Goal: Communication & Community: Answer question/provide support

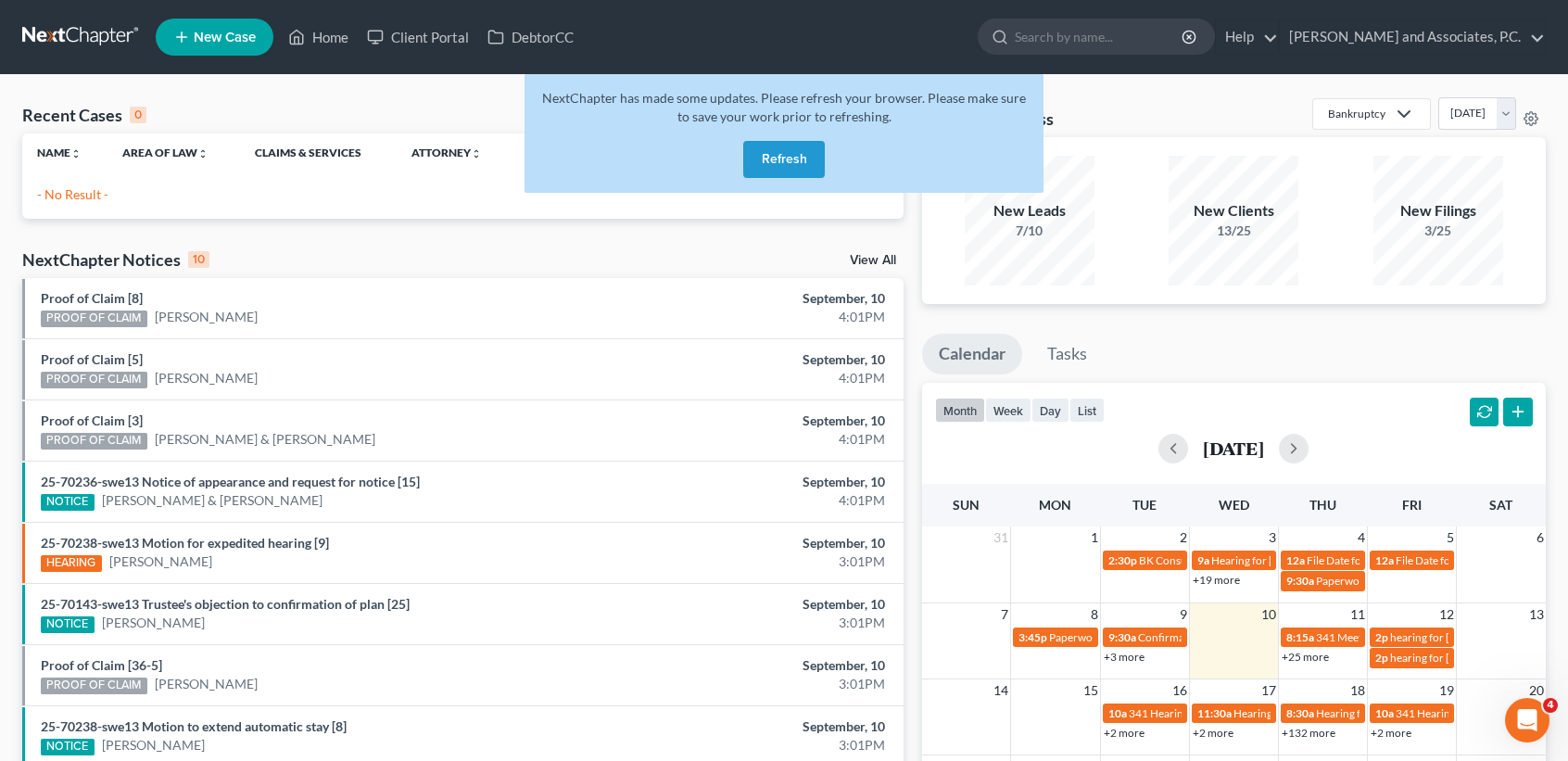
click at [789, 158] on button "Refresh" at bounding box center [784, 159] width 82 height 37
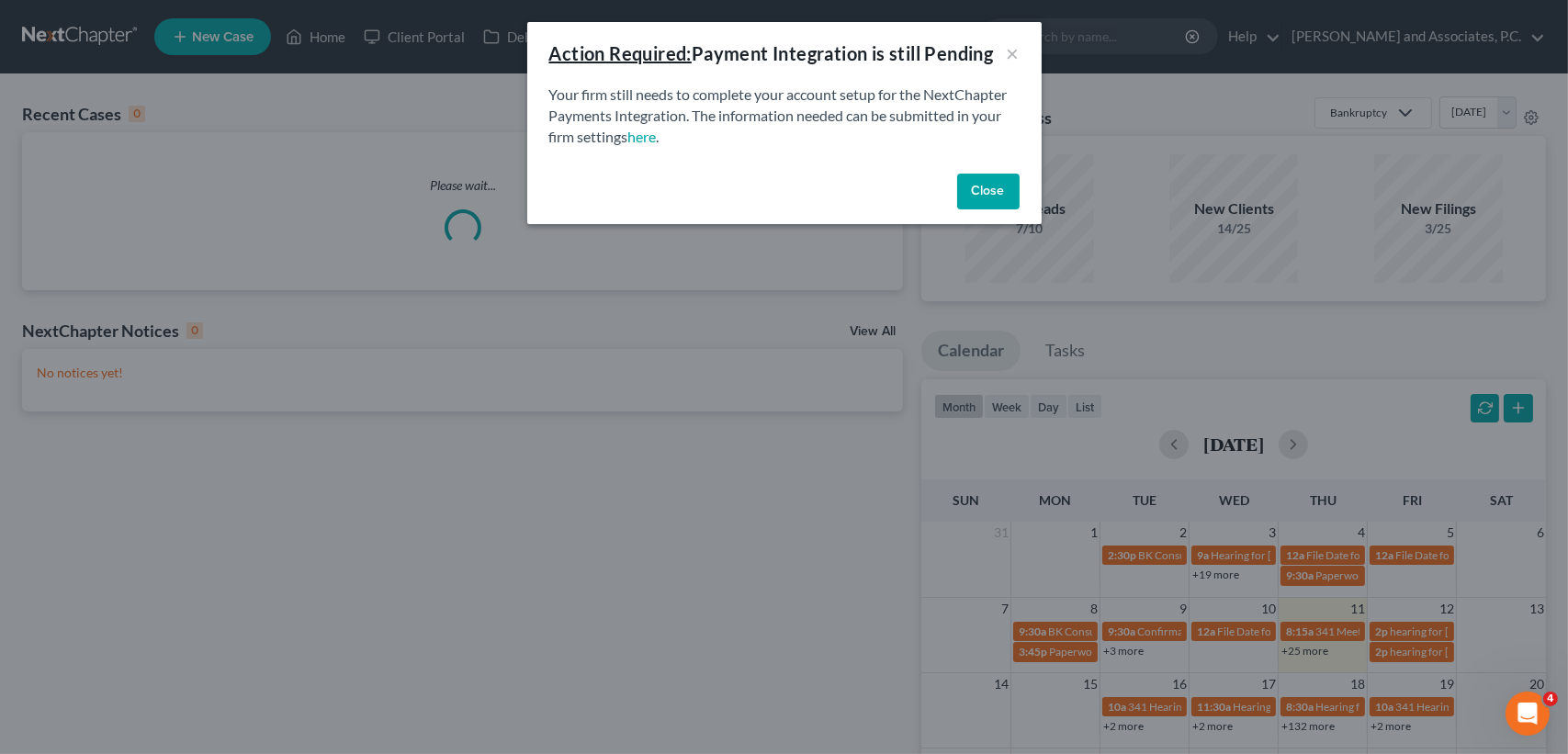
click at [1001, 199] on button "Close" at bounding box center [987, 191] width 62 height 37
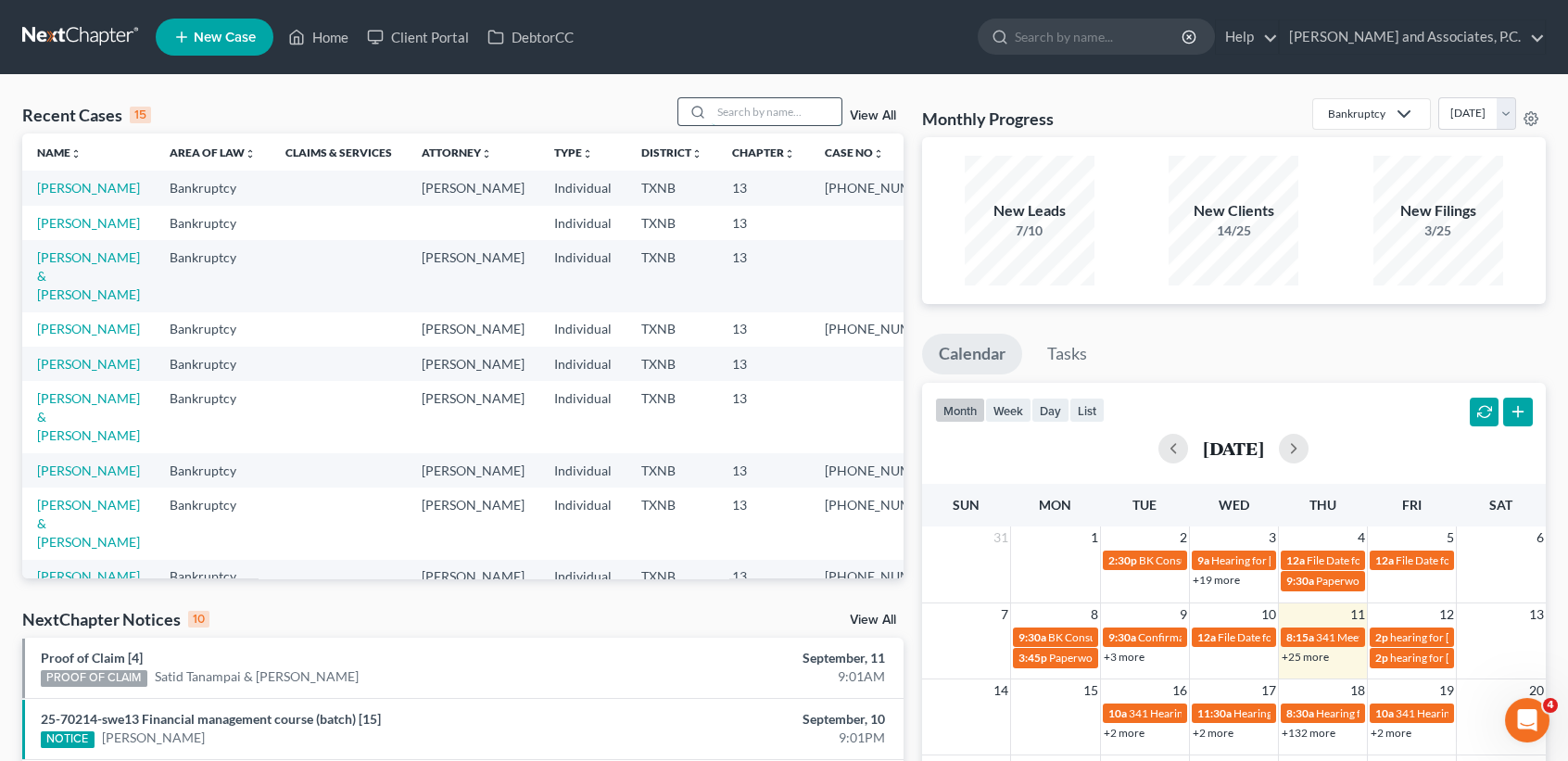
click at [786, 116] on input "search" at bounding box center [777, 111] width 130 height 27
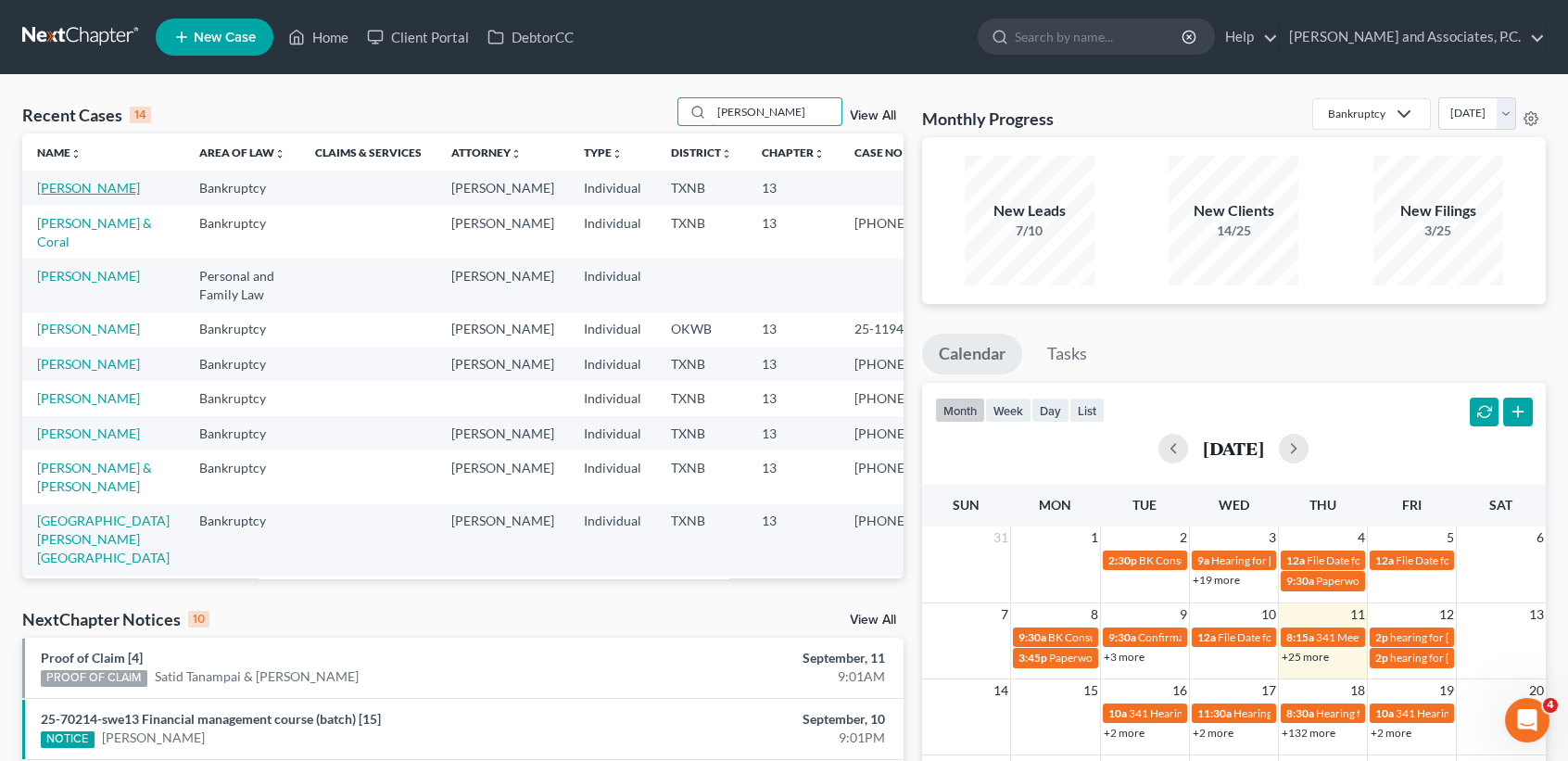
type input "[PERSON_NAME]"
click at [78, 196] on link "[PERSON_NAME]" at bounding box center [88, 188] width 103 height 16
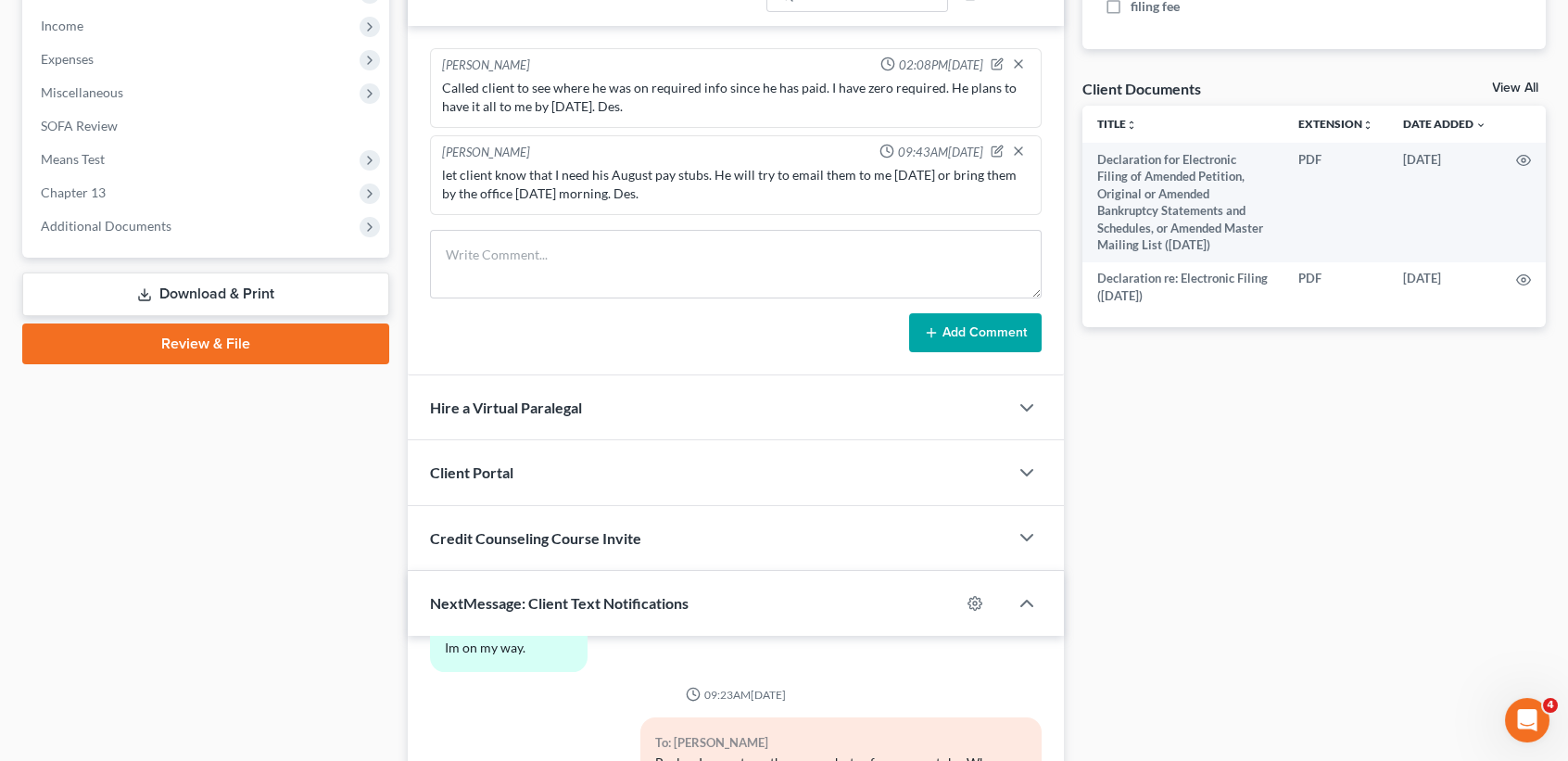
scroll to position [975, 0]
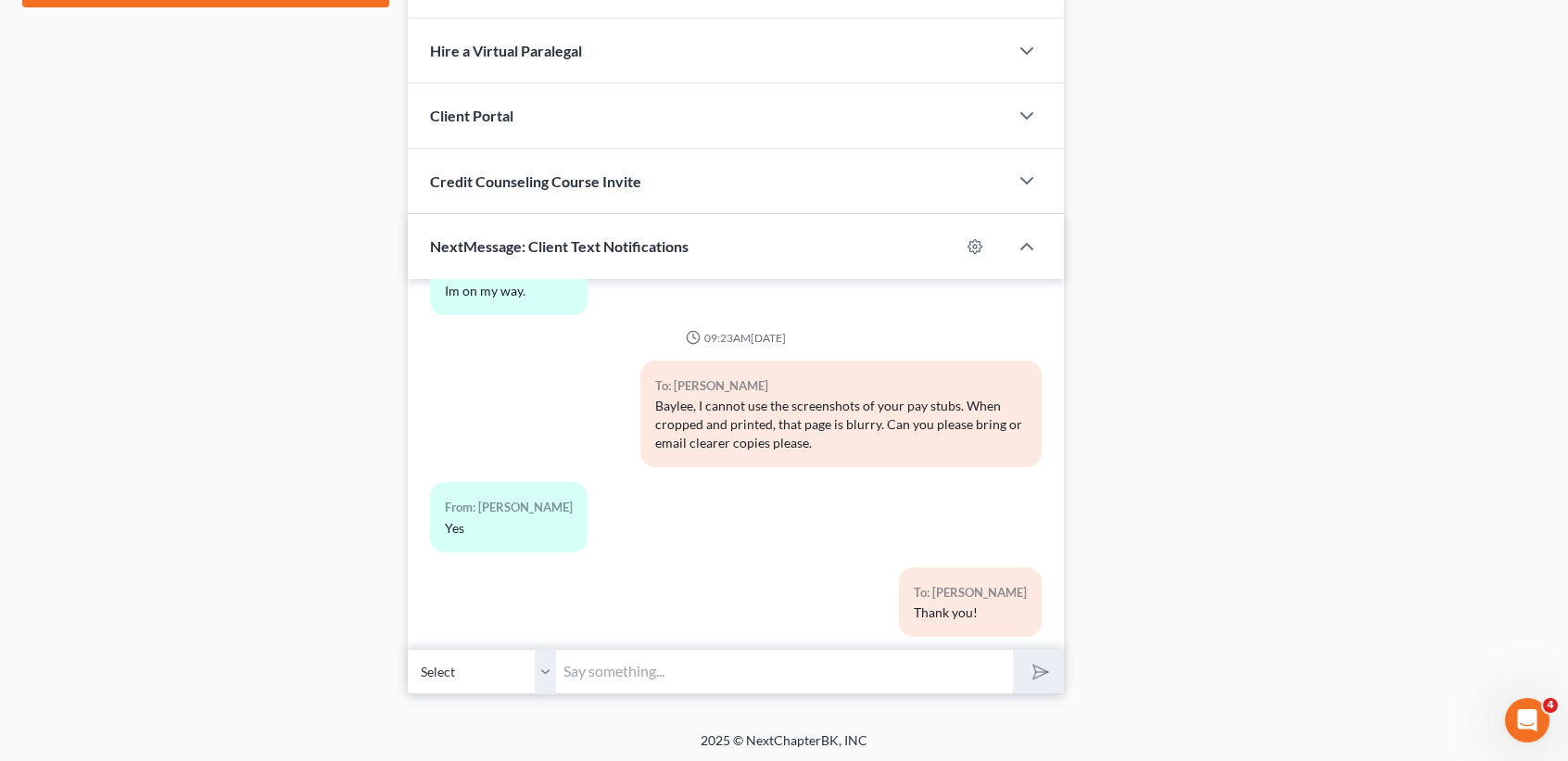
click at [868, 674] on input "text" at bounding box center [784, 671] width 457 height 45
click at [612, 653] on input "text" at bounding box center [784, 671] width 457 height 45
type input "[PERSON_NAME], when abouts do you plan to get me your pay stubs?"
click at [1013, 650] on button "submit" at bounding box center [1038, 672] width 51 height 44
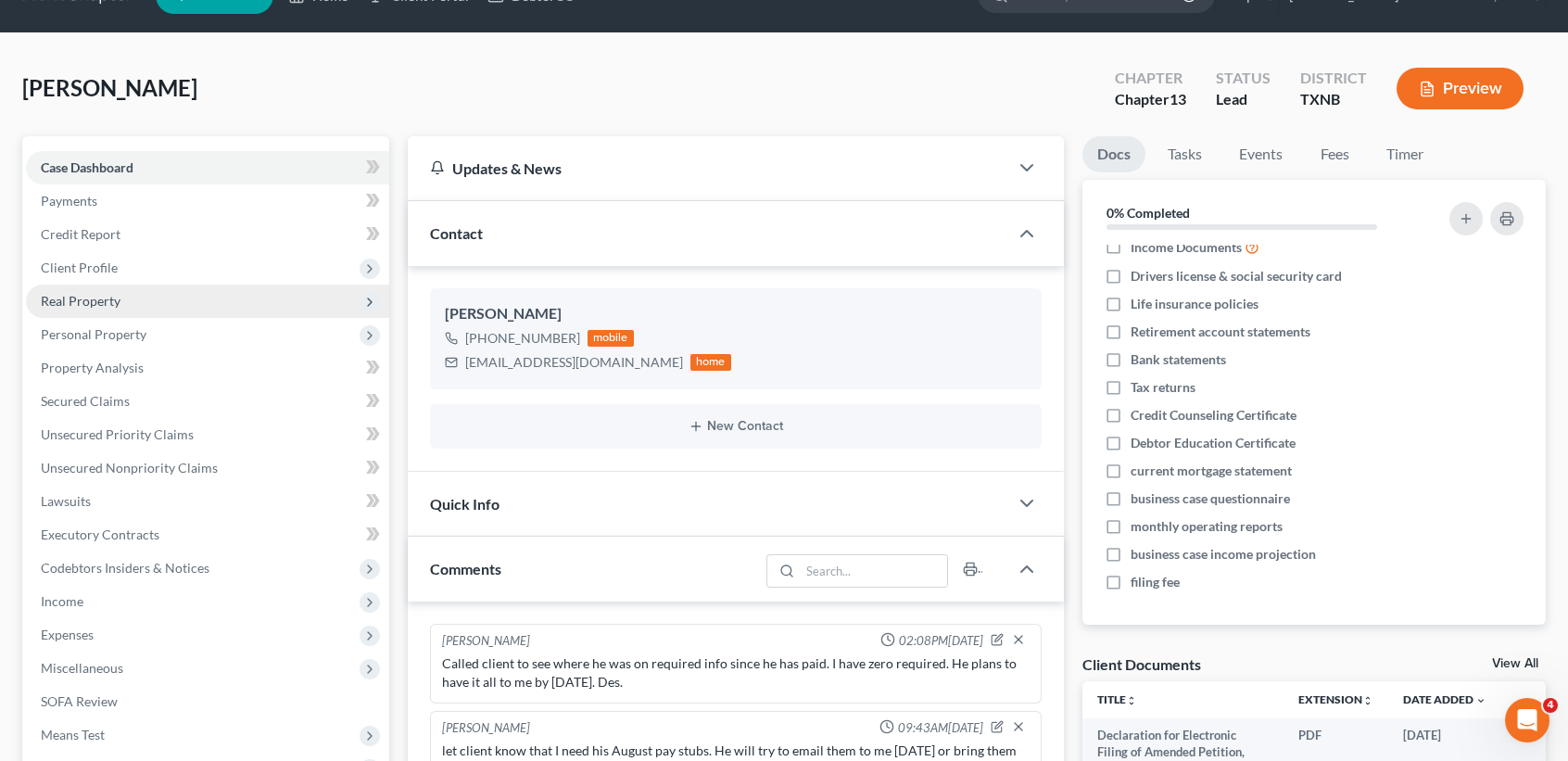
scroll to position [0, 0]
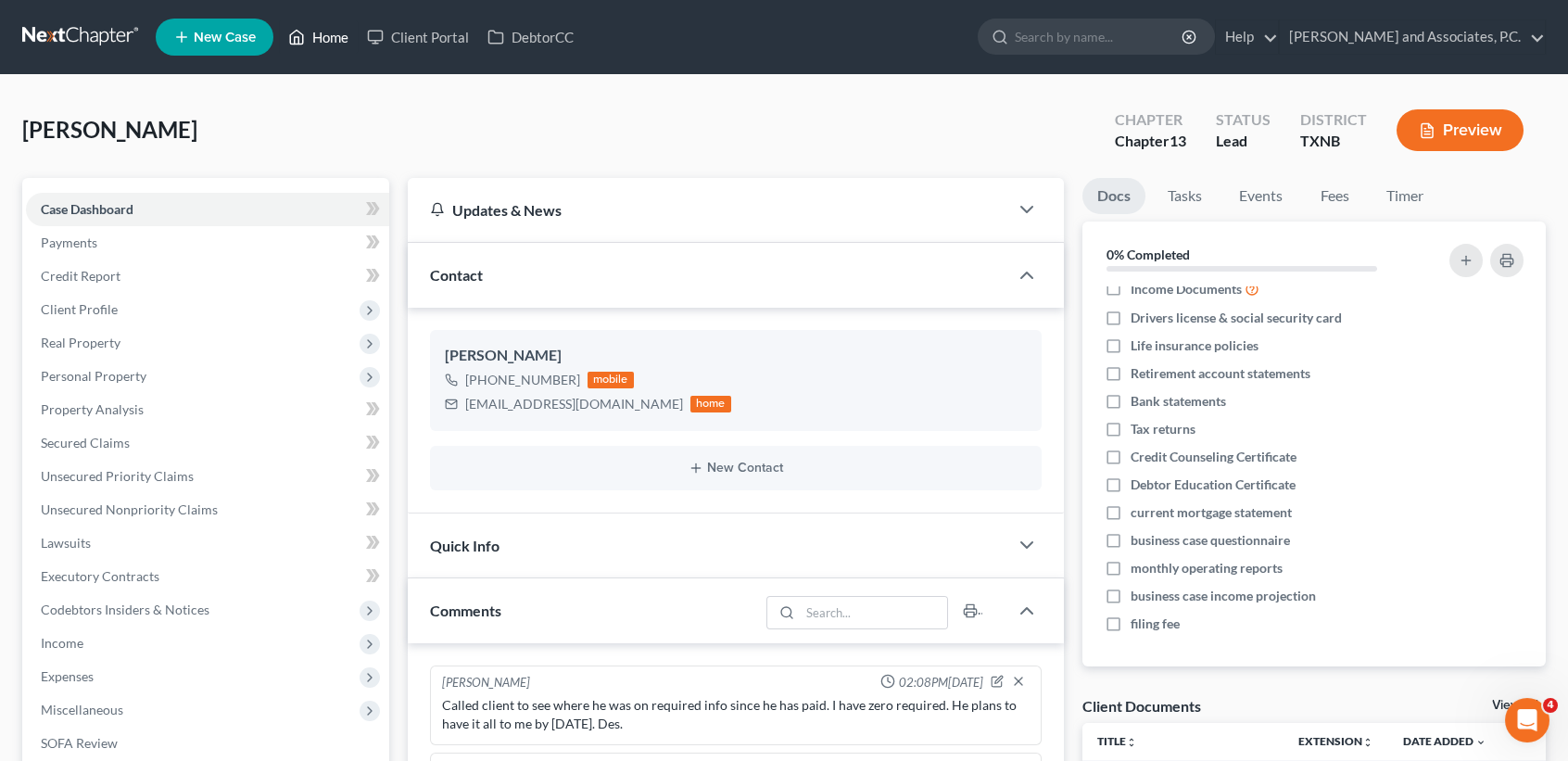
click at [332, 32] on link "Home" at bounding box center [317, 36] width 79 height 33
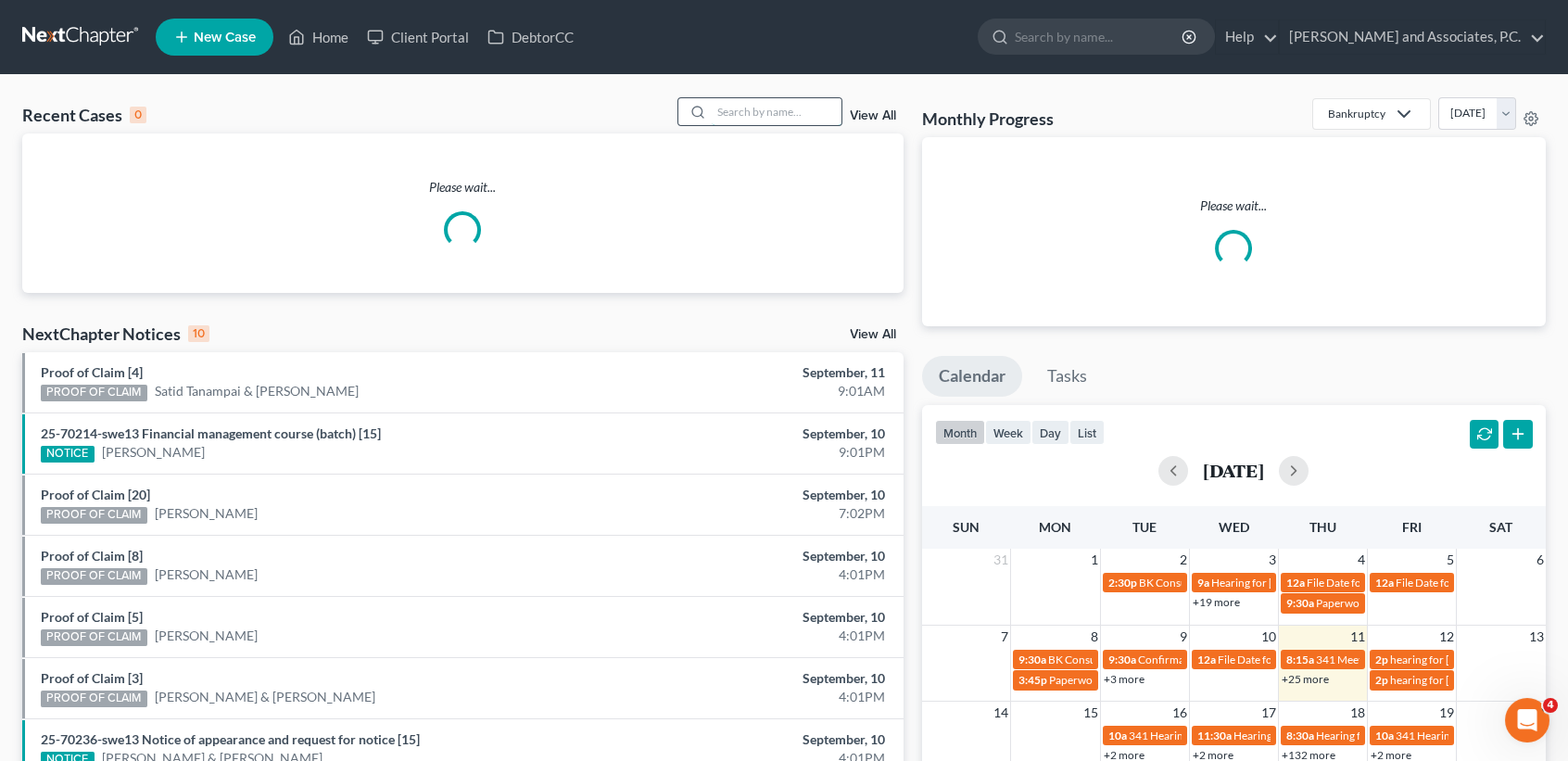
click at [744, 112] on input "search" at bounding box center [777, 111] width 130 height 27
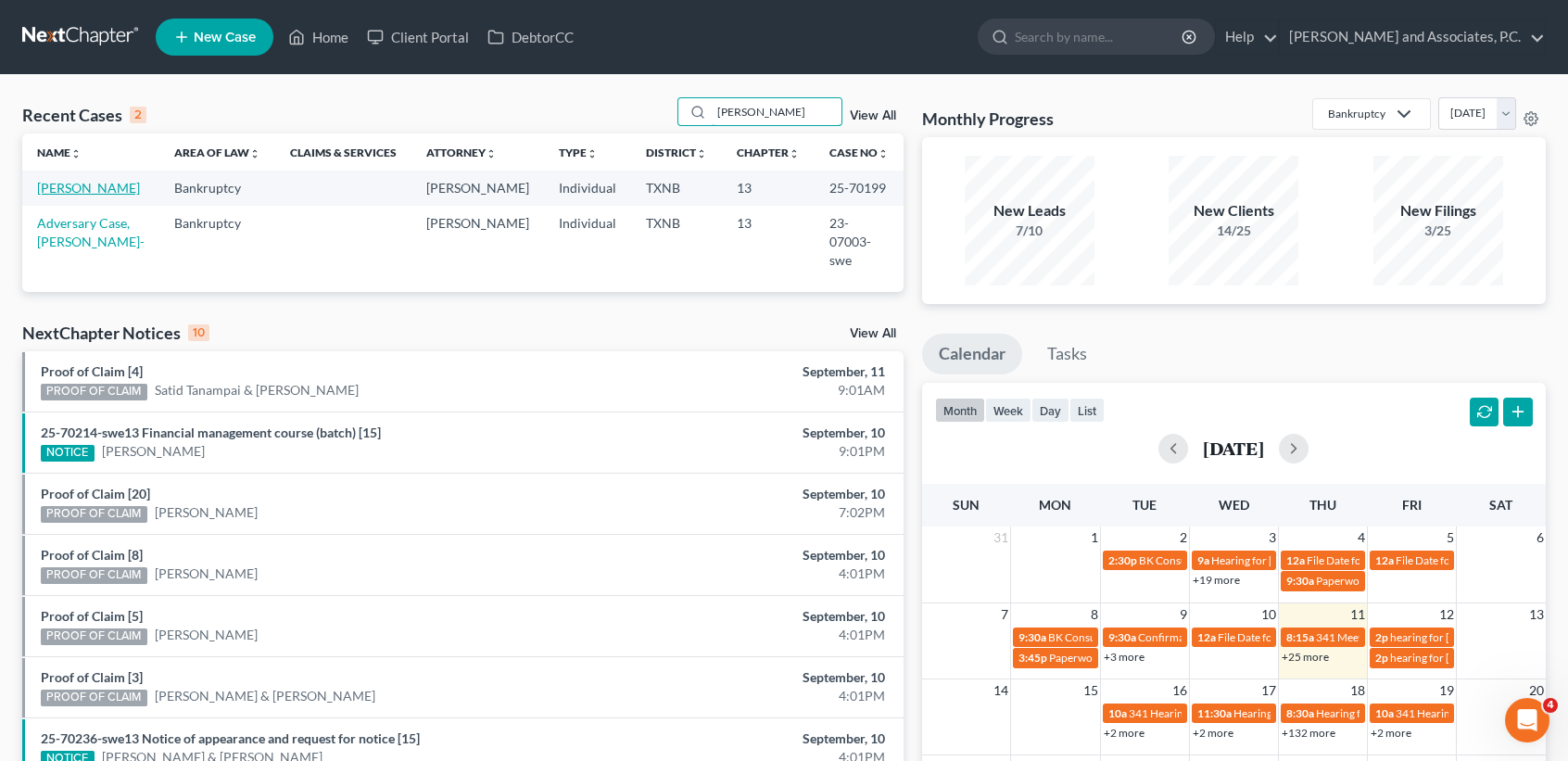
type input "[PERSON_NAME]"
click at [107, 196] on link "[PERSON_NAME]" at bounding box center [88, 188] width 103 height 16
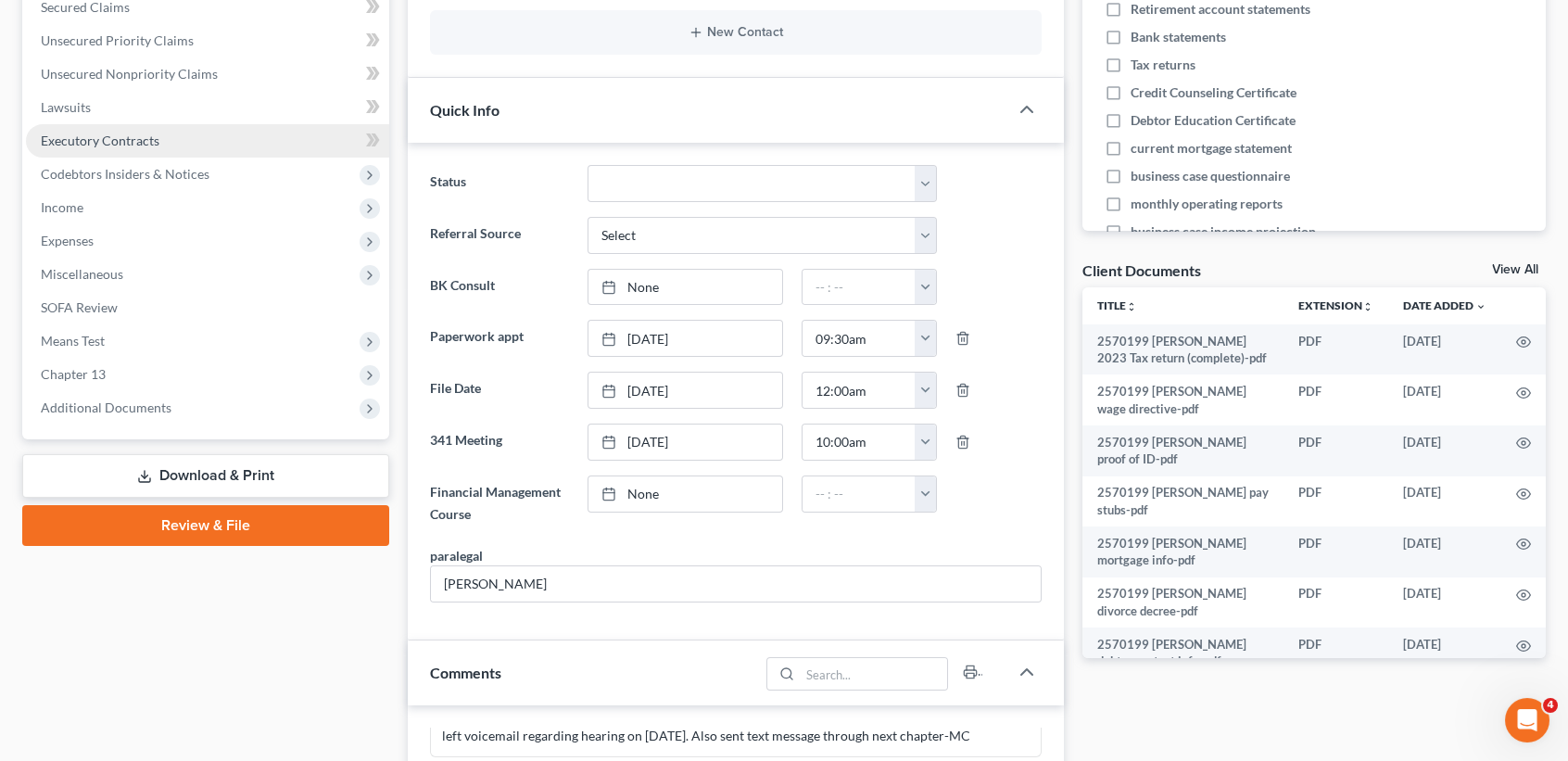
scroll to position [123, 0]
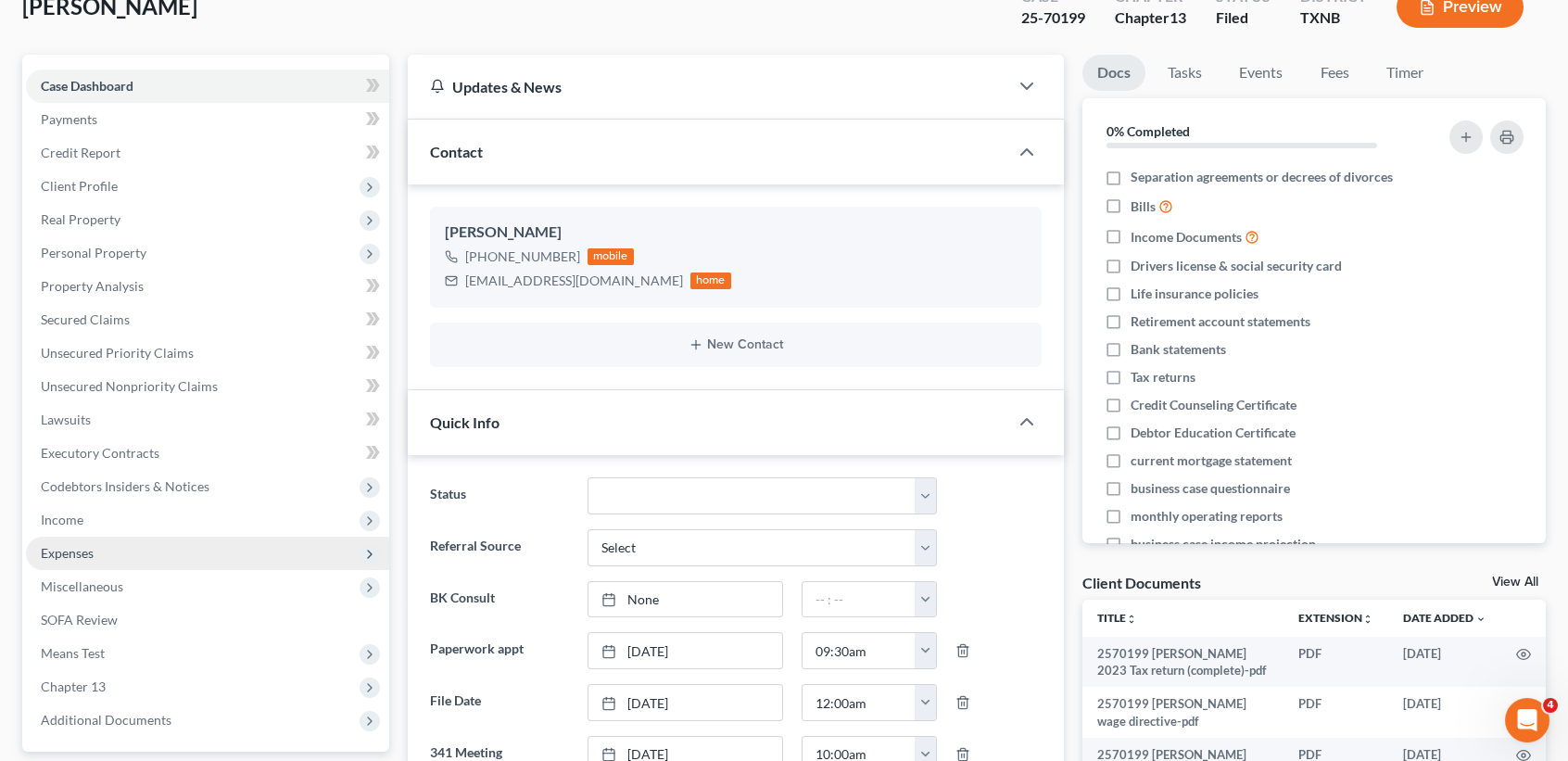
click at [52, 551] on span "Expenses" at bounding box center [67, 553] width 53 height 16
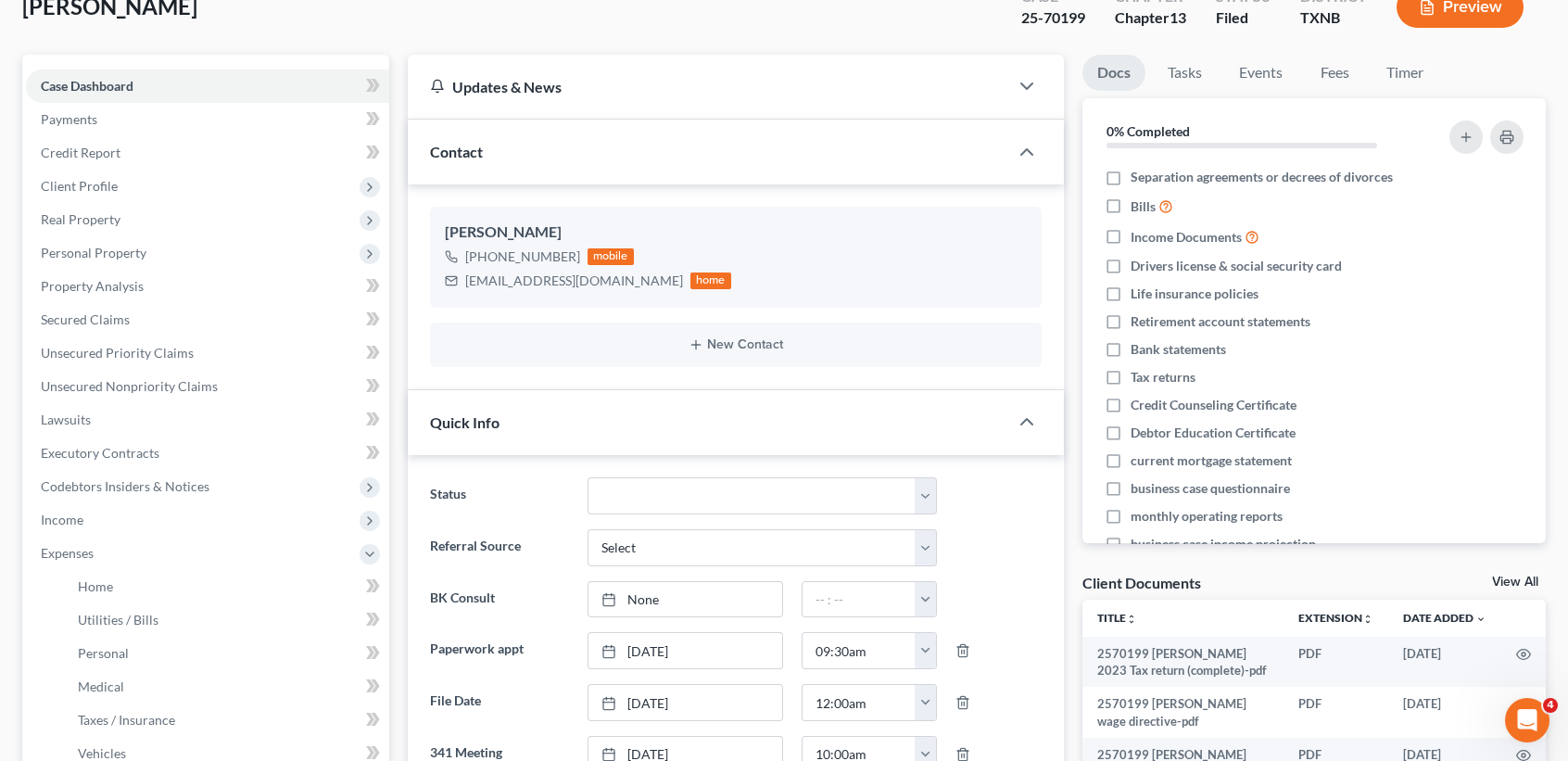
click at [55, 576] on ul "Home Utilities / Bills Personal Medical" at bounding box center [208, 687] width 363 height 234
click at [89, 575] on link "Home" at bounding box center [226, 586] width 326 height 33
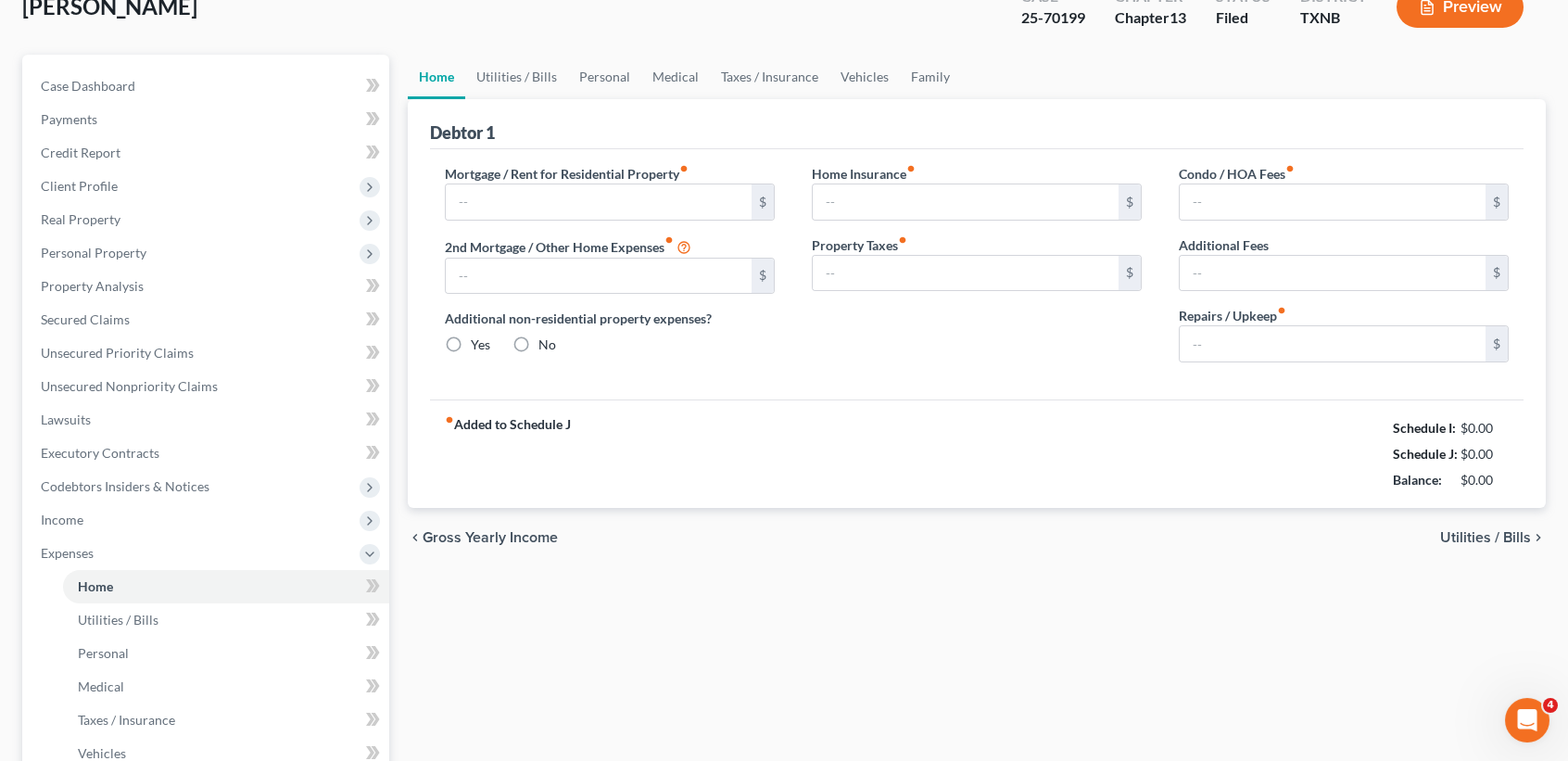
type input "1,400.00"
type input "0.00"
radio input "true"
type input "0.00"
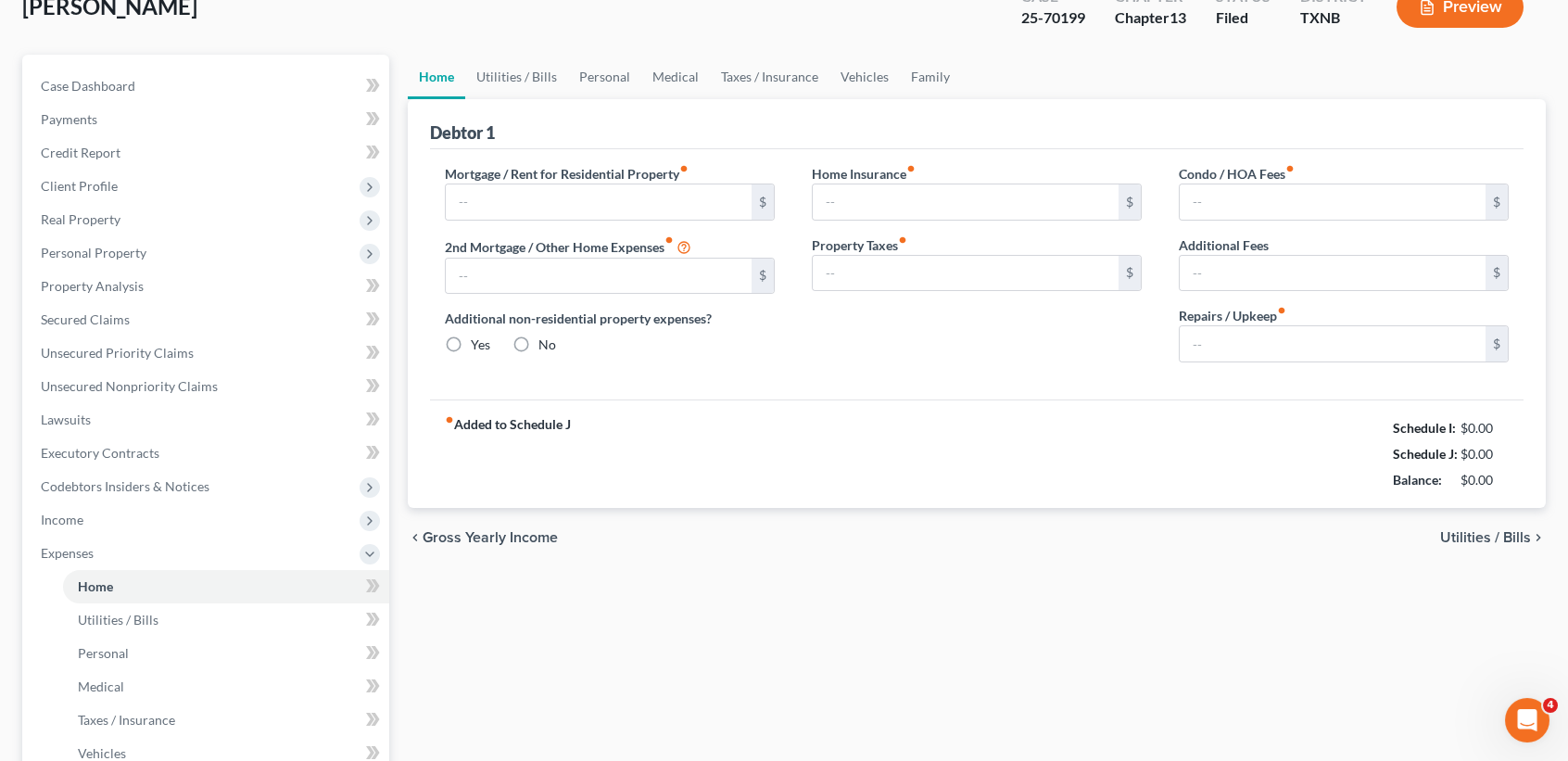
type input "0.00"
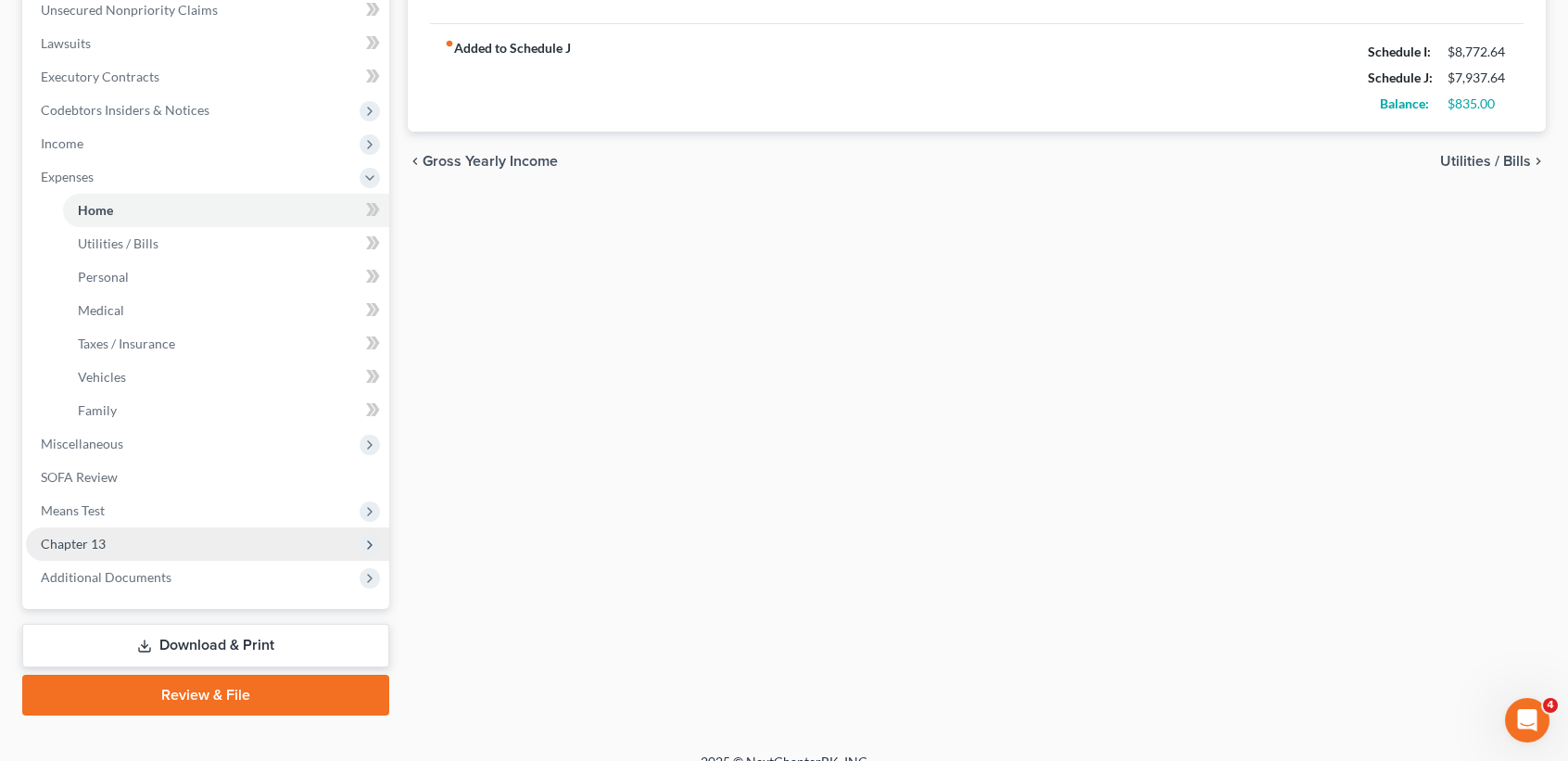
scroll to position [522, 0]
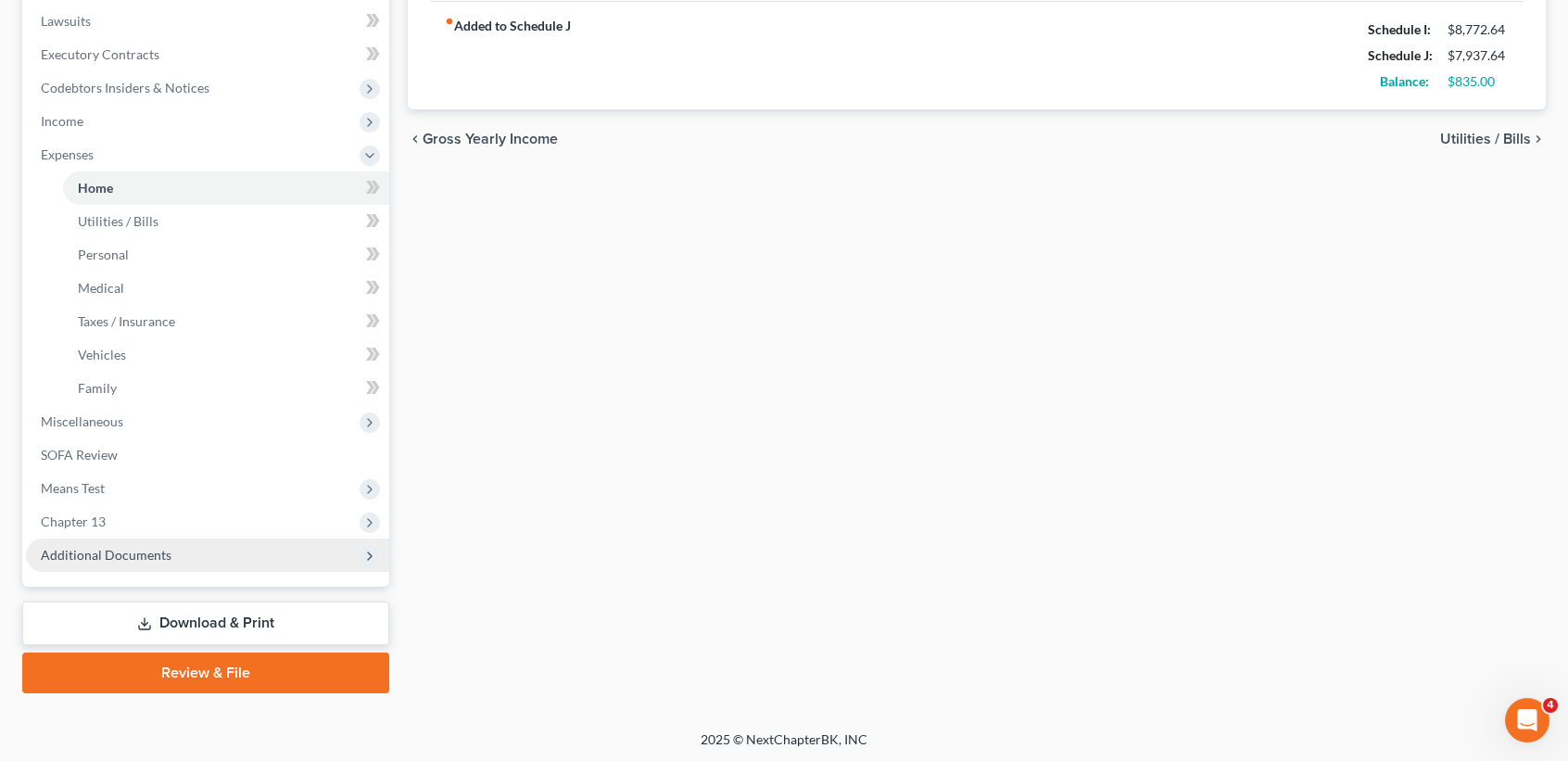
click at [146, 565] on span "Additional Documents" at bounding box center [208, 554] width 363 height 33
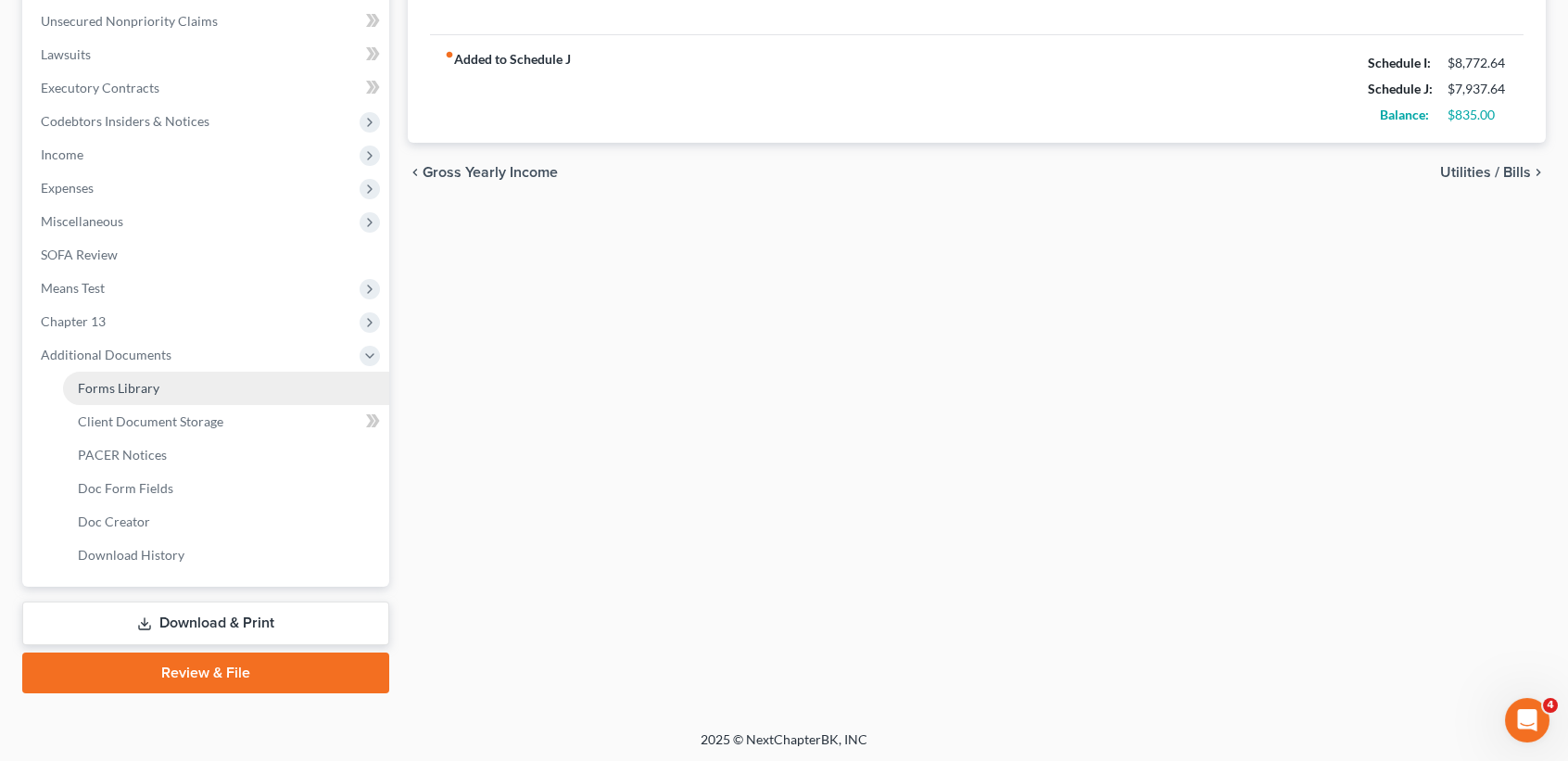
click at [162, 394] on link "Forms Library" at bounding box center [226, 387] width 326 height 33
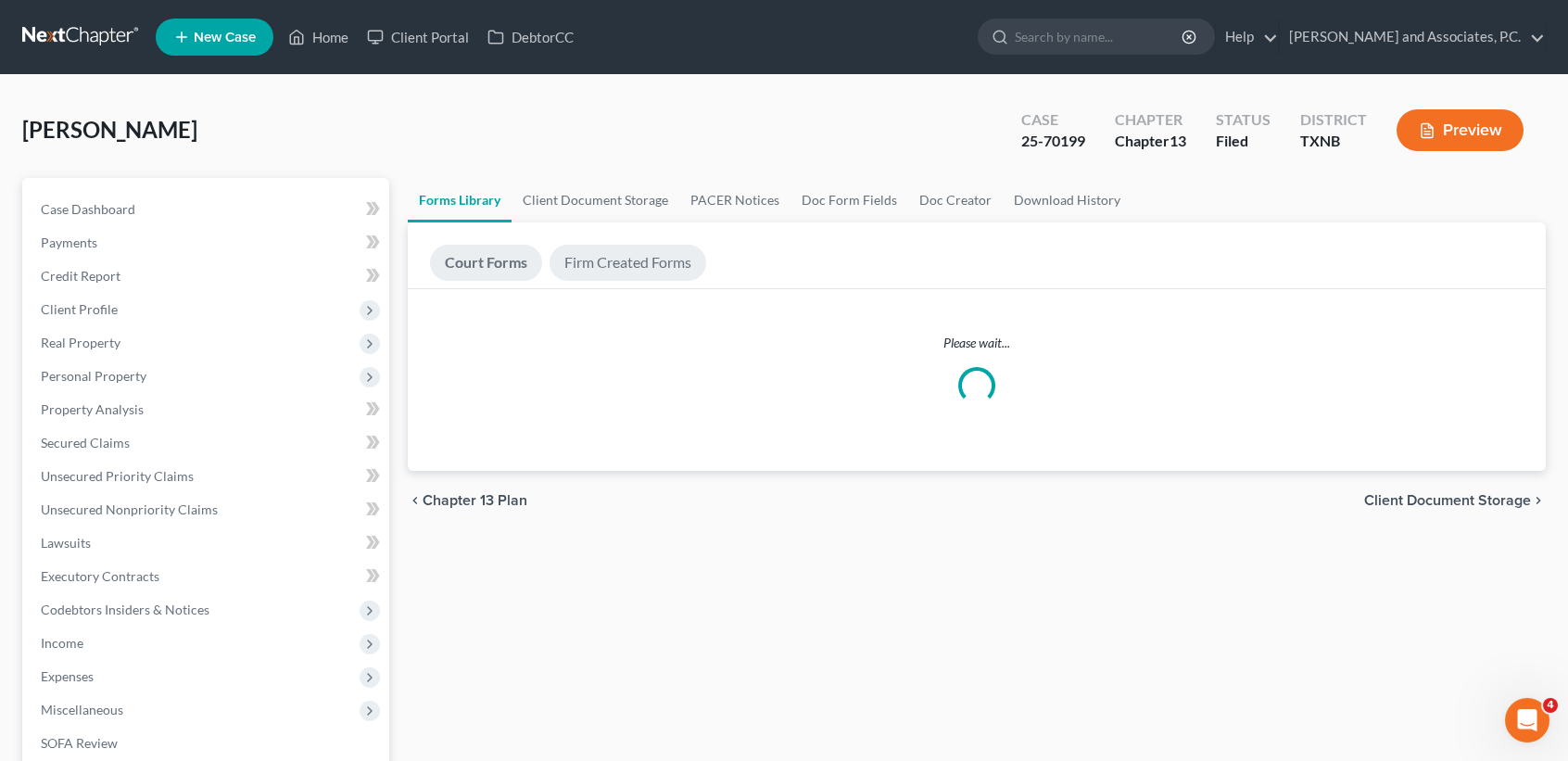
click at [602, 245] on link "Firm Created Forms" at bounding box center [628, 263] width 157 height 36
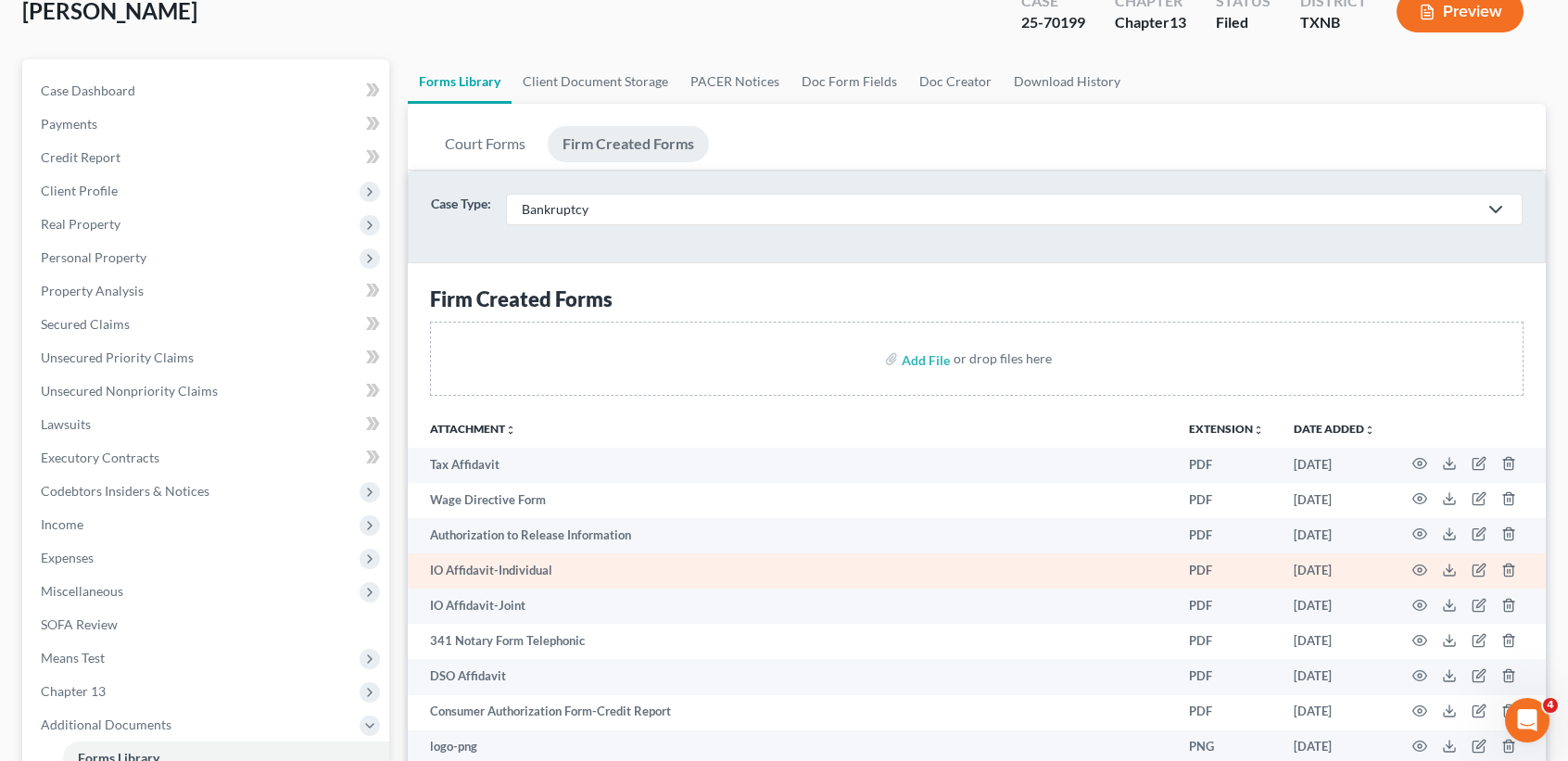
scroll to position [123, 0]
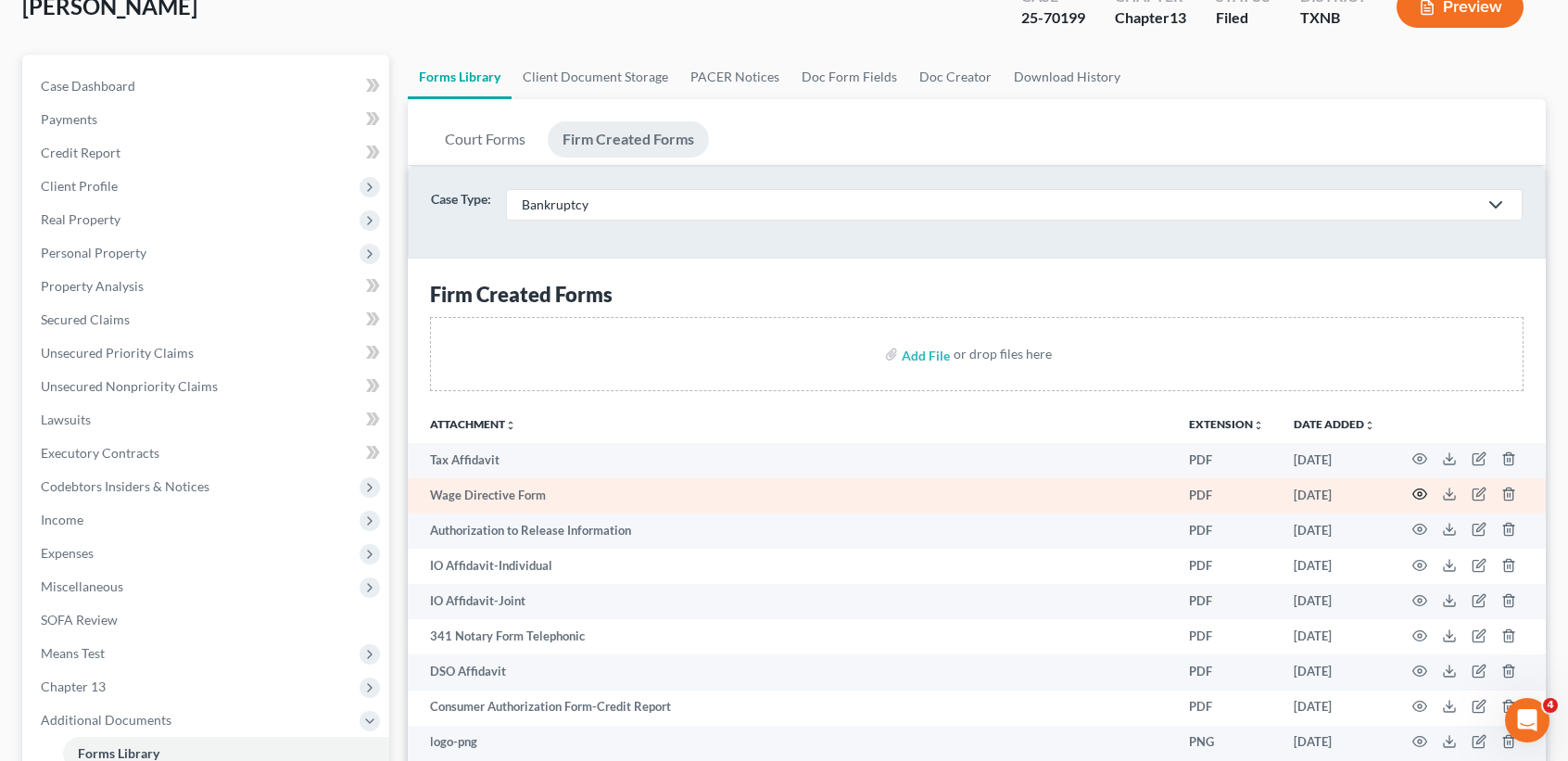
click at [1418, 489] on icon "button" at bounding box center [1419, 493] width 15 height 15
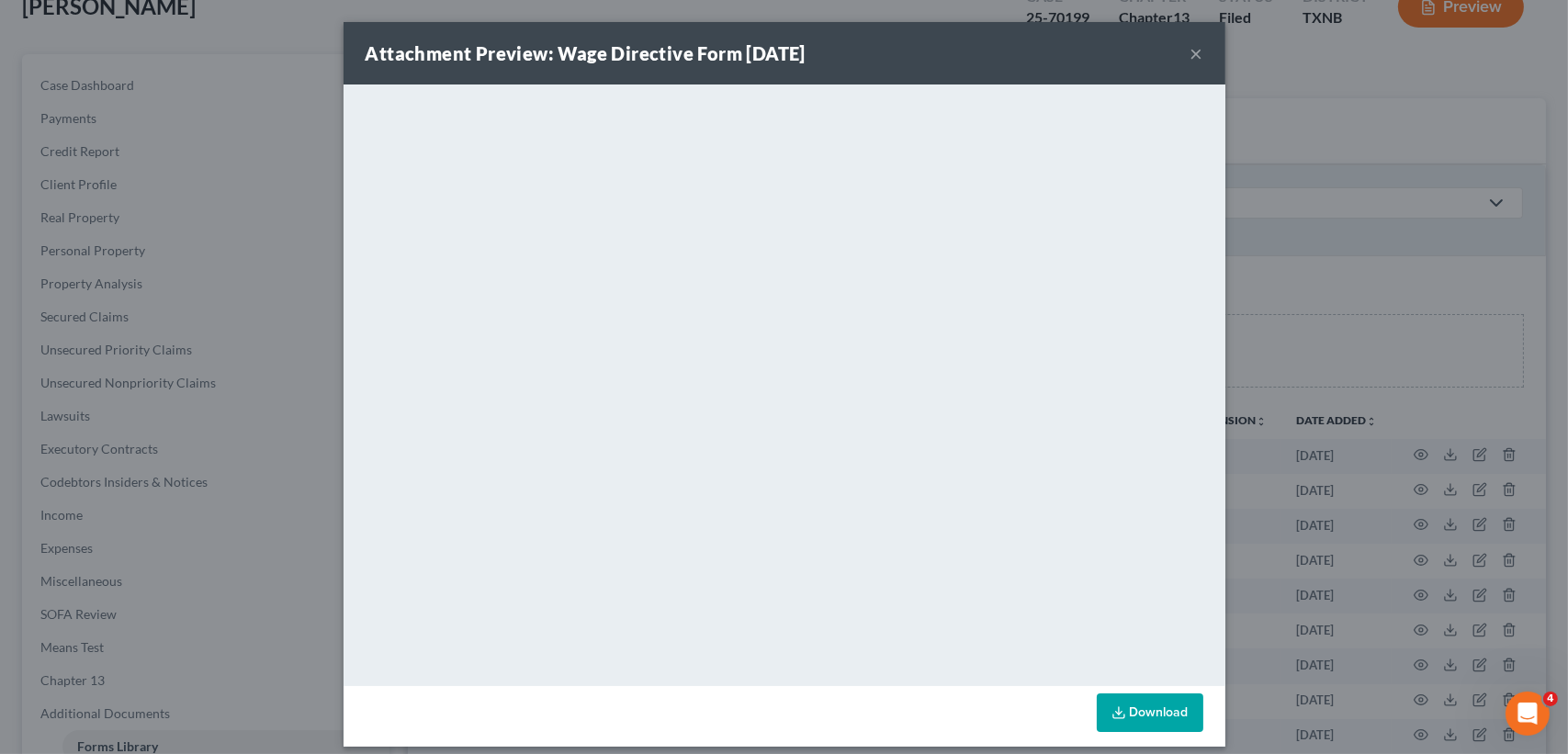
click at [1190, 49] on button "×" at bounding box center [1196, 53] width 13 height 22
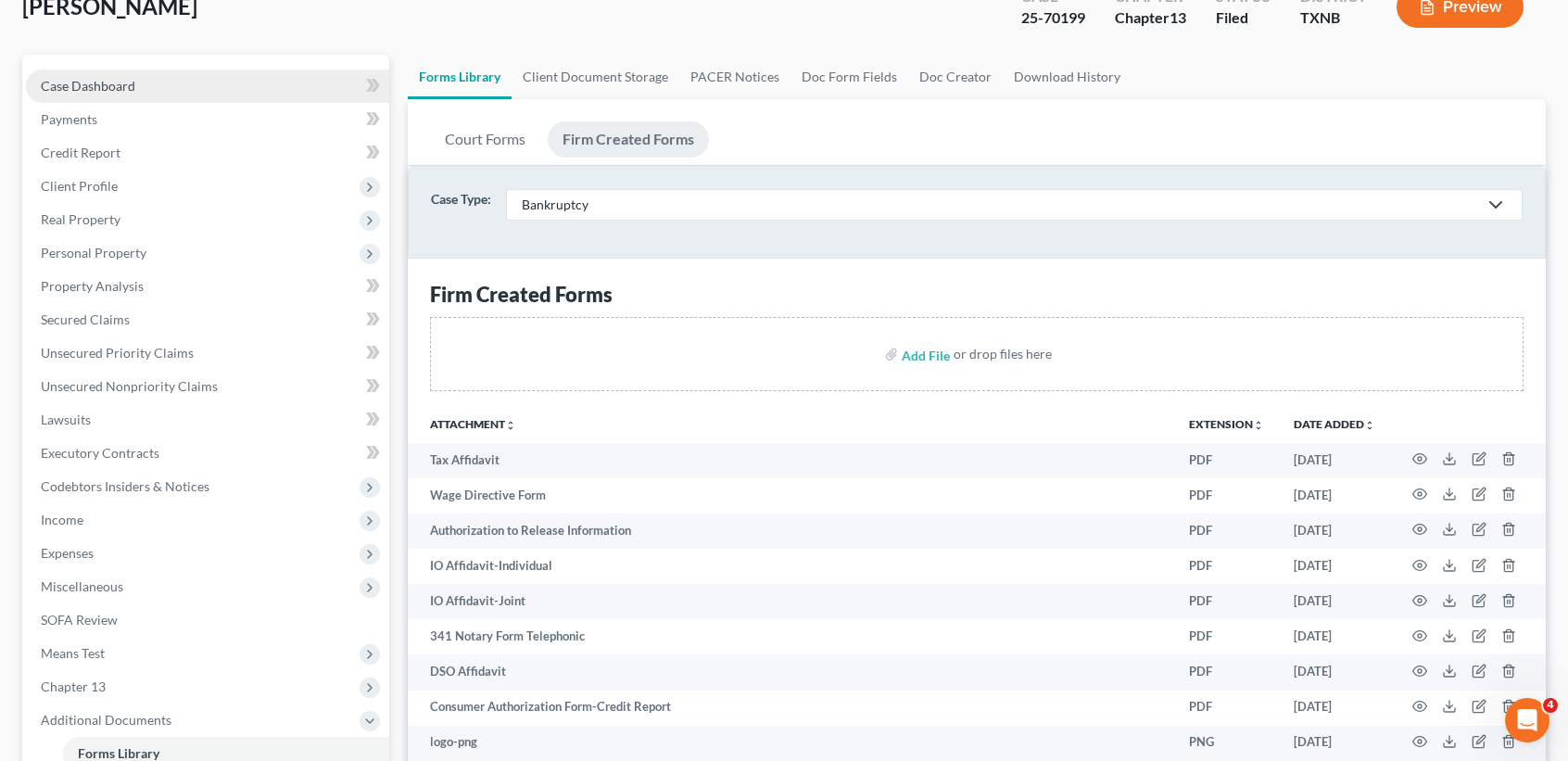
click at [76, 75] on link "Case Dashboard" at bounding box center [208, 86] width 363 height 33
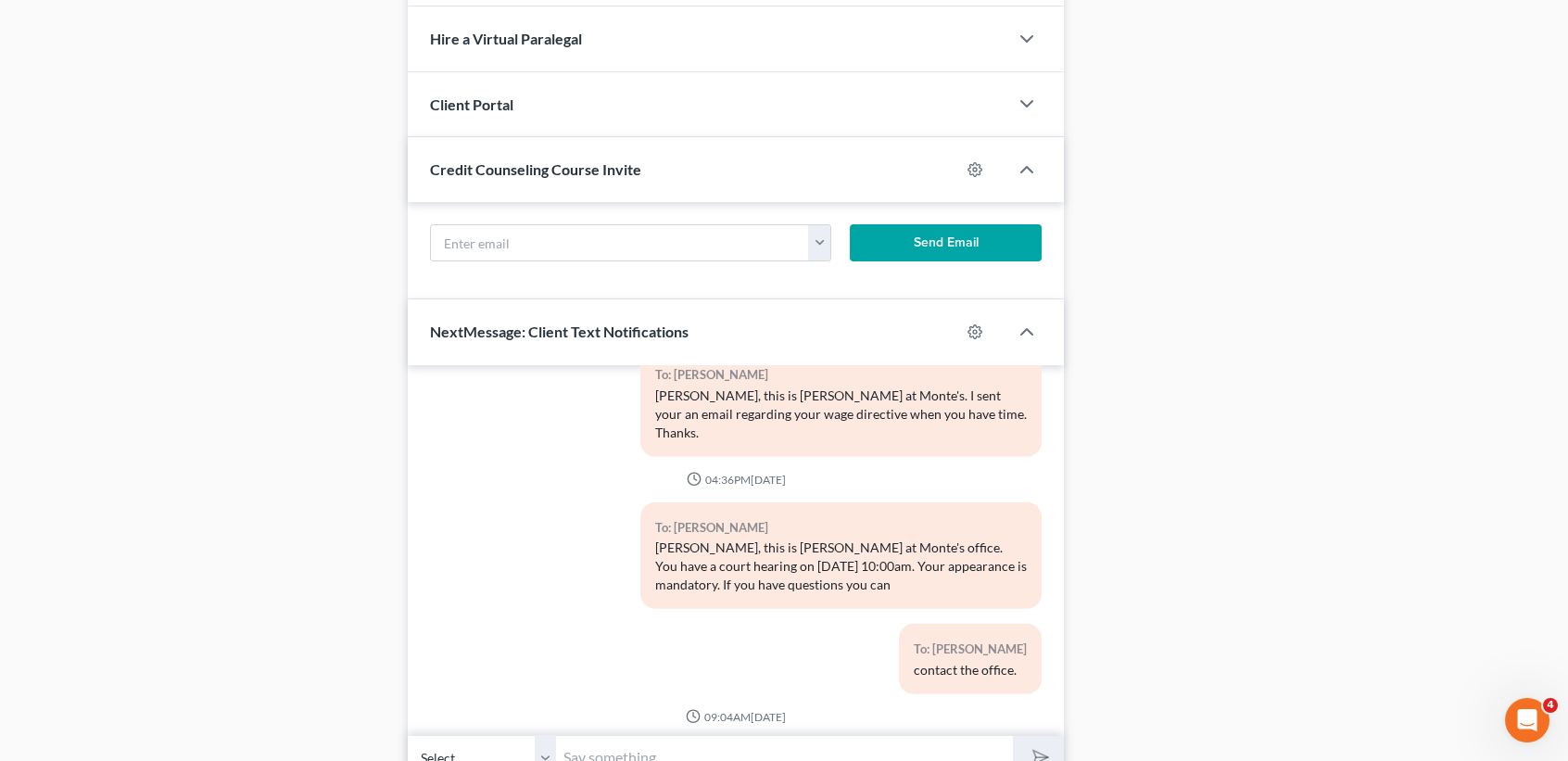
scroll to position [1699, 0]
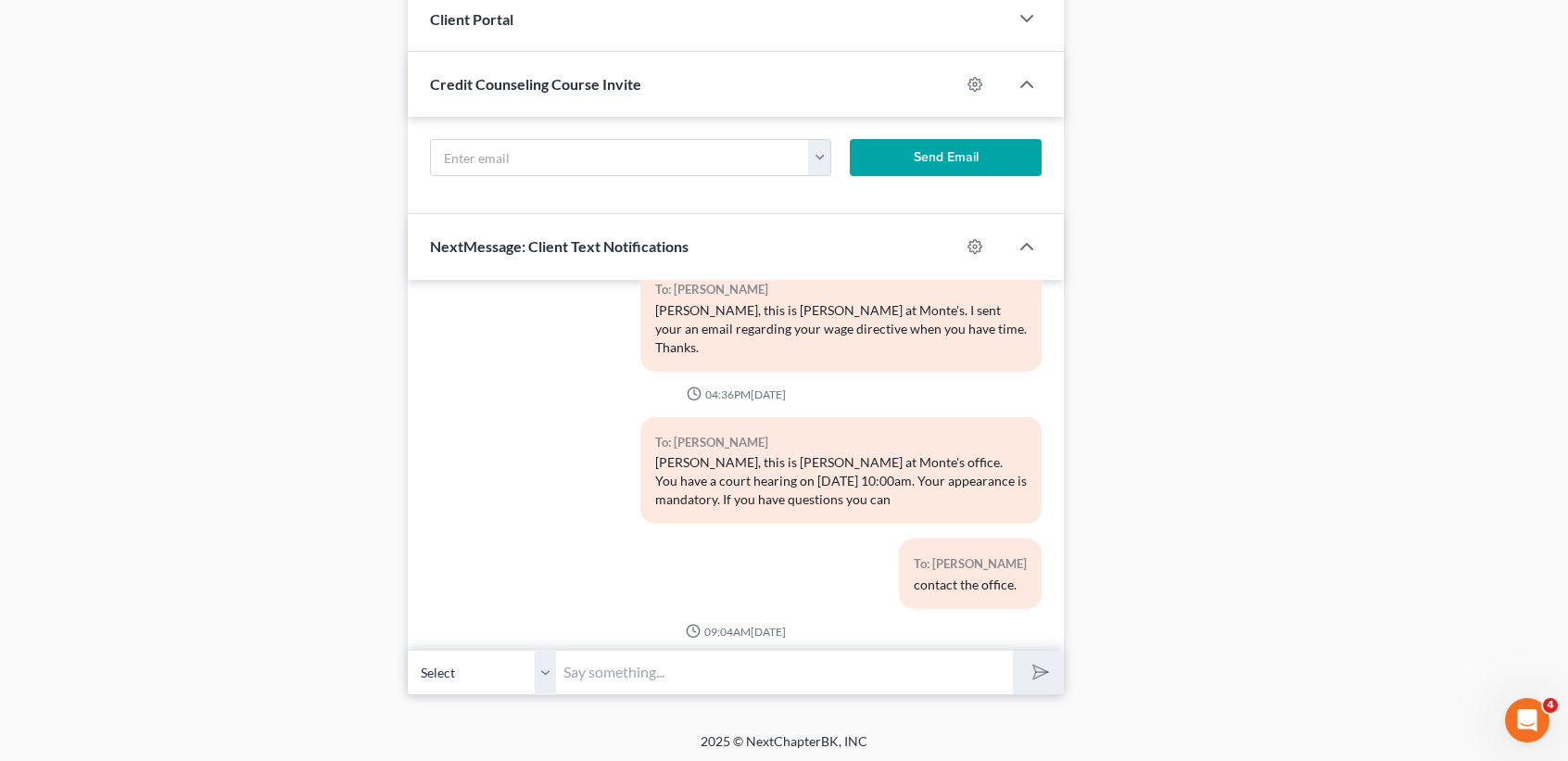
click at [653, 675] on input "text" at bounding box center [784, 672] width 457 height 45
type input "S"
type input "C"
type input "[PERSON_NAME], this is [PERSON_NAME] at MJW's. The Trustee needs you to sign a …"
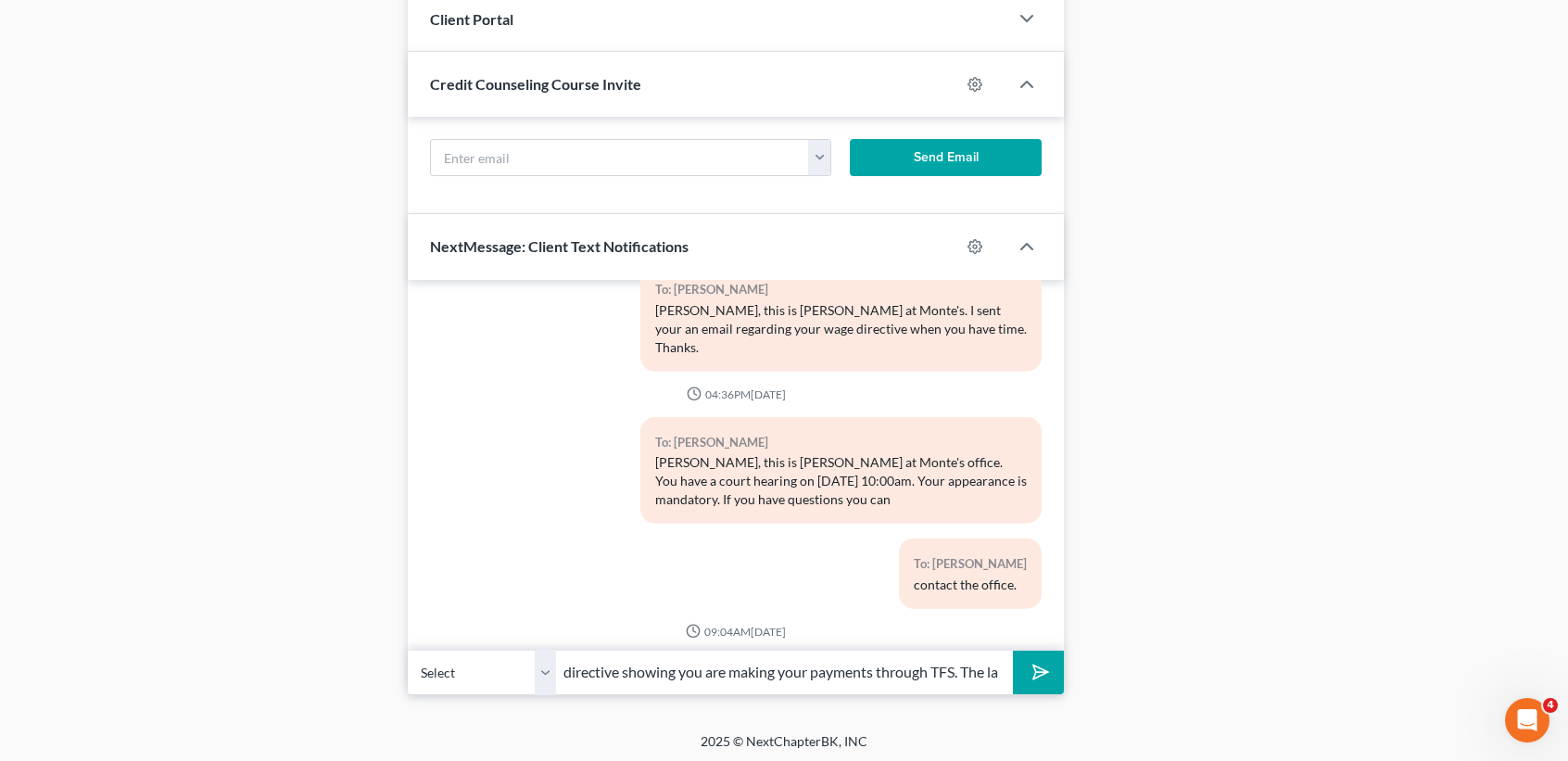
click at [1013, 651] on button "submit" at bounding box center [1038, 673] width 51 height 44
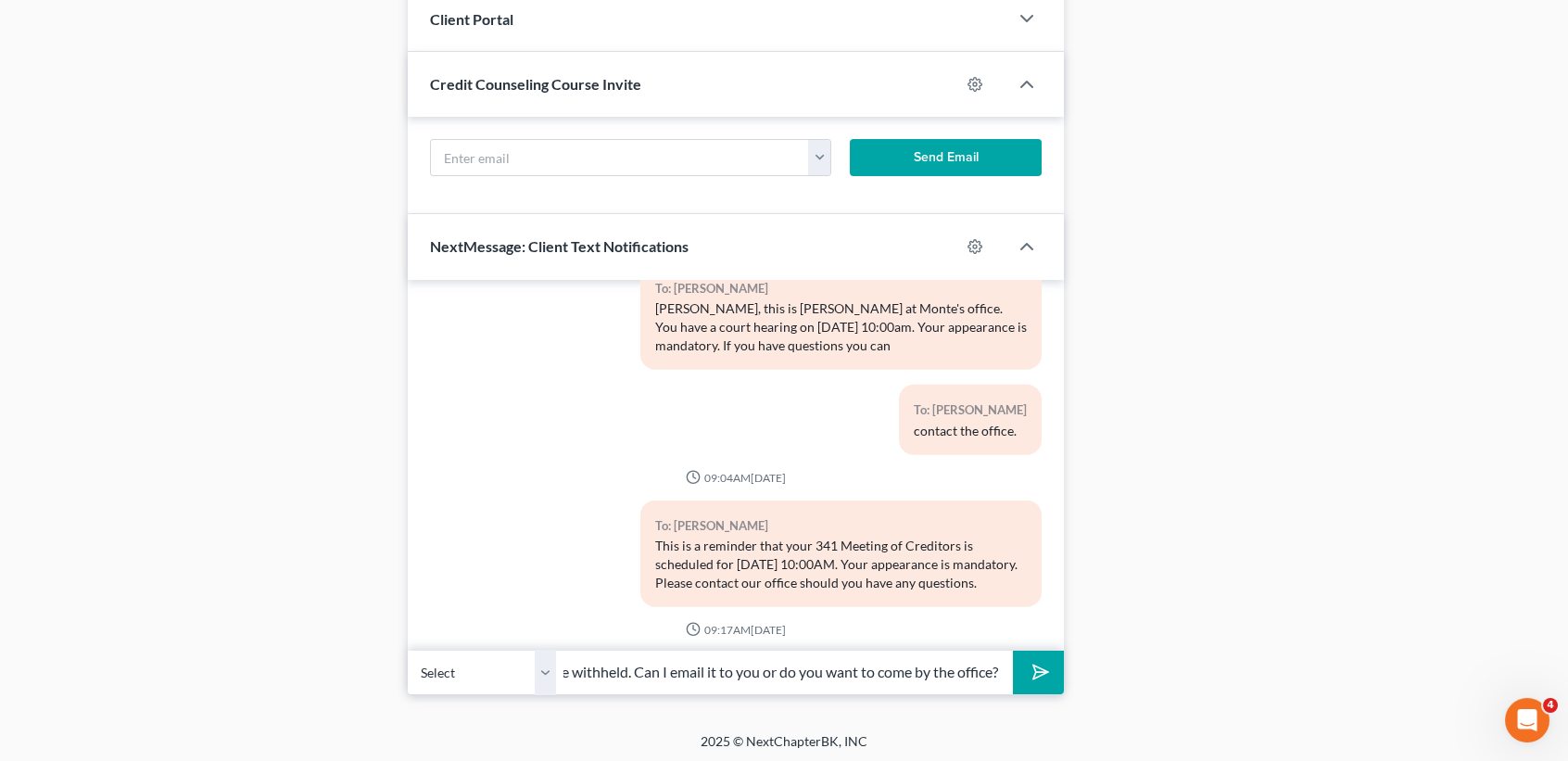
scroll to position [0, 328]
type input "we have on file states you want your payment wage withheld. Can I email it to y…"
click at [1013, 651] on button "submit" at bounding box center [1038, 673] width 51 height 44
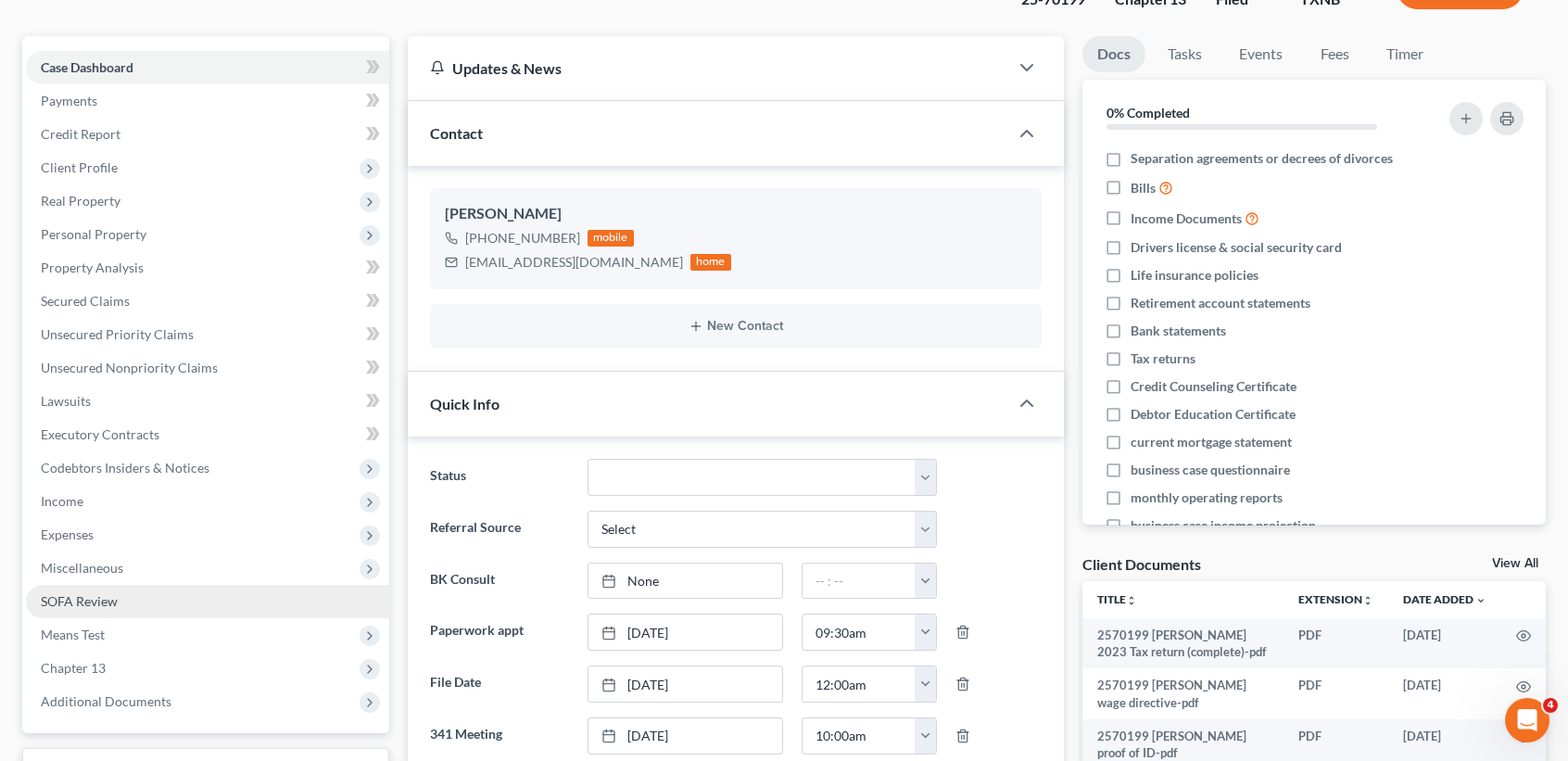
scroll to position [371, 0]
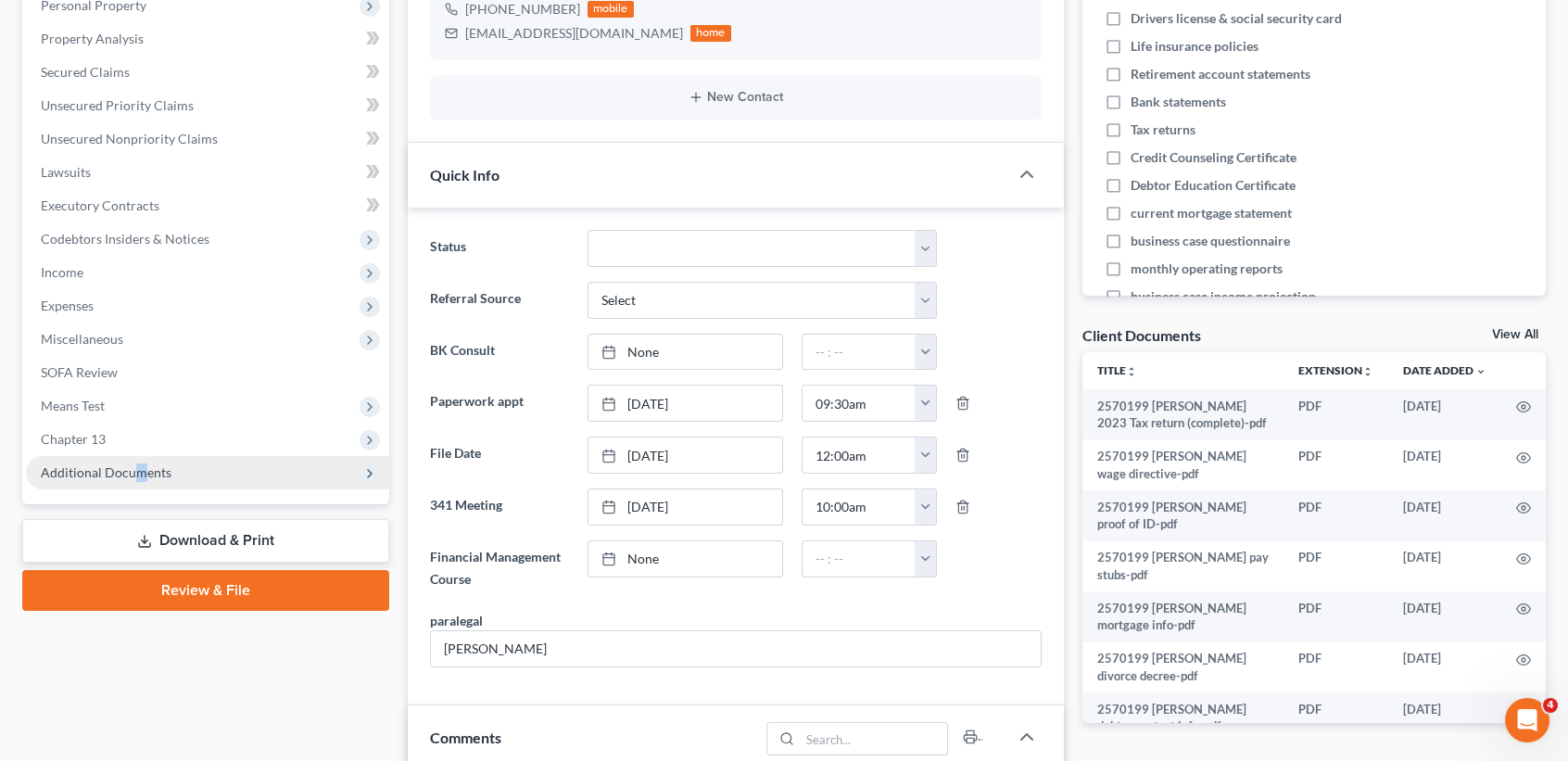
click at [137, 456] on span "Additional Documents" at bounding box center [208, 472] width 363 height 33
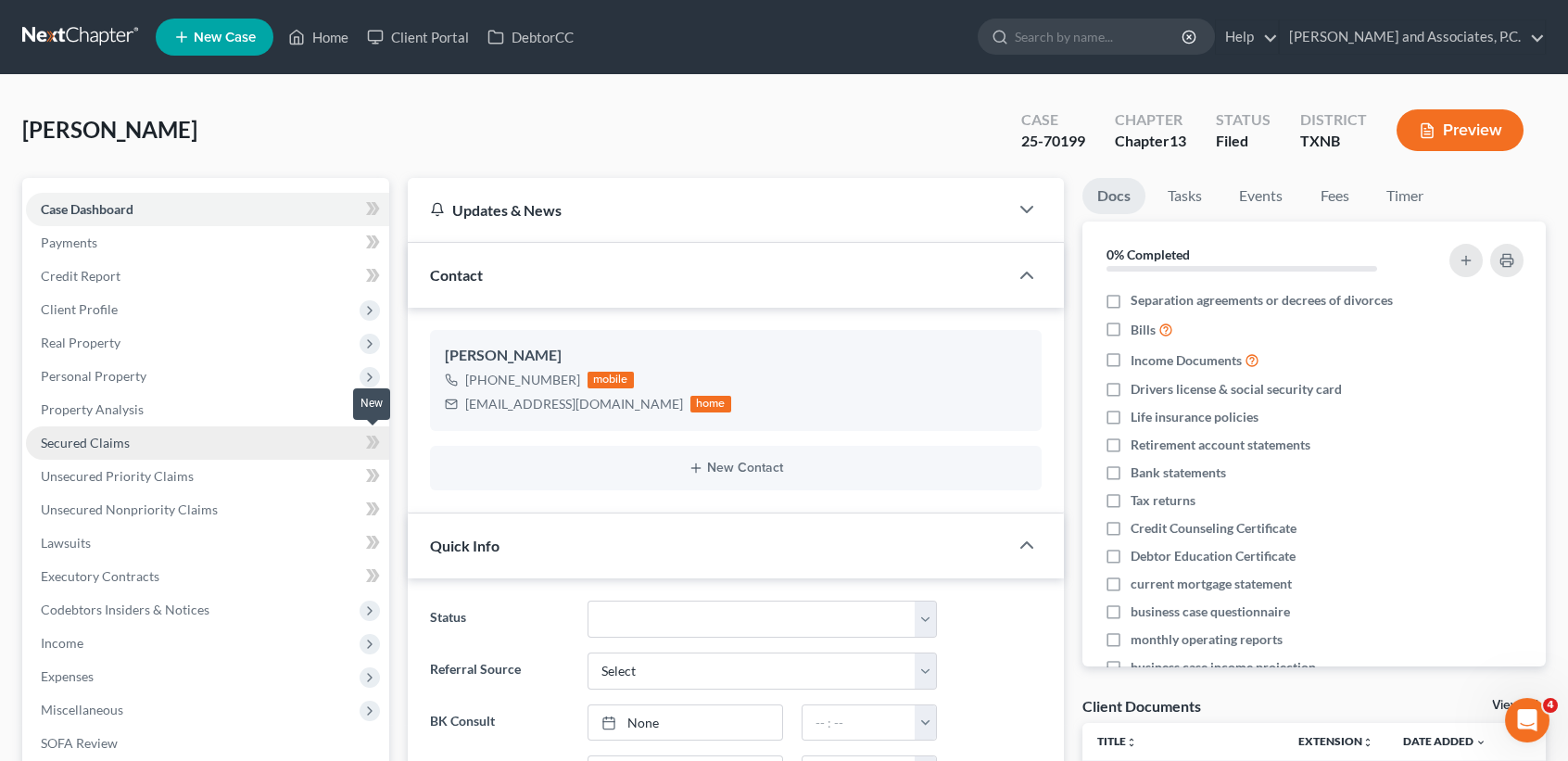
scroll to position [0, 0]
click at [319, 43] on link "Home" at bounding box center [317, 36] width 79 height 33
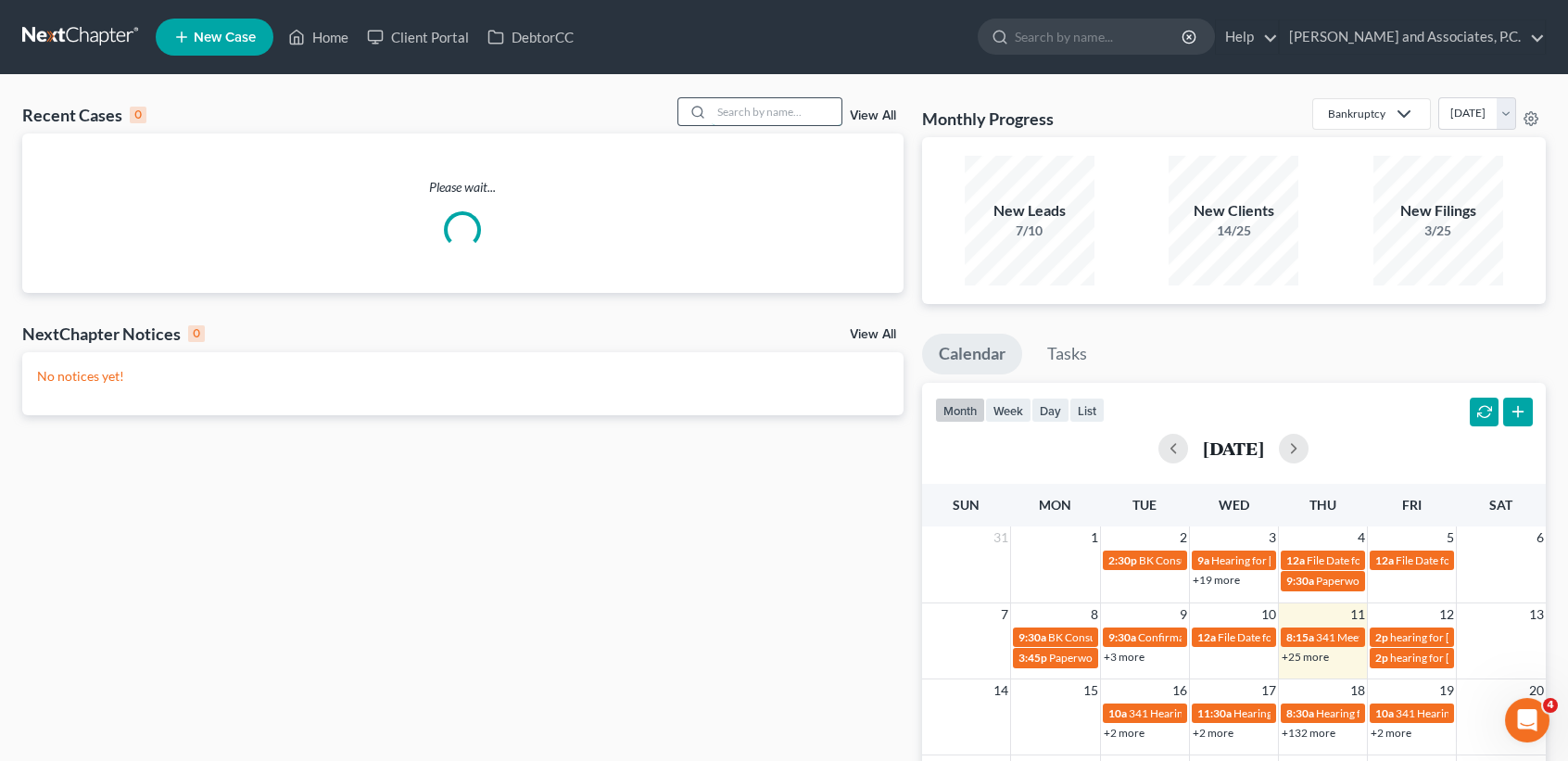
click at [783, 110] on input "search" at bounding box center [777, 111] width 130 height 27
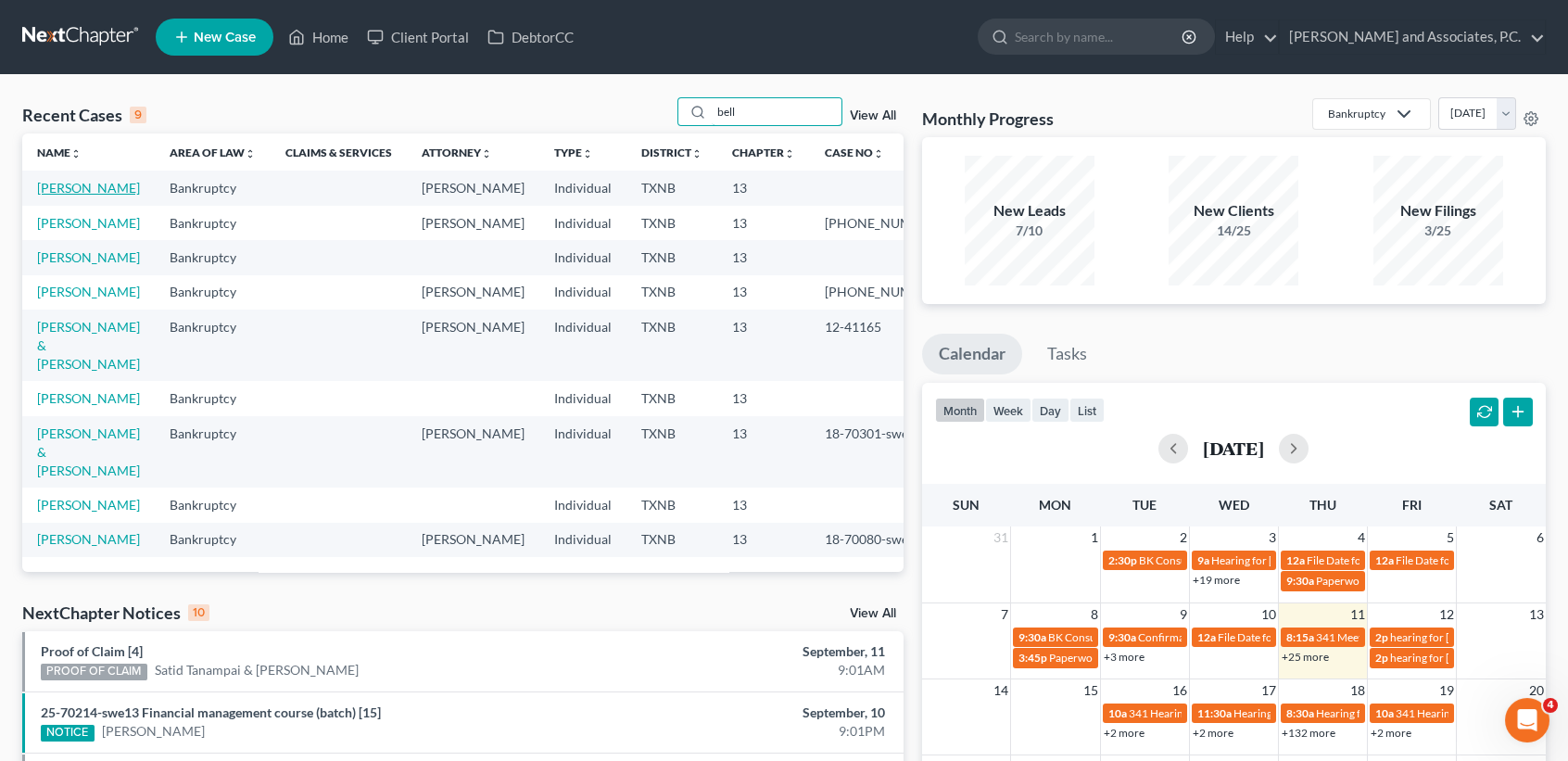
type input "bell"
click at [75, 192] on link "[PERSON_NAME]" at bounding box center [88, 188] width 103 height 16
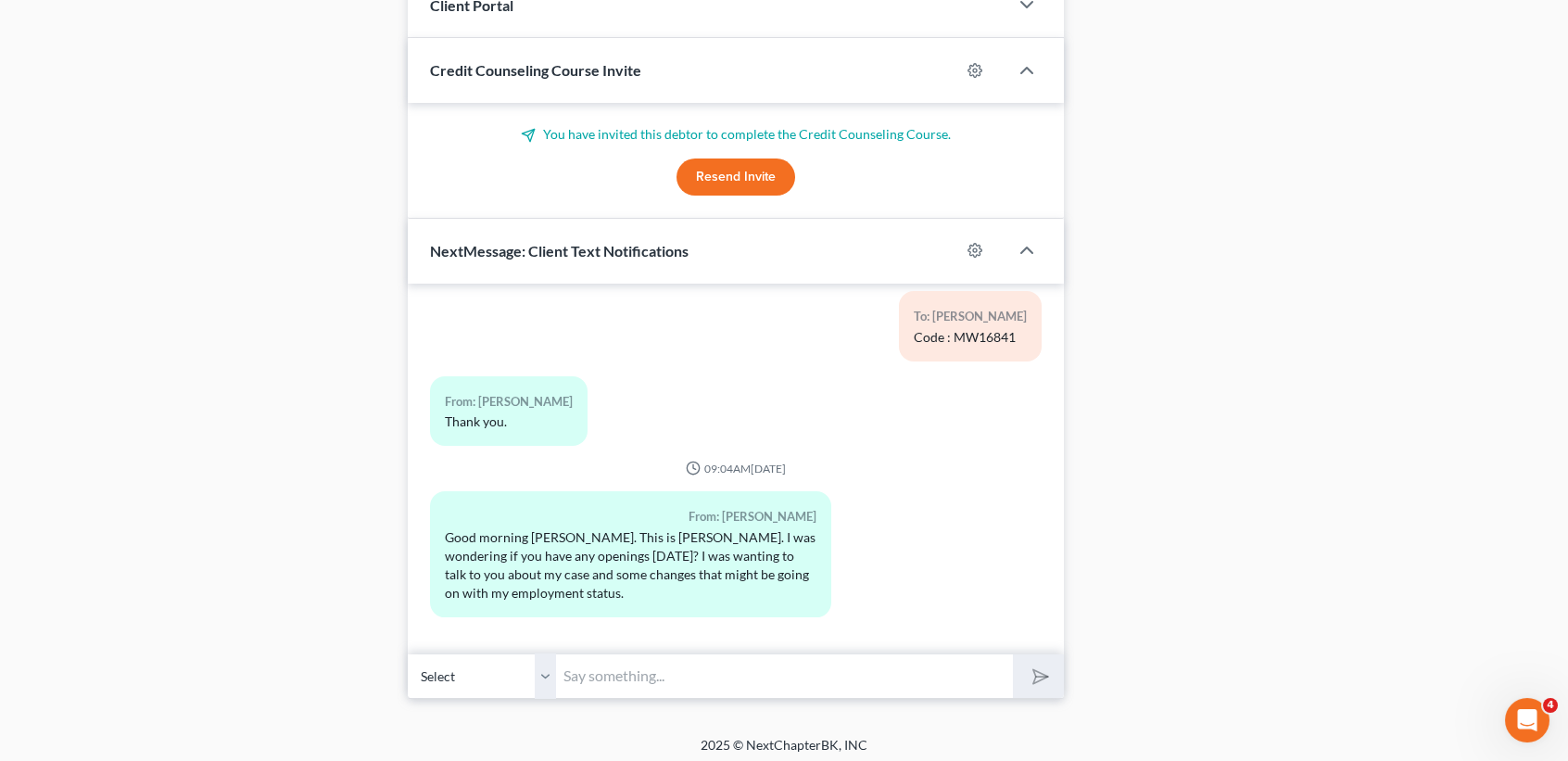
scroll to position [2087, 0]
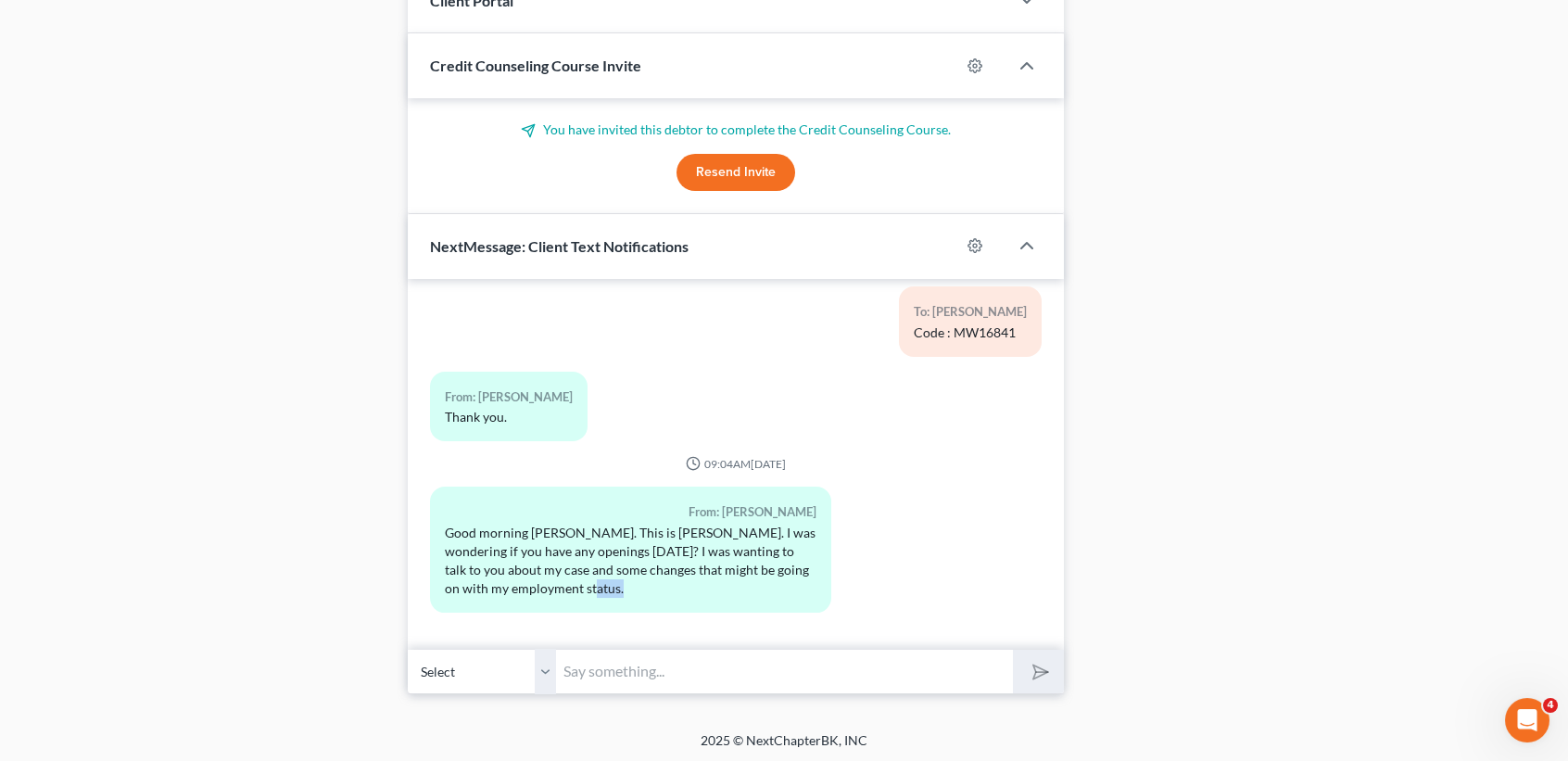
click at [757, 651] on div "09:26AM[DATE] To: [PERSON_NAME] Hello [PERSON_NAME], this is [PERSON_NAME] at […" at bounding box center [735, 485] width 656 height 414
click at [748, 683] on input "text" at bounding box center [784, 671] width 457 height 45
type input "Can you do 1:30?"
click at [1013, 650] on button "submit" at bounding box center [1038, 672] width 51 height 44
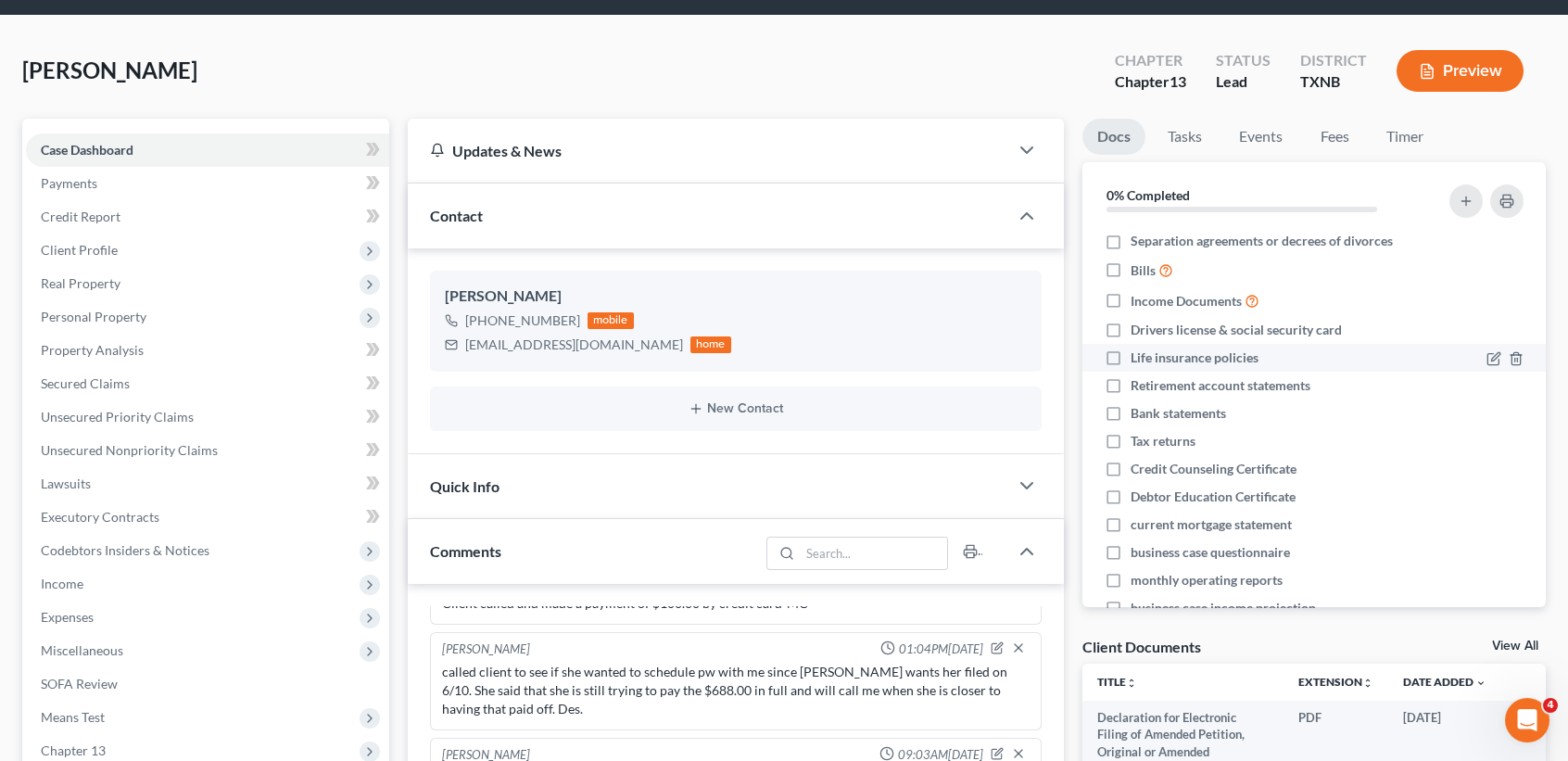
scroll to position [0, 0]
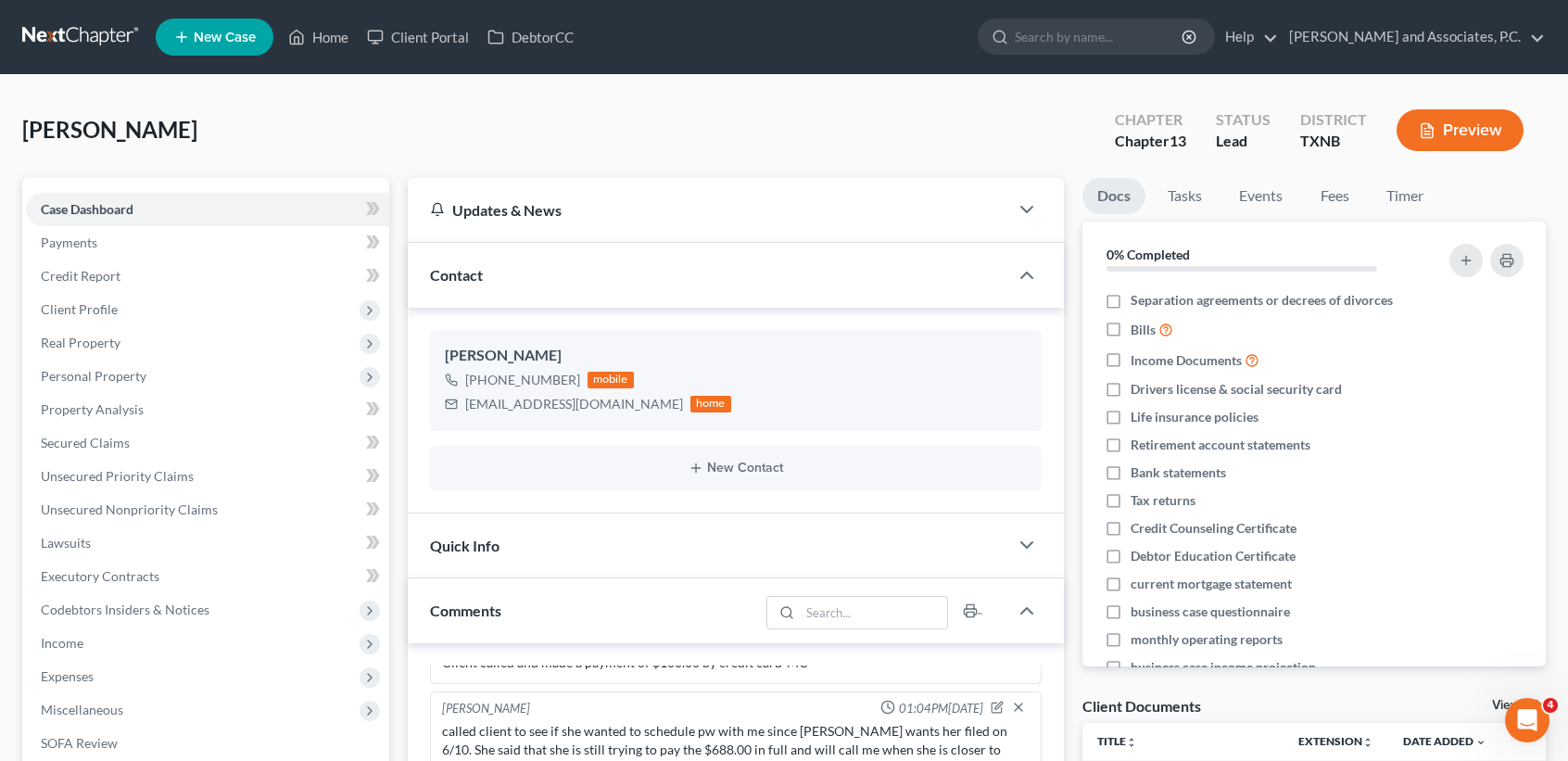
click at [323, 56] on ul "New Case Home Client Portal DebtorCC - No Result - See all results Or Press Ent…" at bounding box center [850, 37] width 1389 height 48
click at [322, 43] on link "Home" at bounding box center [317, 36] width 79 height 33
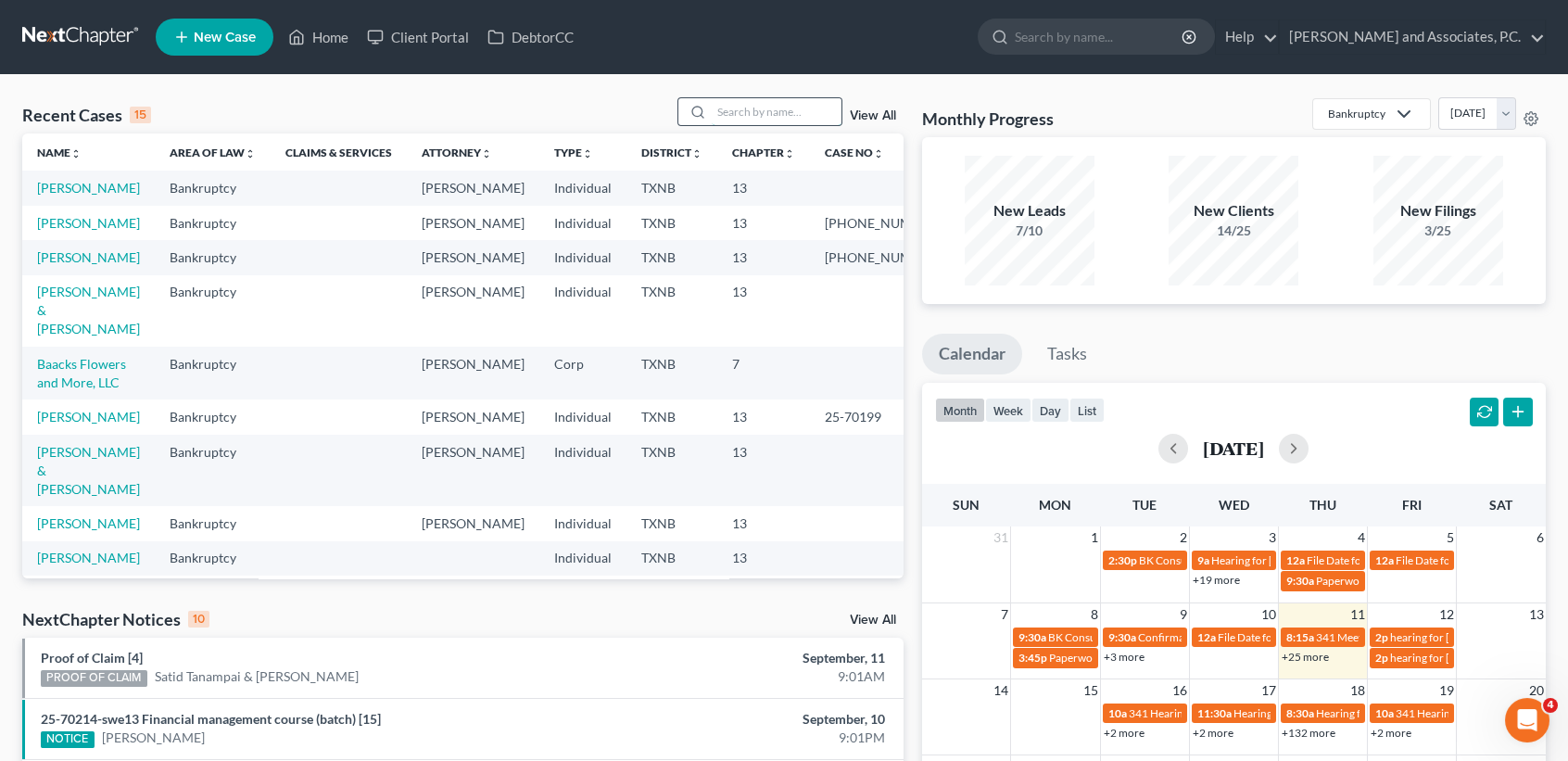
click at [772, 118] on input "search" at bounding box center [777, 111] width 130 height 27
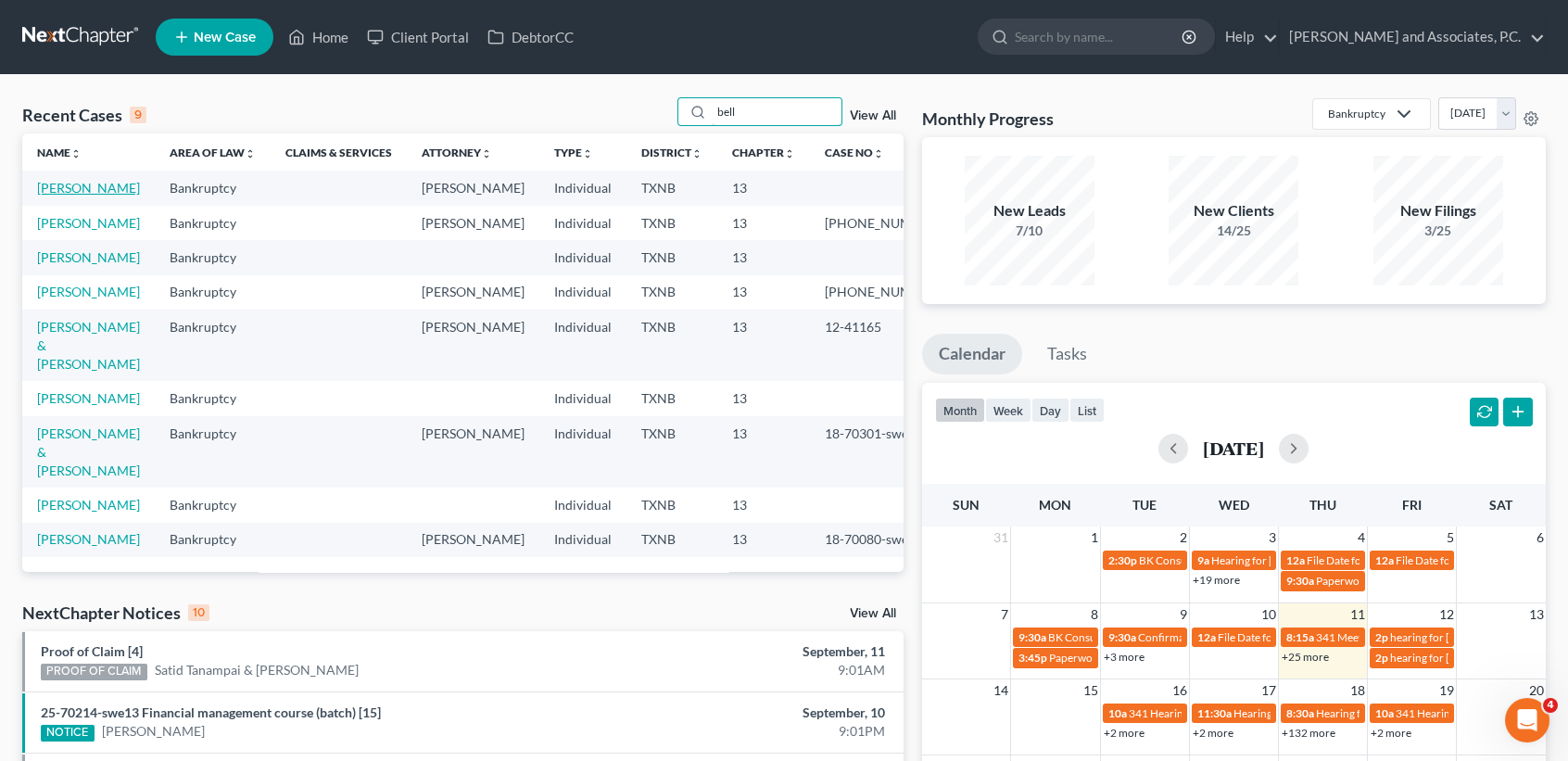
type input "bell"
click at [71, 192] on link "[PERSON_NAME]" at bounding box center [88, 188] width 103 height 16
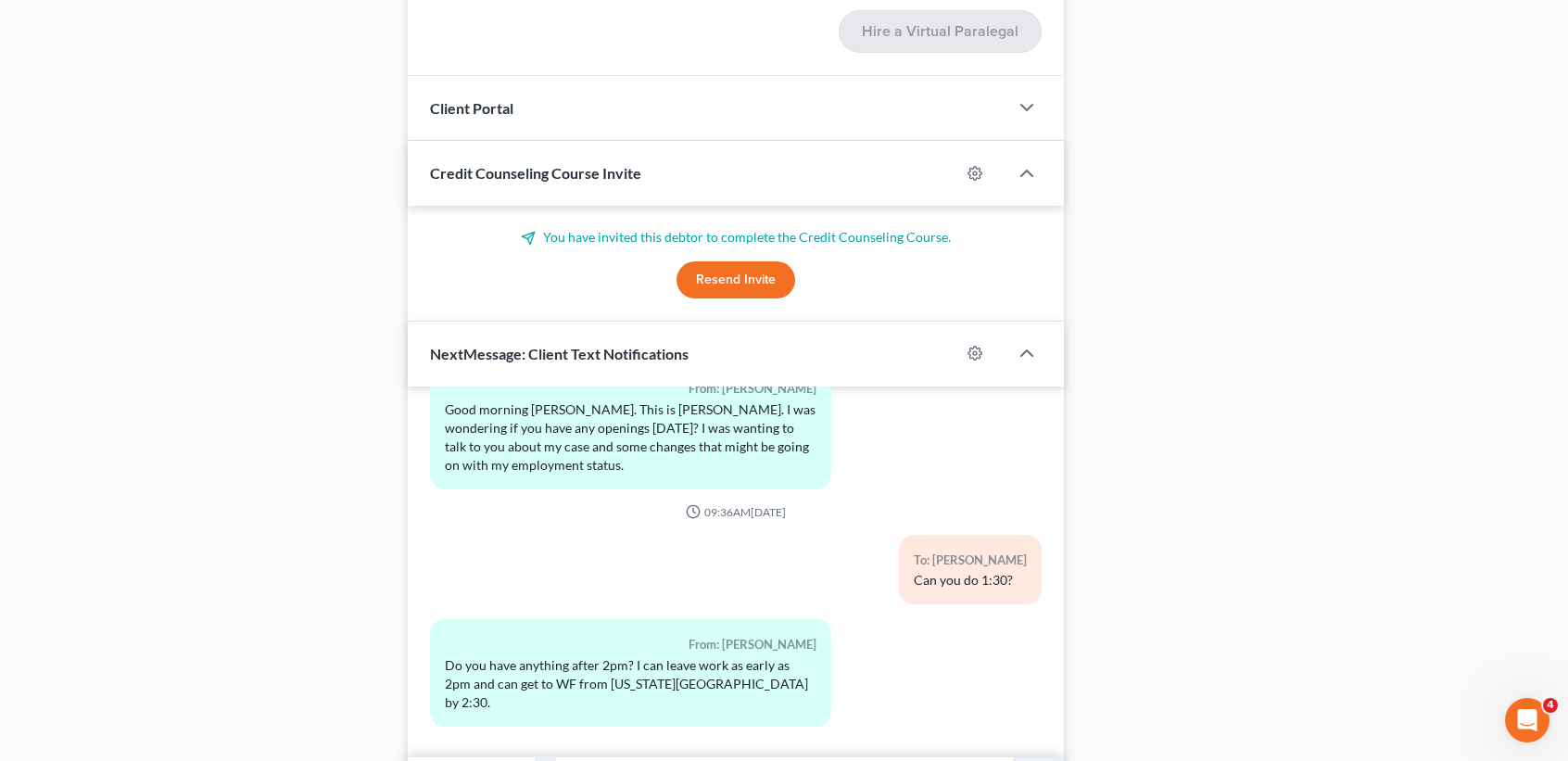
scroll to position [2087, 0]
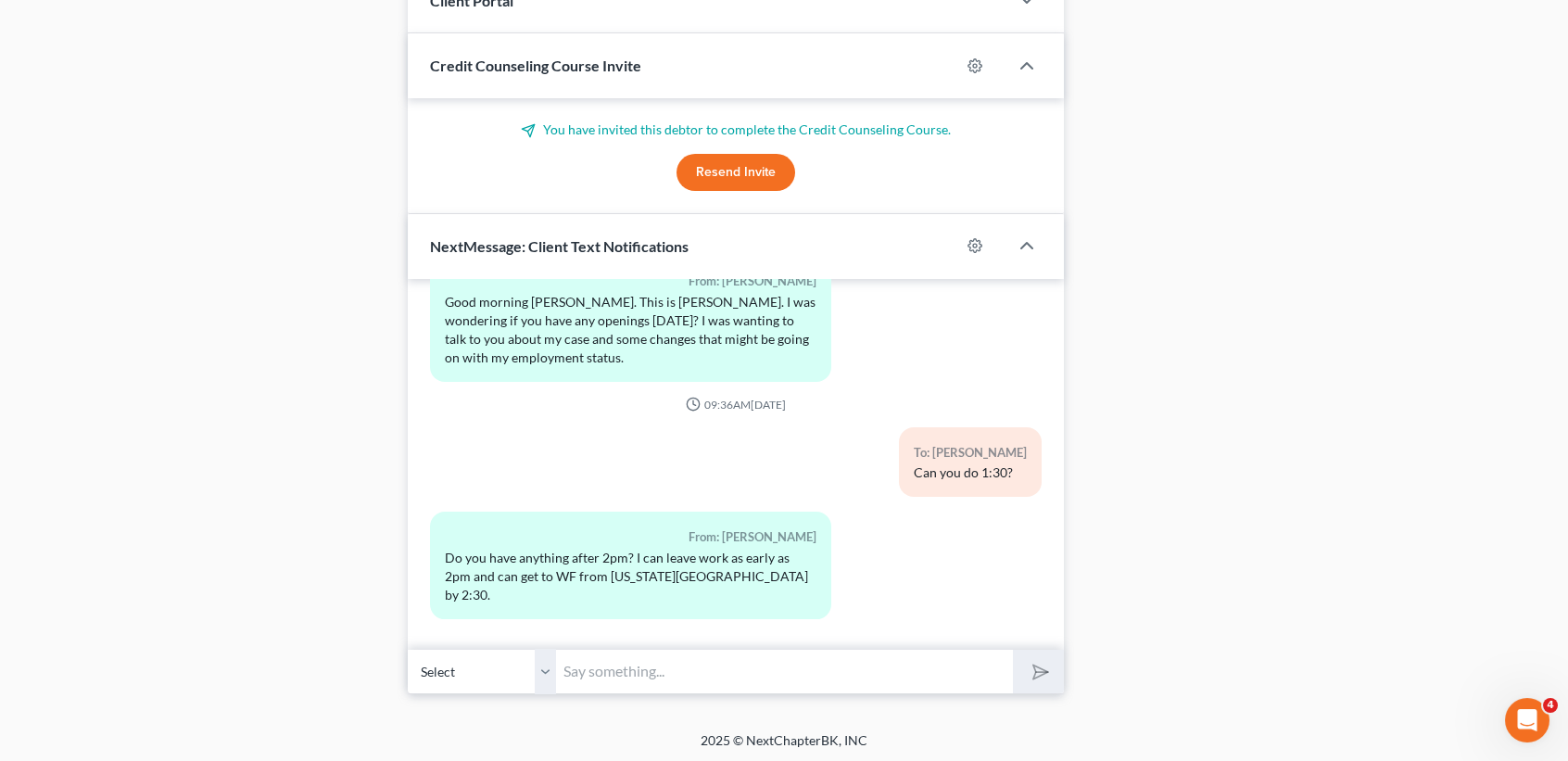
click at [638, 666] on input "text" at bounding box center [784, 671] width 457 height 45
type input "Yea, 2:30-2:45 works! See you then!"
click at [1013, 650] on button "submit" at bounding box center [1038, 672] width 51 height 44
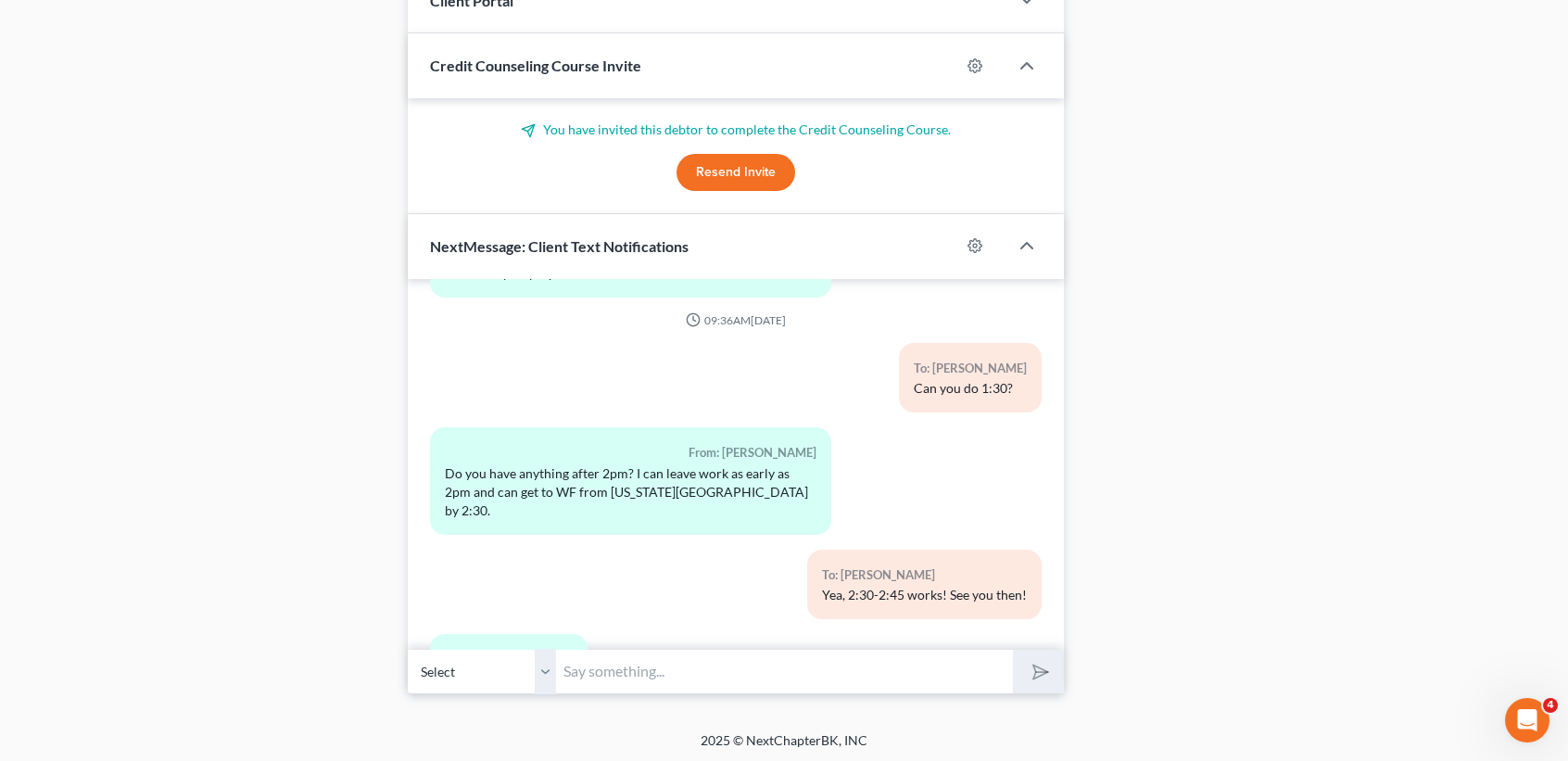
scroll to position [2276, 0]
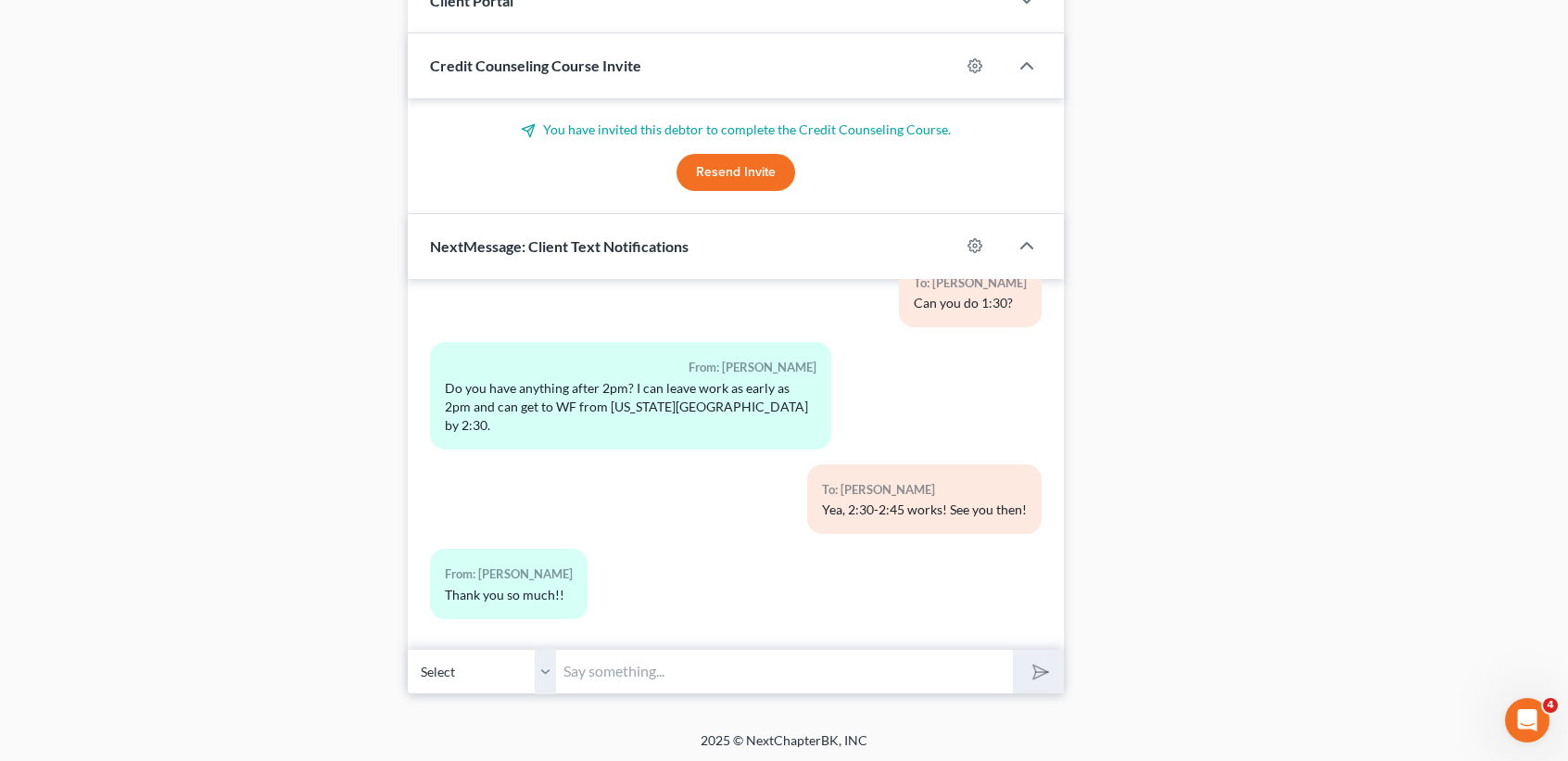
drag, startPoint x: 561, startPoint y: 571, endPoint x: 550, endPoint y: 580, distance: 14.2
click at [560, 571] on div "From: [PERSON_NAME]" at bounding box center [509, 573] width 128 height 21
drag, startPoint x: 614, startPoint y: 682, endPoint x: 641, endPoint y: 676, distance: 27.7
click at [618, 680] on input "text" at bounding box center [784, 671] width 457 height 45
type input "You're welcome!"
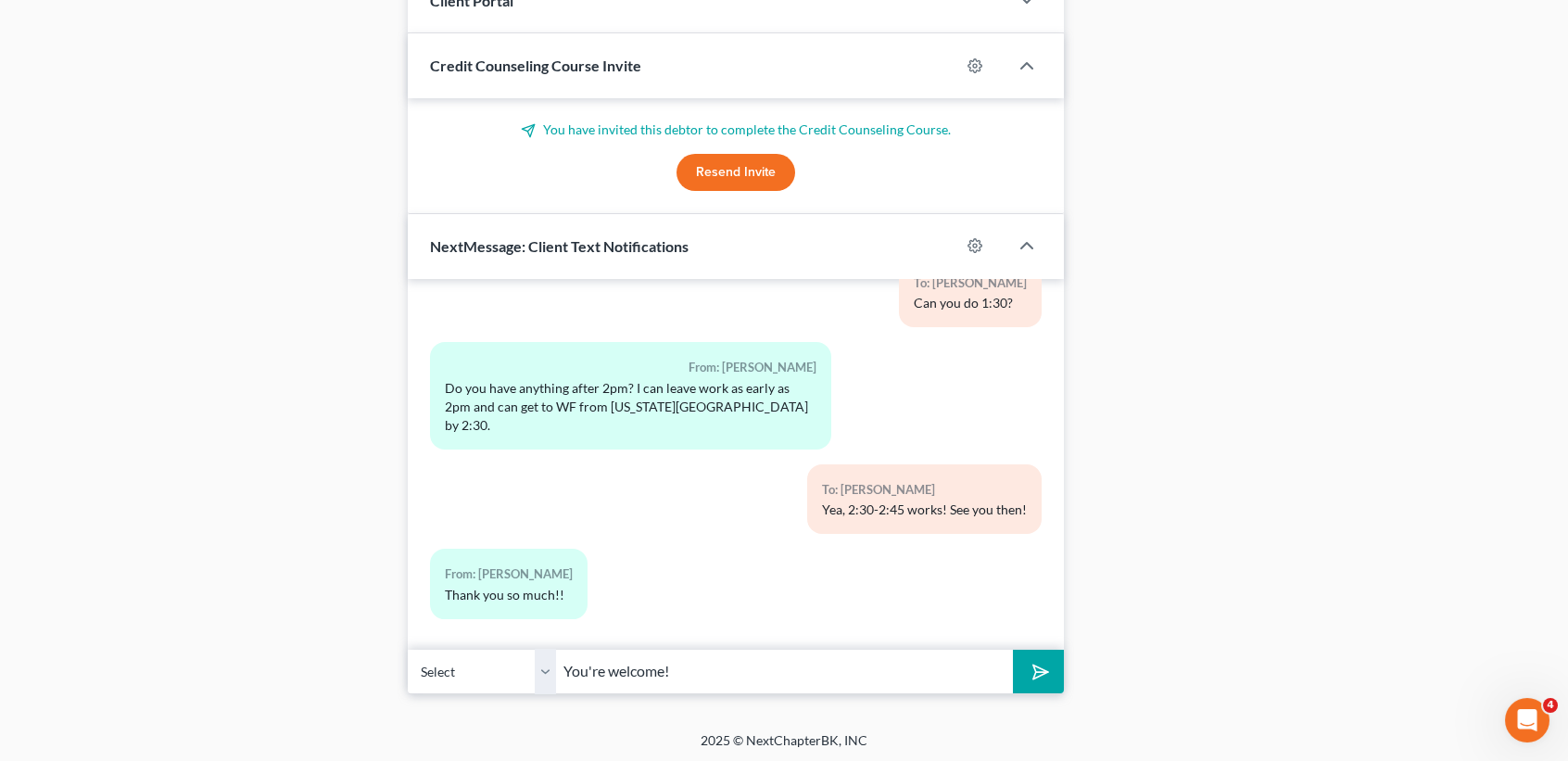
click at [1013, 650] on button "submit" at bounding box center [1038, 672] width 51 height 44
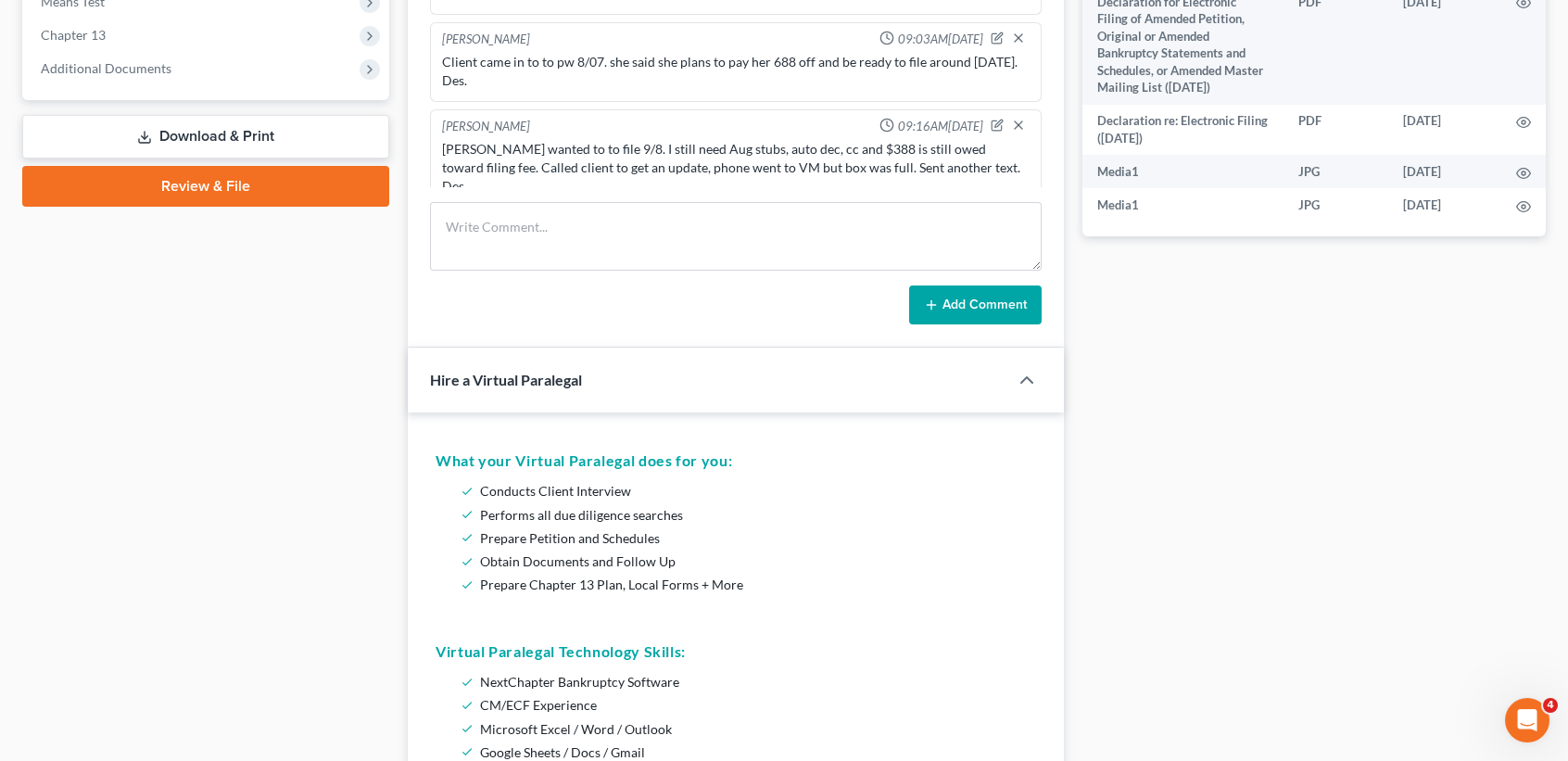
scroll to position [494, 0]
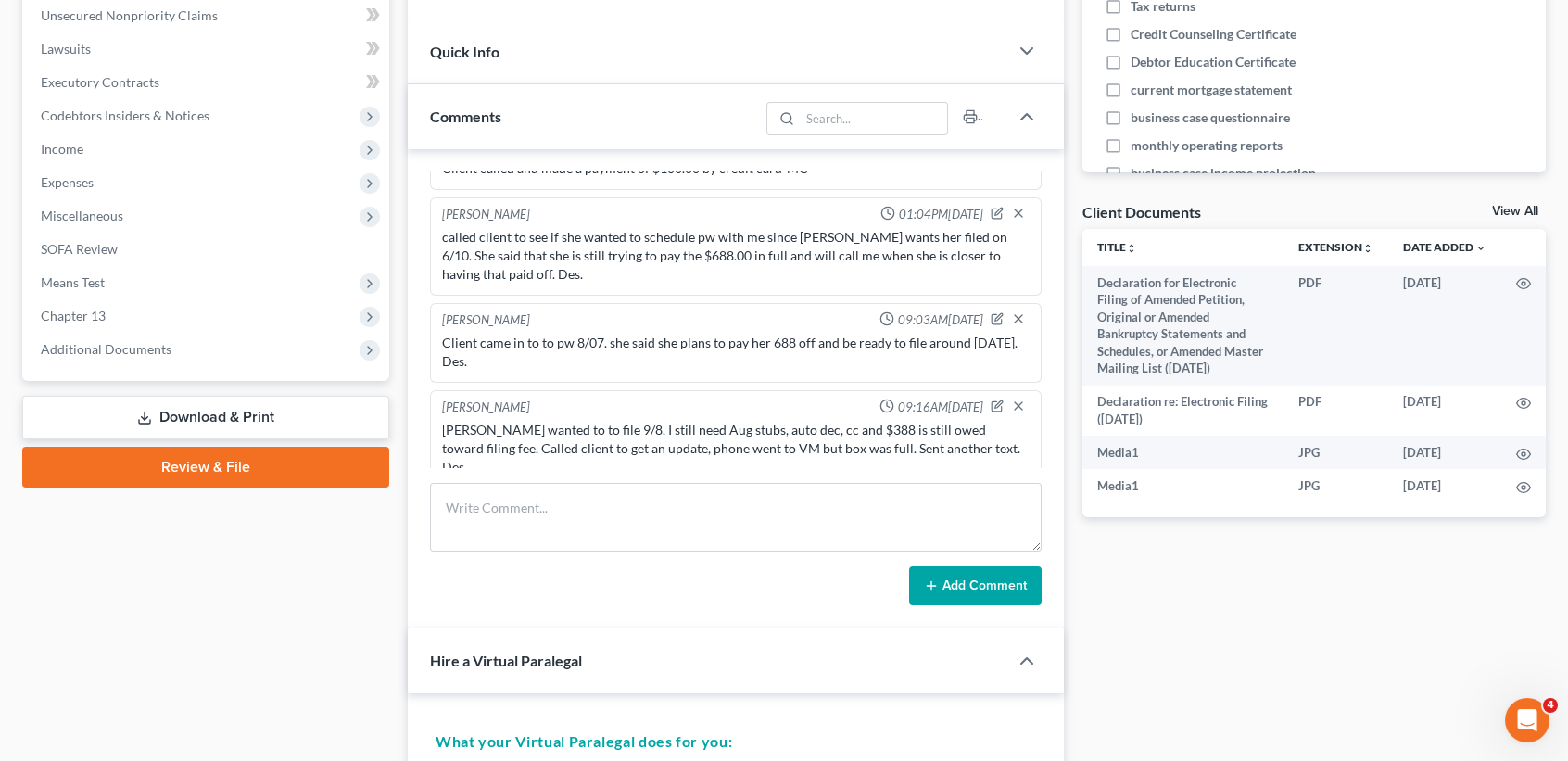
click at [882, 686] on div "Hire a Virtual Paralegal" at bounding box center [695, 660] width 575 height 64
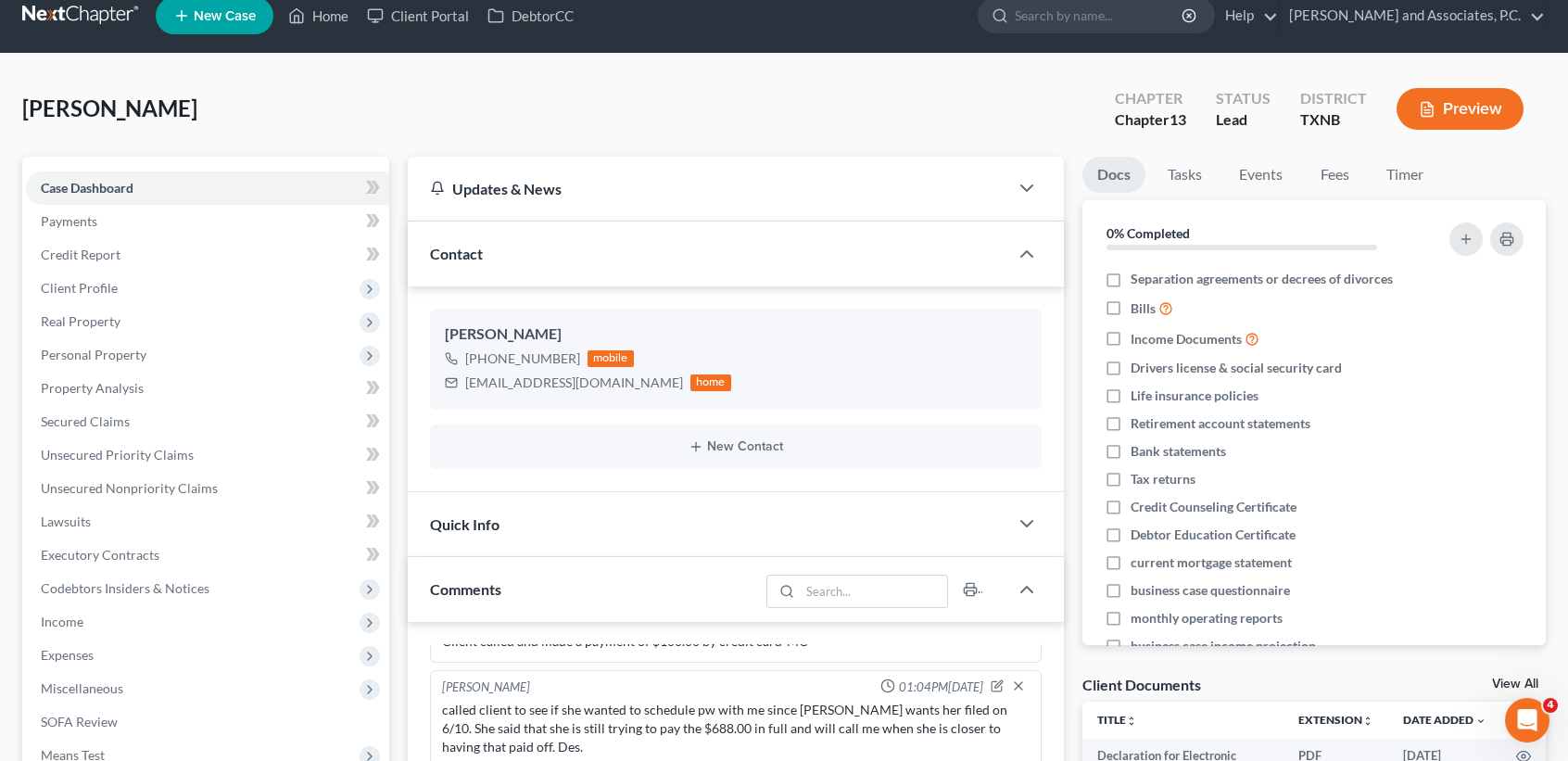
scroll to position [0, 0]
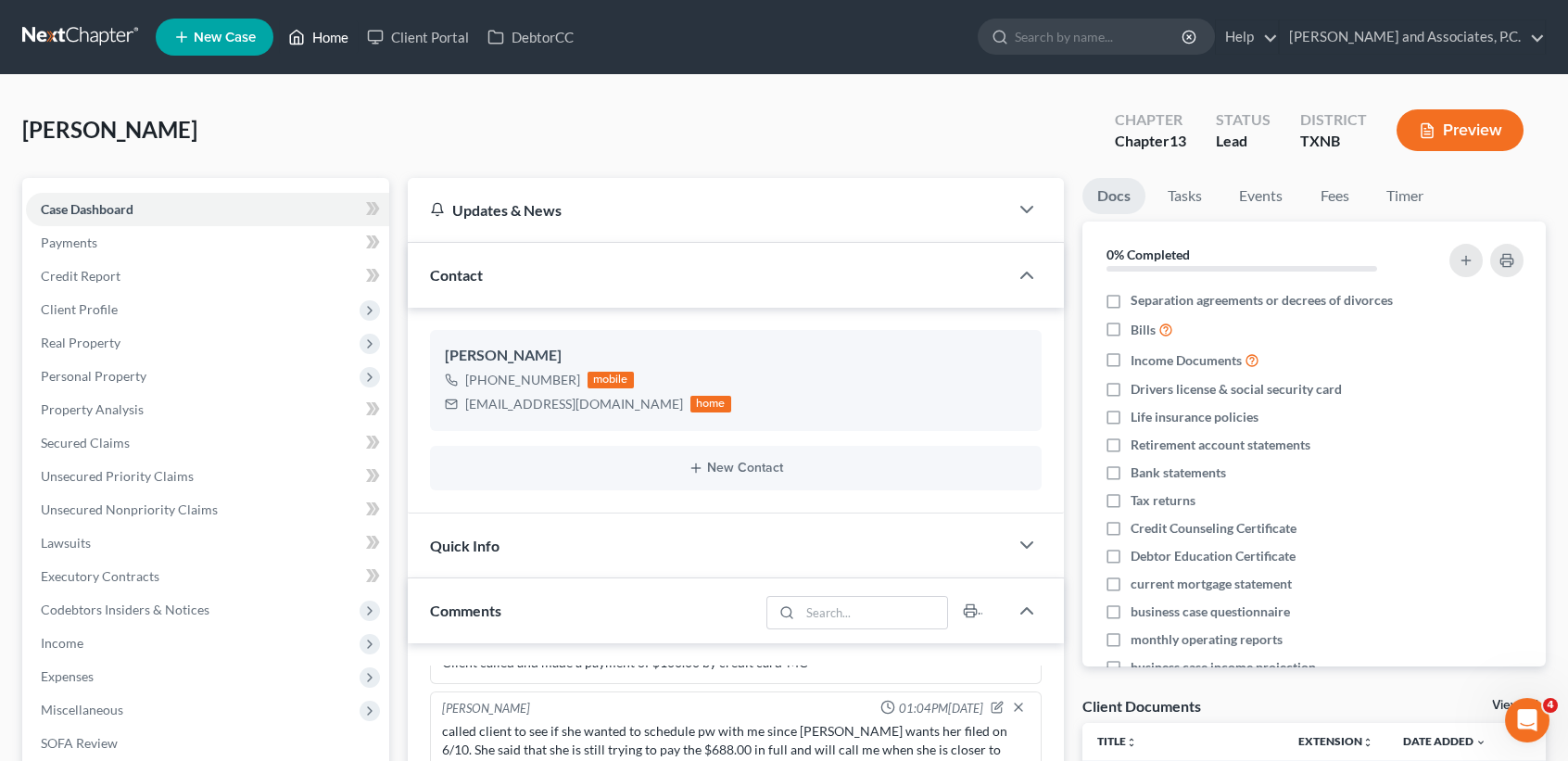
drag, startPoint x: 271, startPoint y: 24, endPoint x: 287, endPoint y: 39, distance: 21.9
click at [269, 24] on li "New Case" at bounding box center [217, 37] width 123 height 43
click at [303, 40] on icon at bounding box center [296, 37] width 17 height 22
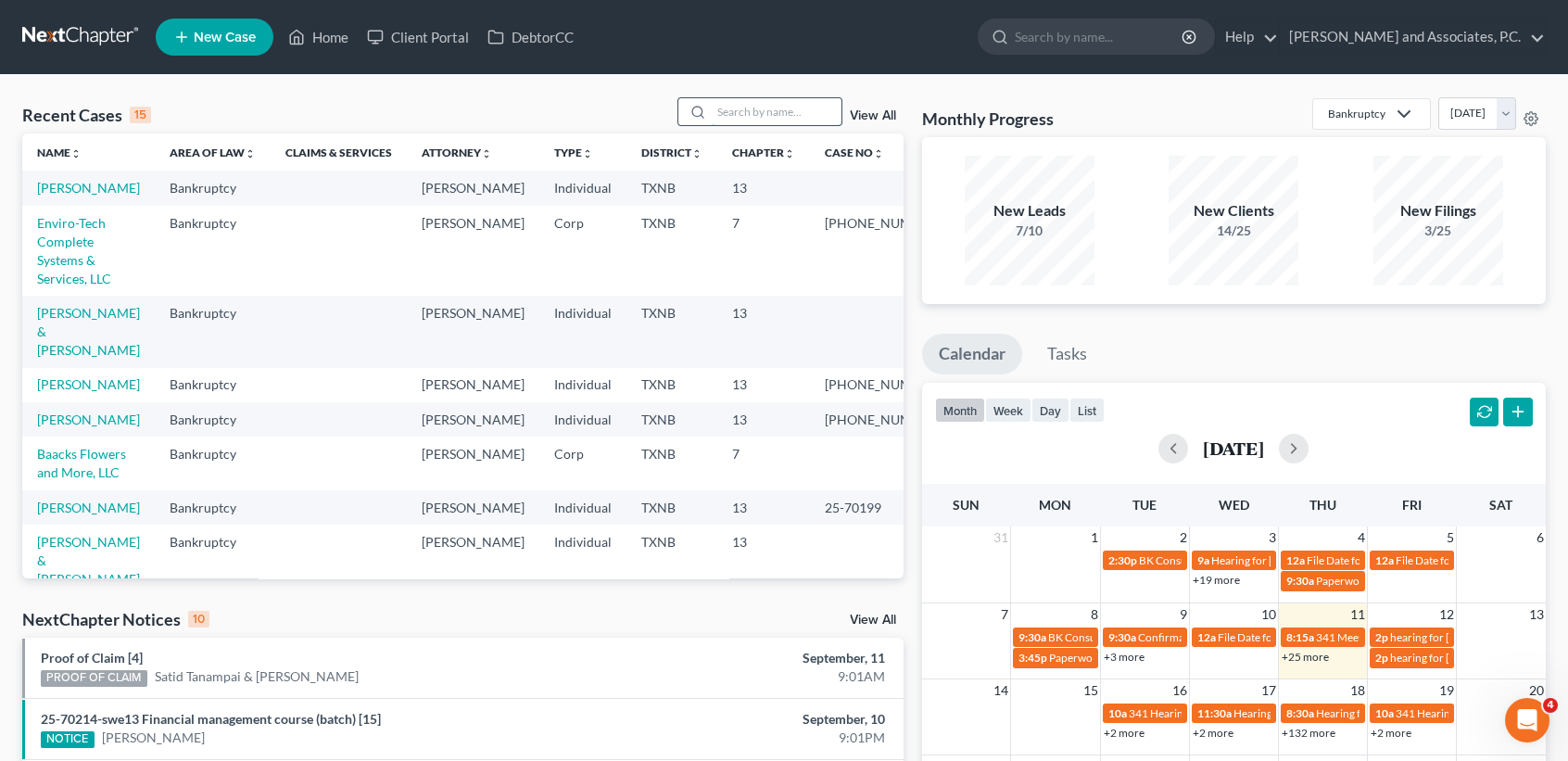
click at [724, 114] on input "search" at bounding box center [777, 111] width 130 height 27
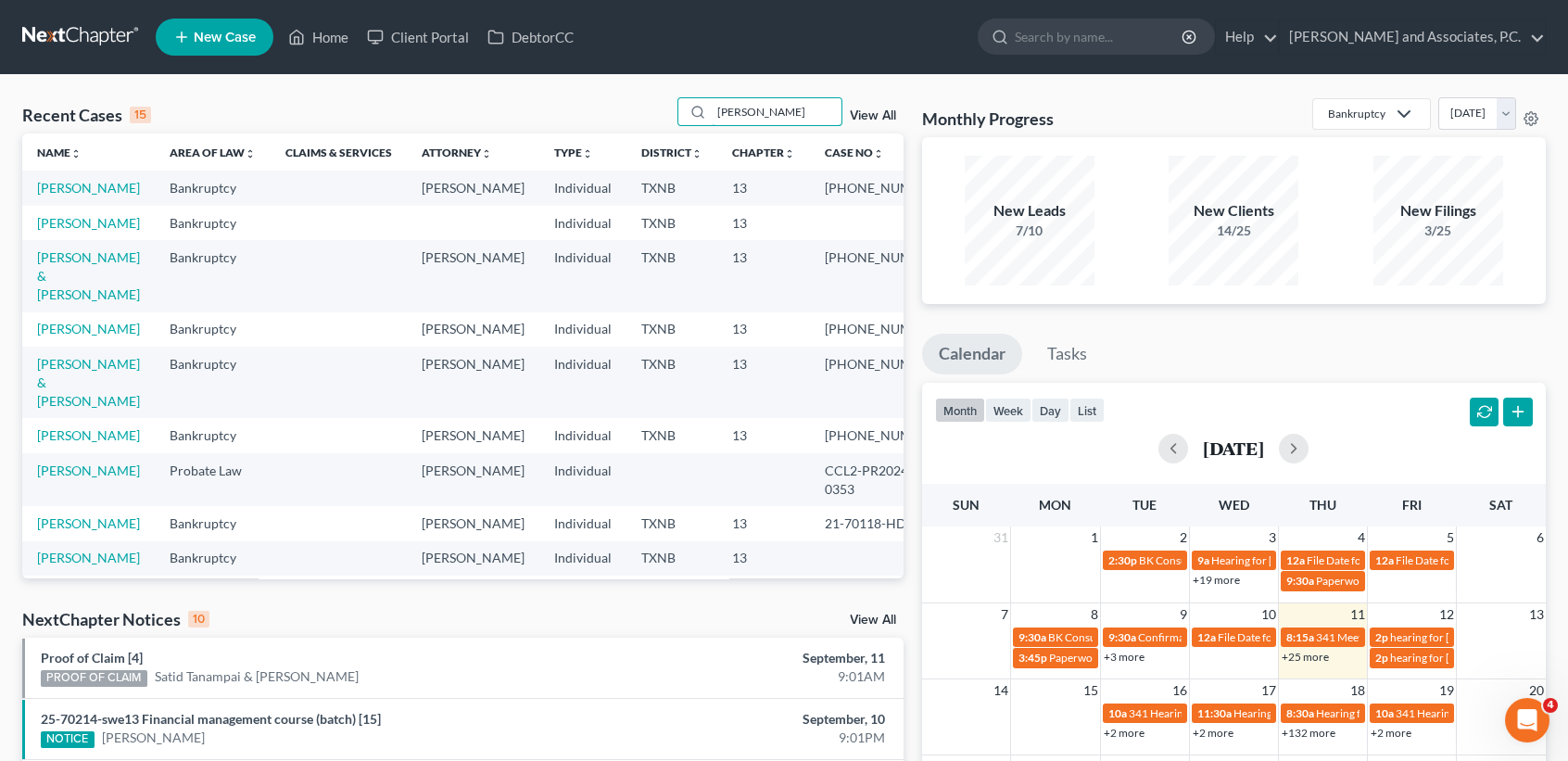
type input "[PERSON_NAME]"
click at [56, 201] on td "[PERSON_NAME]" at bounding box center [88, 188] width 133 height 34
click at [58, 196] on link "[PERSON_NAME]" at bounding box center [88, 188] width 103 height 16
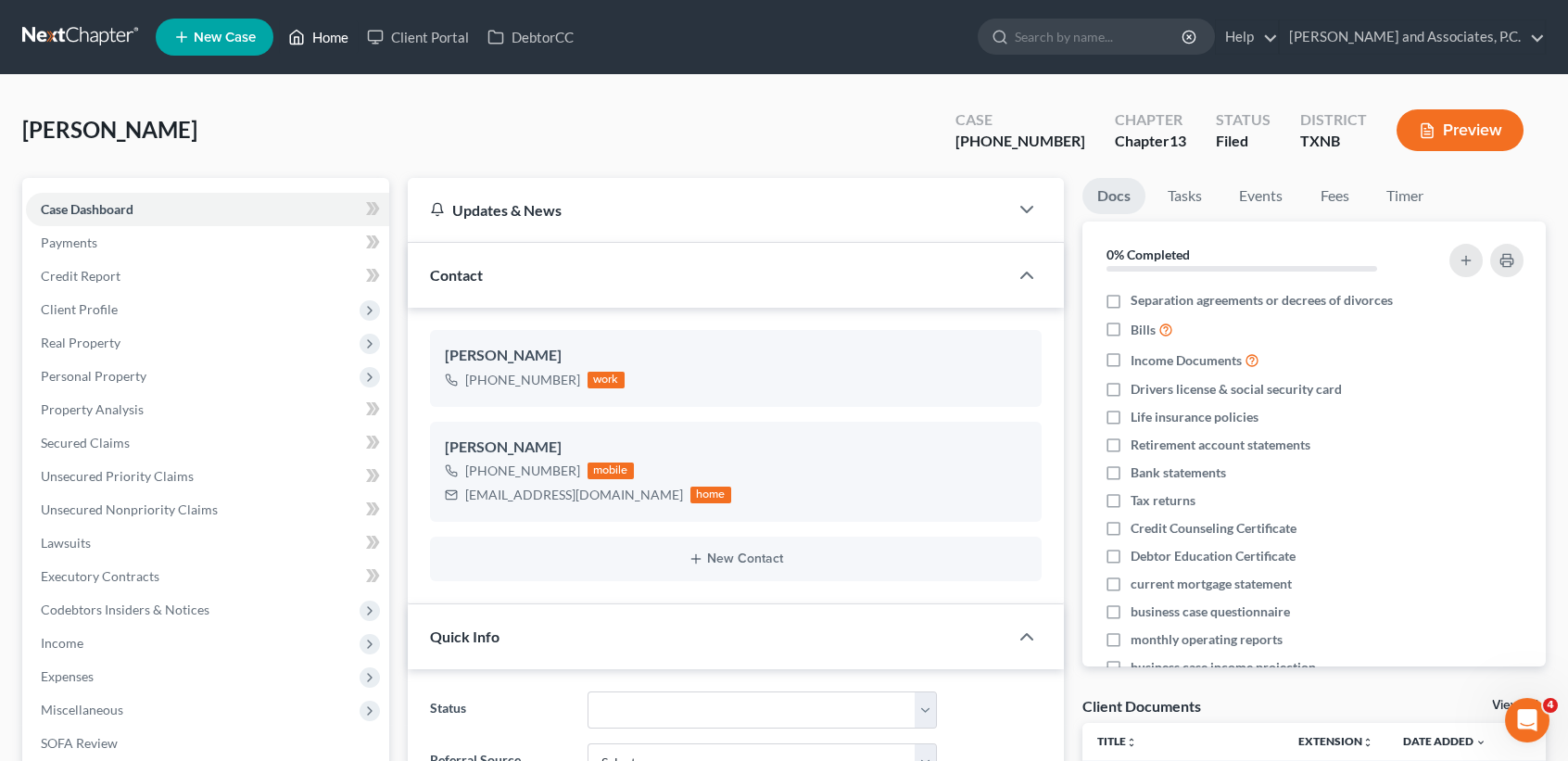
click at [320, 52] on link "Home" at bounding box center [317, 36] width 79 height 33
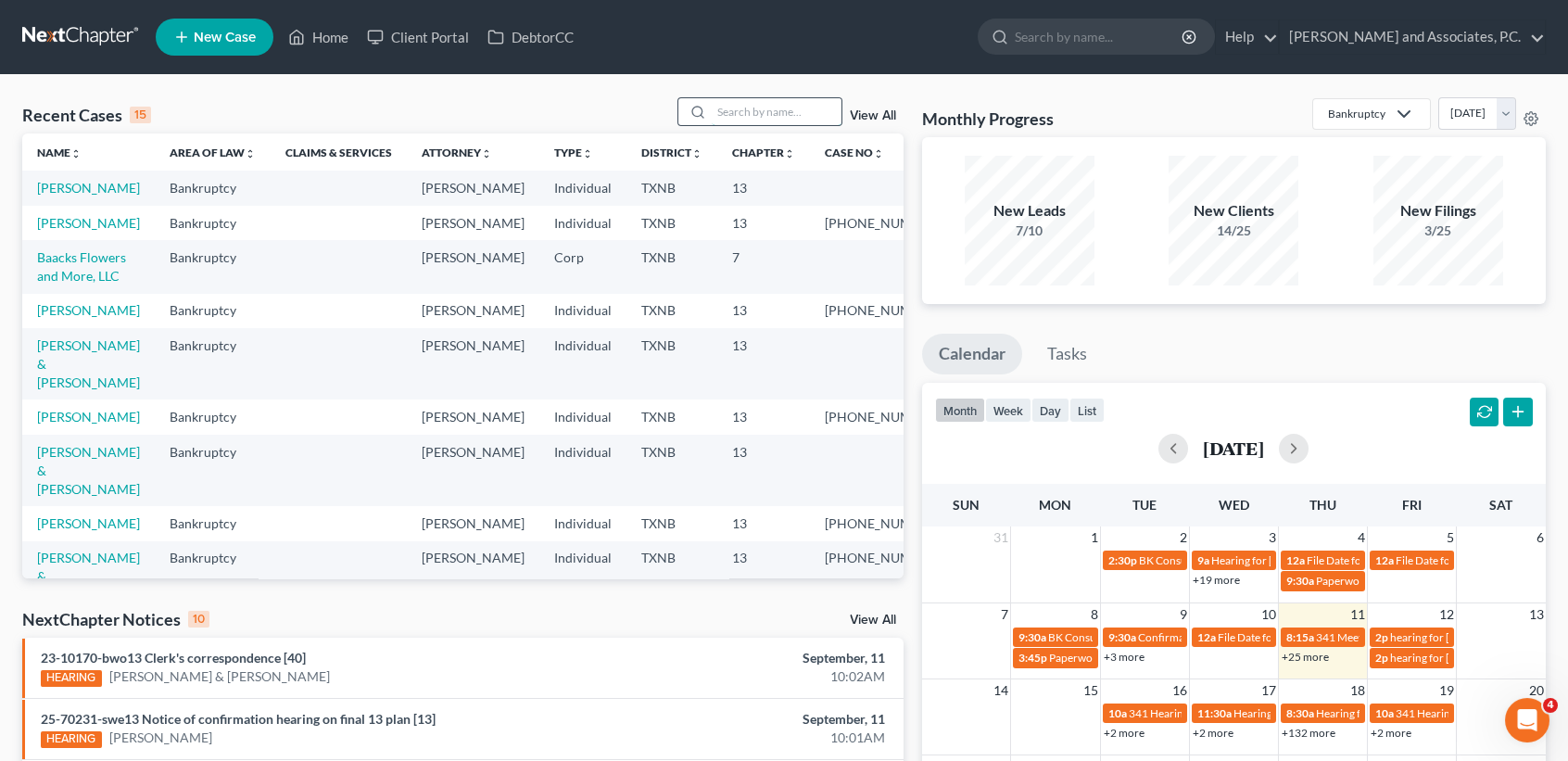
click at [821, 112] on input "search" at bounding box center [777, 111] width 130 height 27
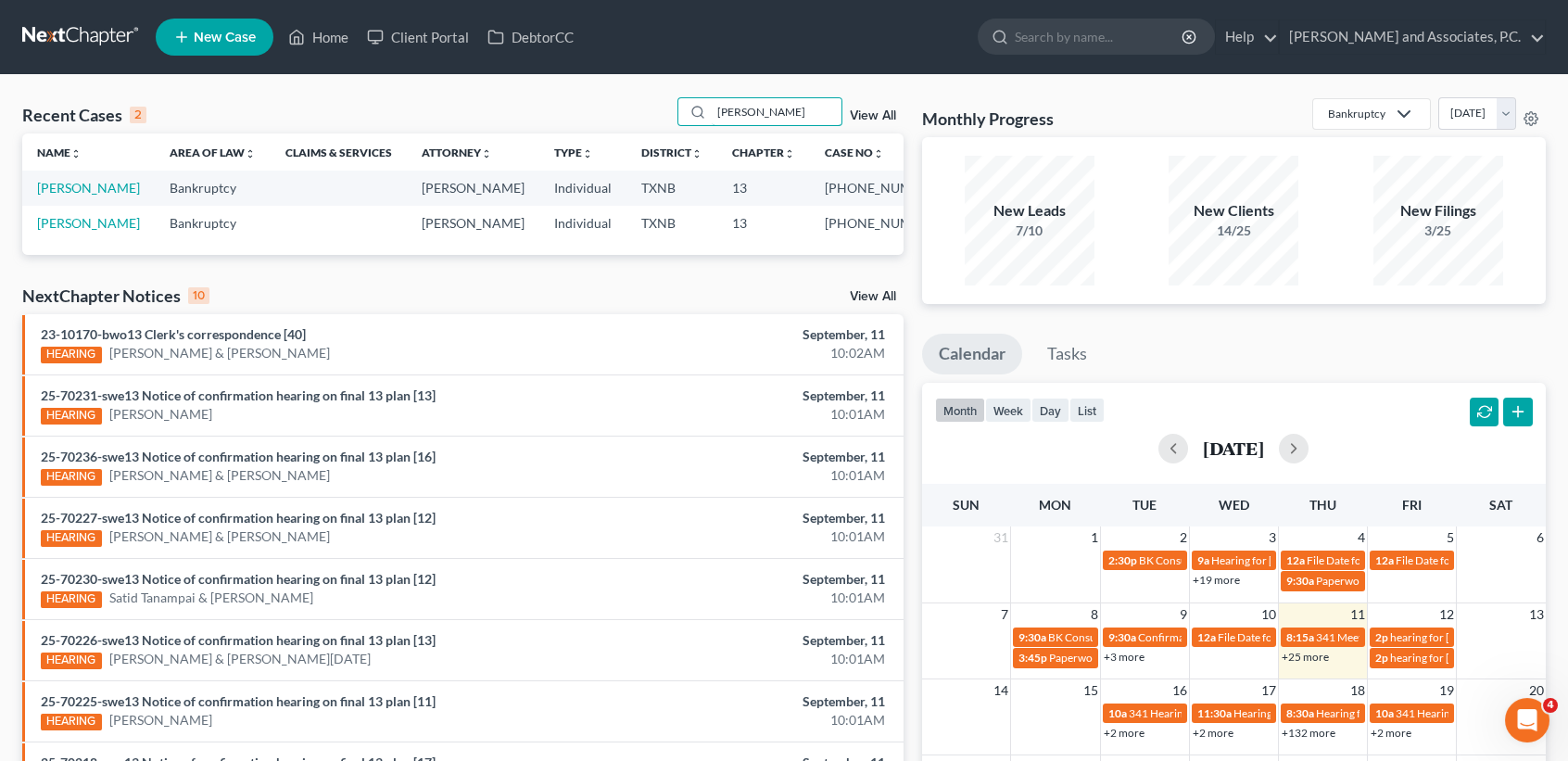
type input "[PERSON_NAME]"
click at [56, 231] on link "[PERSON_NAME]" at bounding box center [88, 223] width 103 height 16
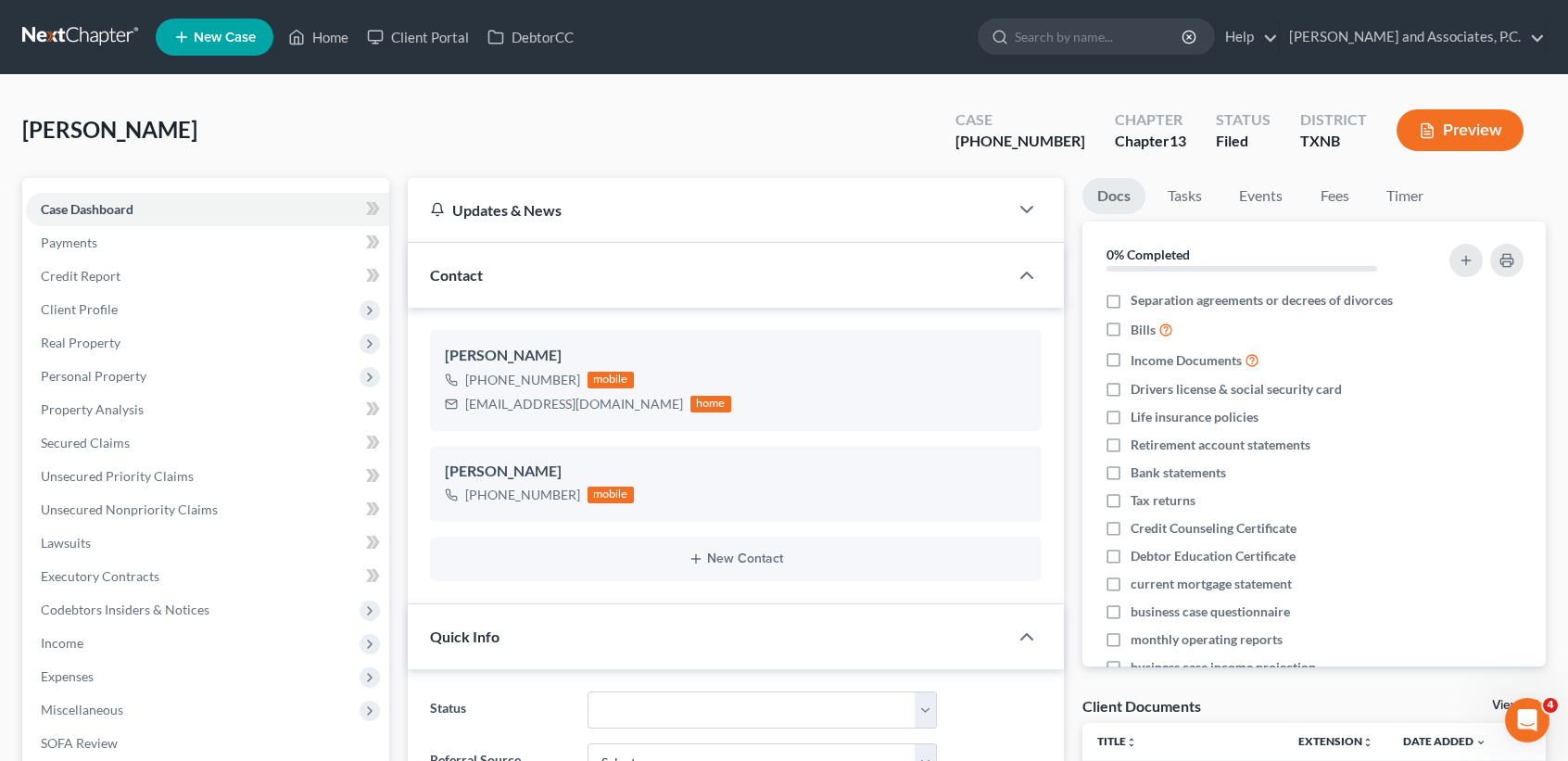
drag, startPoint x: 255, startPoint y: 25, endPoint x: 357, endPoint y: 73, distance: 112.7
click at [276, 43] on li "New Case" at bounding box center [217, 37] width 123 height 43
click at [348, 32] on link "Home" at bounding box center [317, 36] width 79 height 33
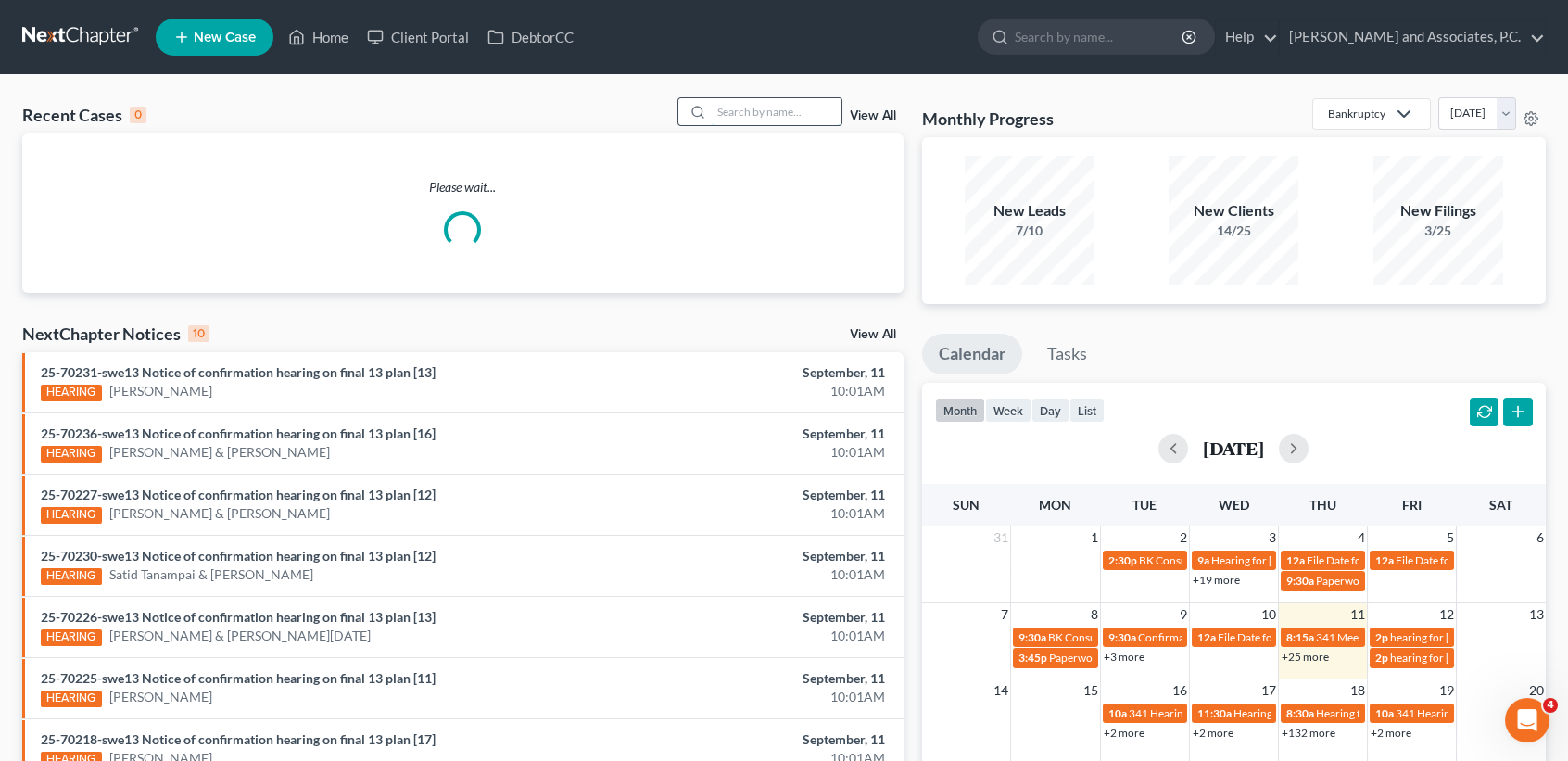
click at [789, 107] on input "search" at bounding box center [777, 111] width 130 height 27
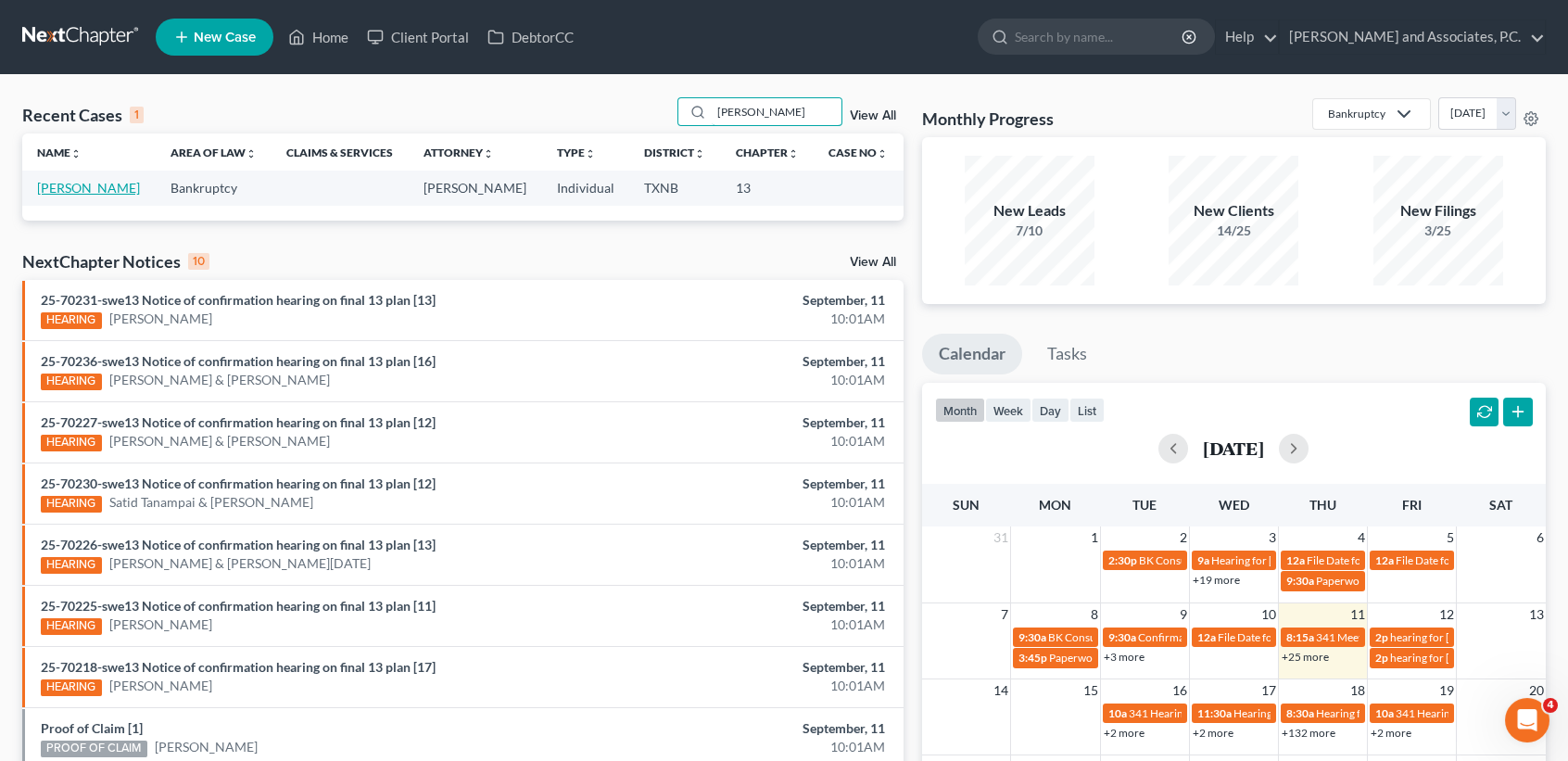
type input "[PERSON_NAME]"
click at [58, 190] on link "[PERSON_NAME]" at bounding box center [88, 188] width 103 height 16
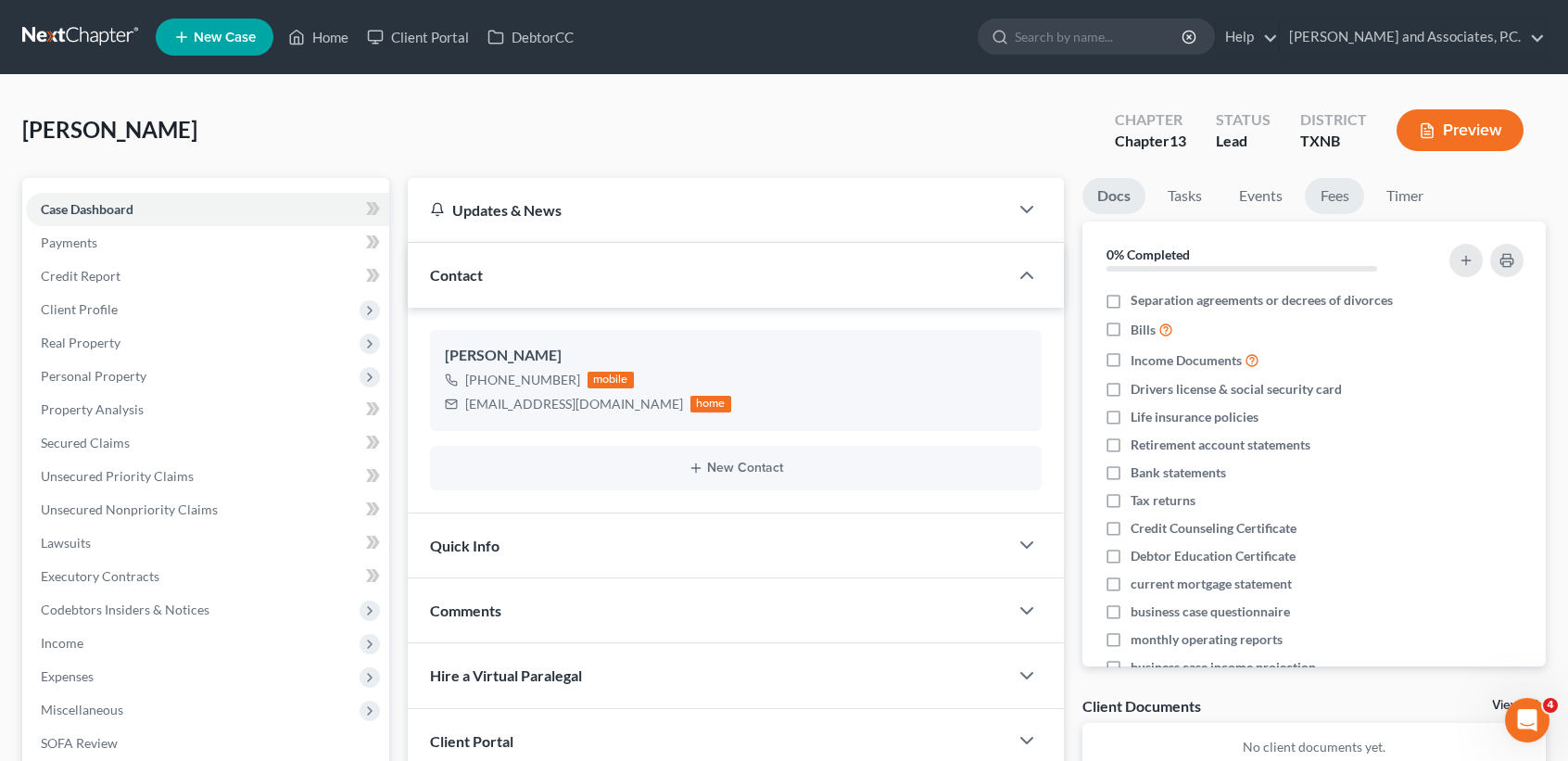
click at [1340, 193] on link "Fees" at bounding box center [1333, 196] width 59 height 36
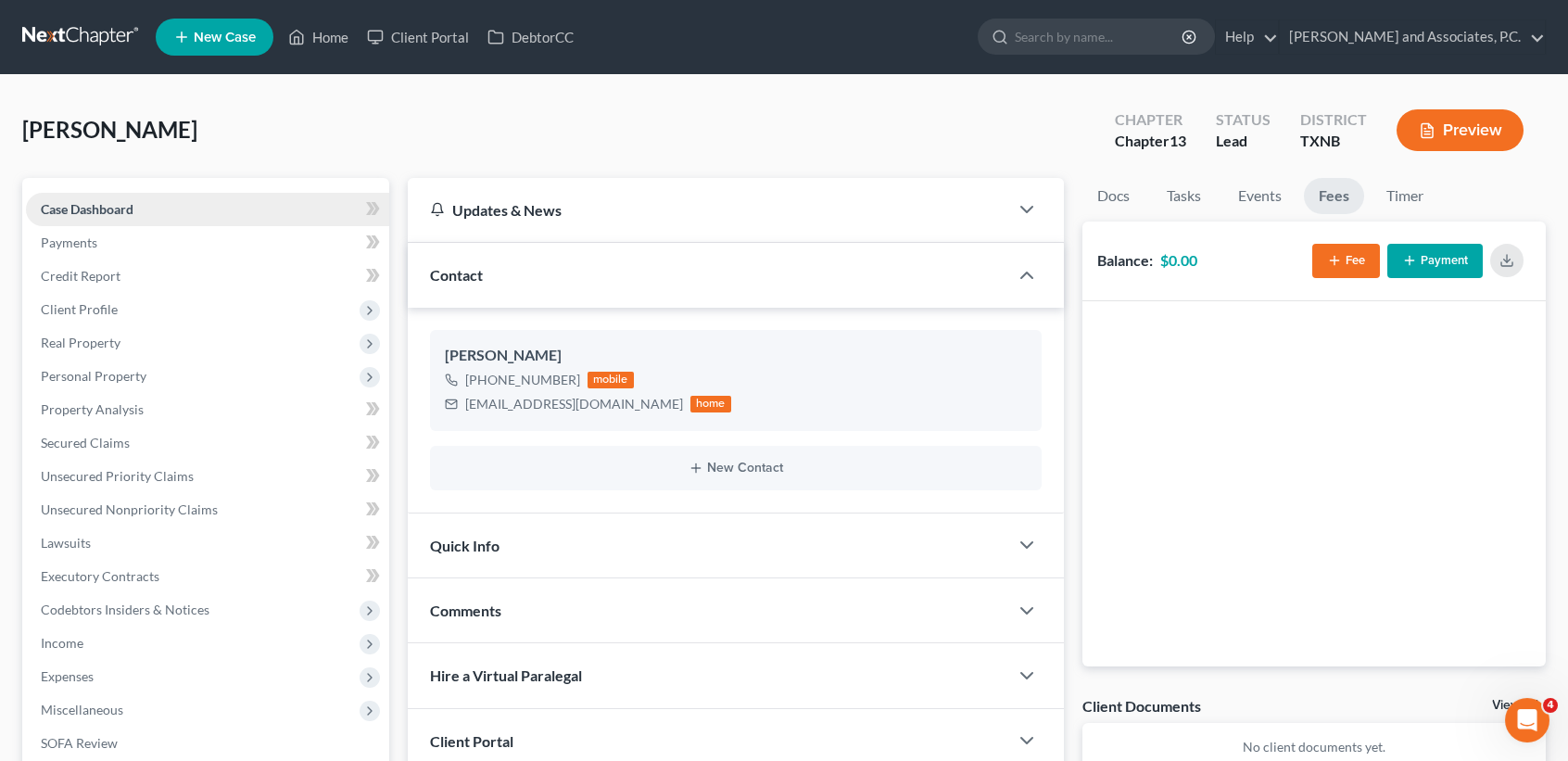
click at [139, 197] on link "Case Dashboard" at bounding box center [208, 209] width 363 height 33
click at [329, 38] on link "Home" at bounding box center [317, 36] width 79 height 33
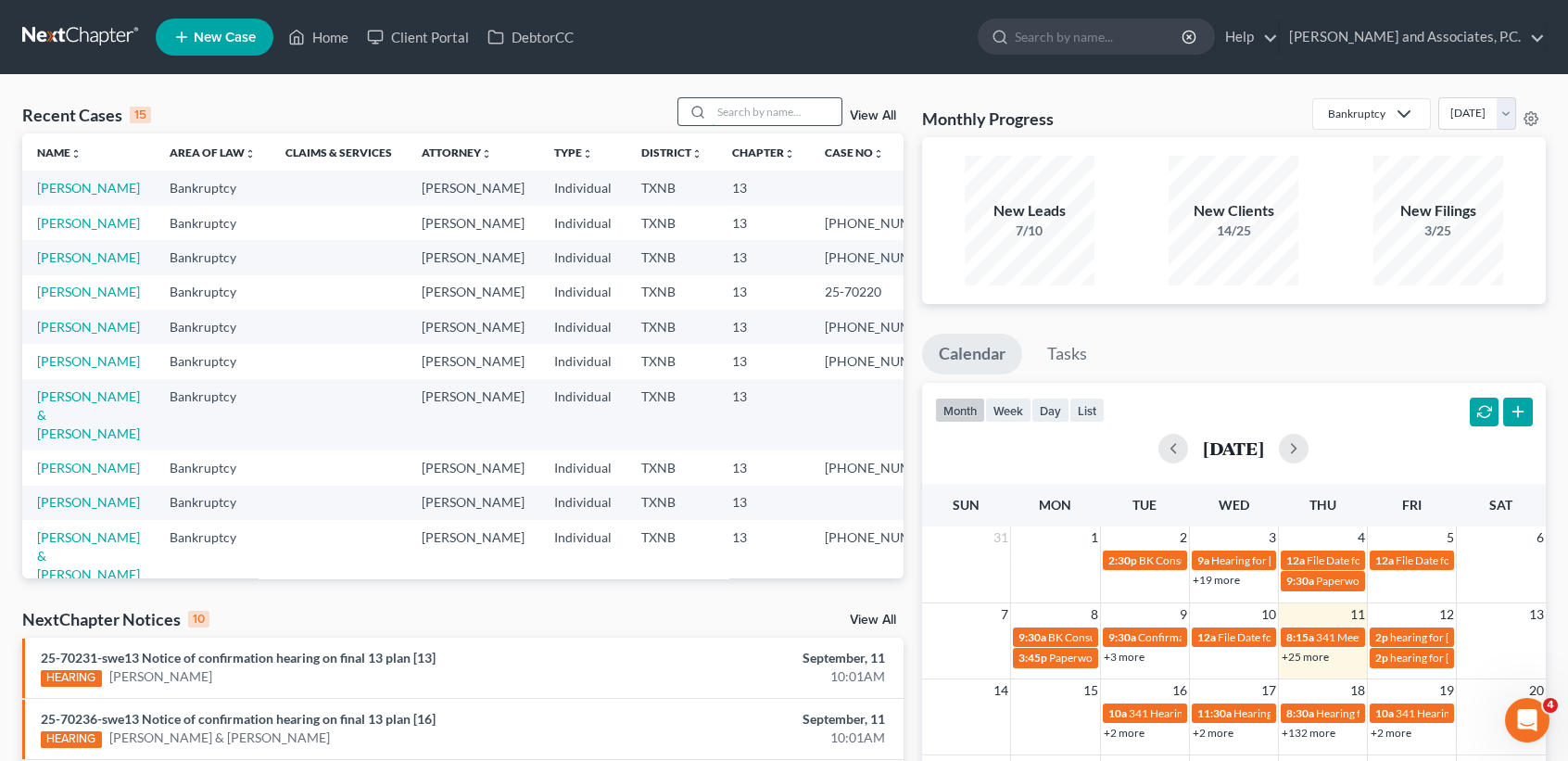
click at [744, 110] on input "search" at bounding box center [777, 111] width 130 height 27
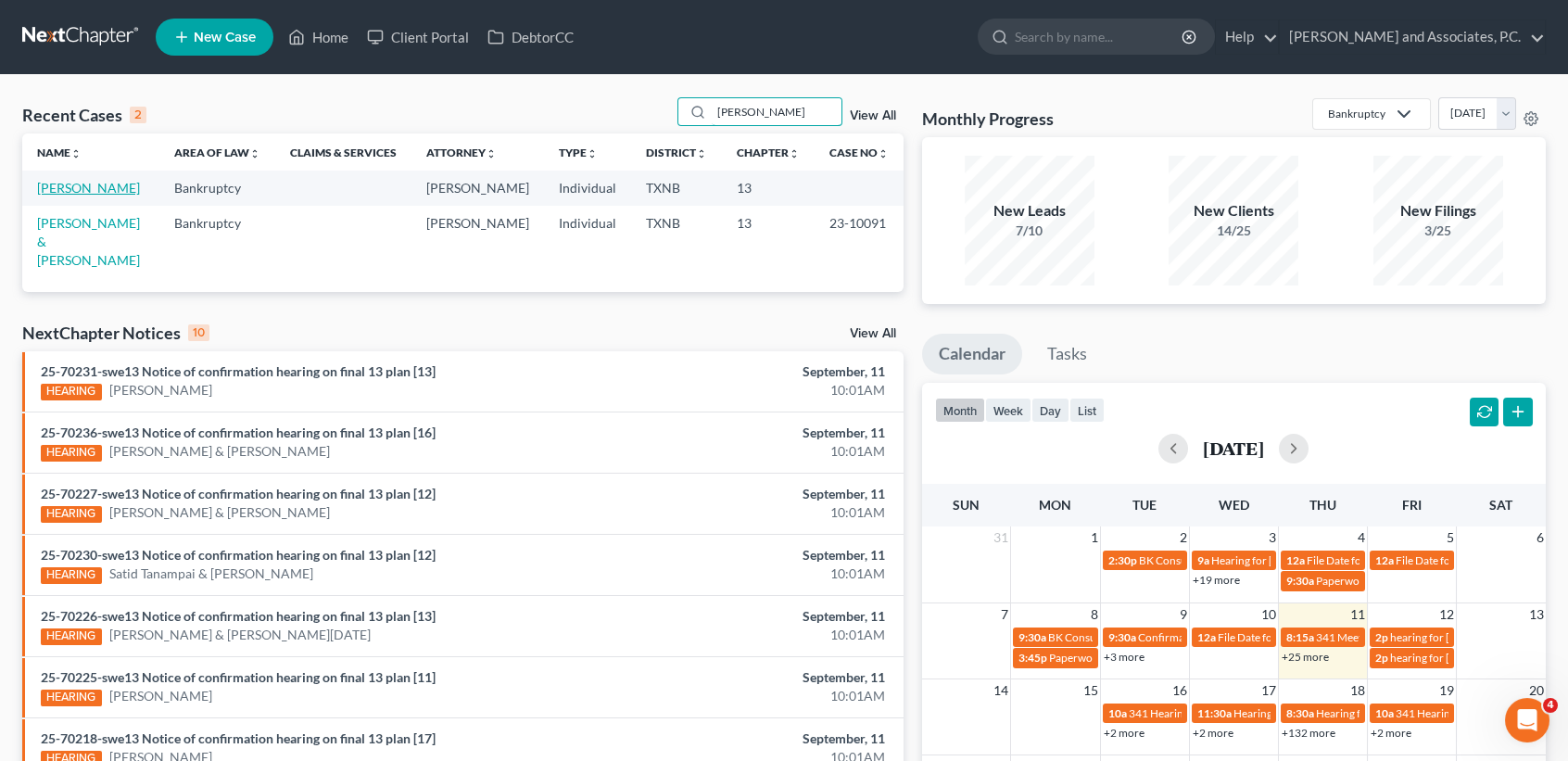
type input "[PERSON_NAME]"
click at [61, 189] on link "[PERSON_NAME]" at bounding box center [88, 188] width 103 height 16
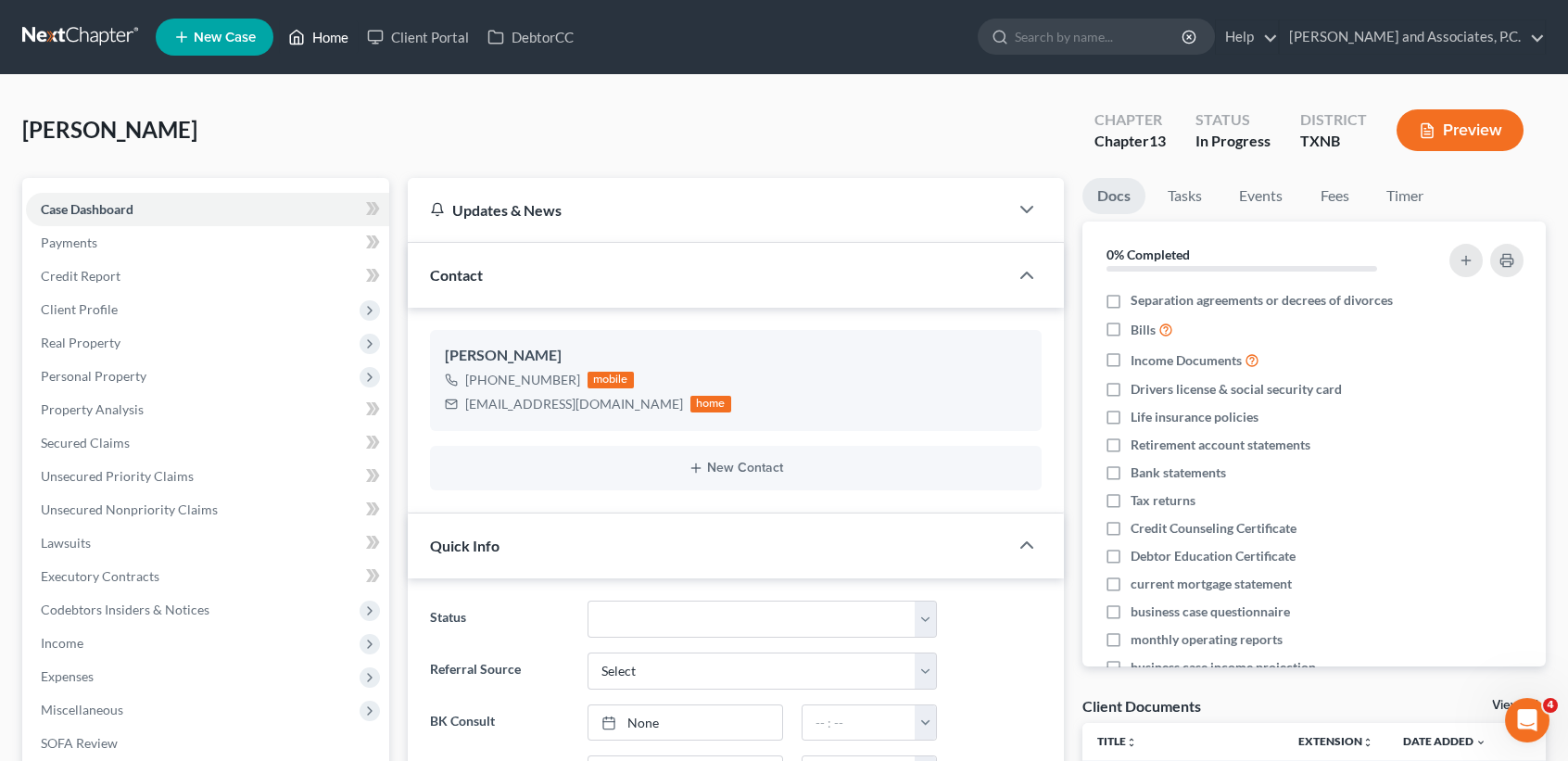
click at [325, 30] on link "Home" at bounding box center [317, 36] width 79 height 33
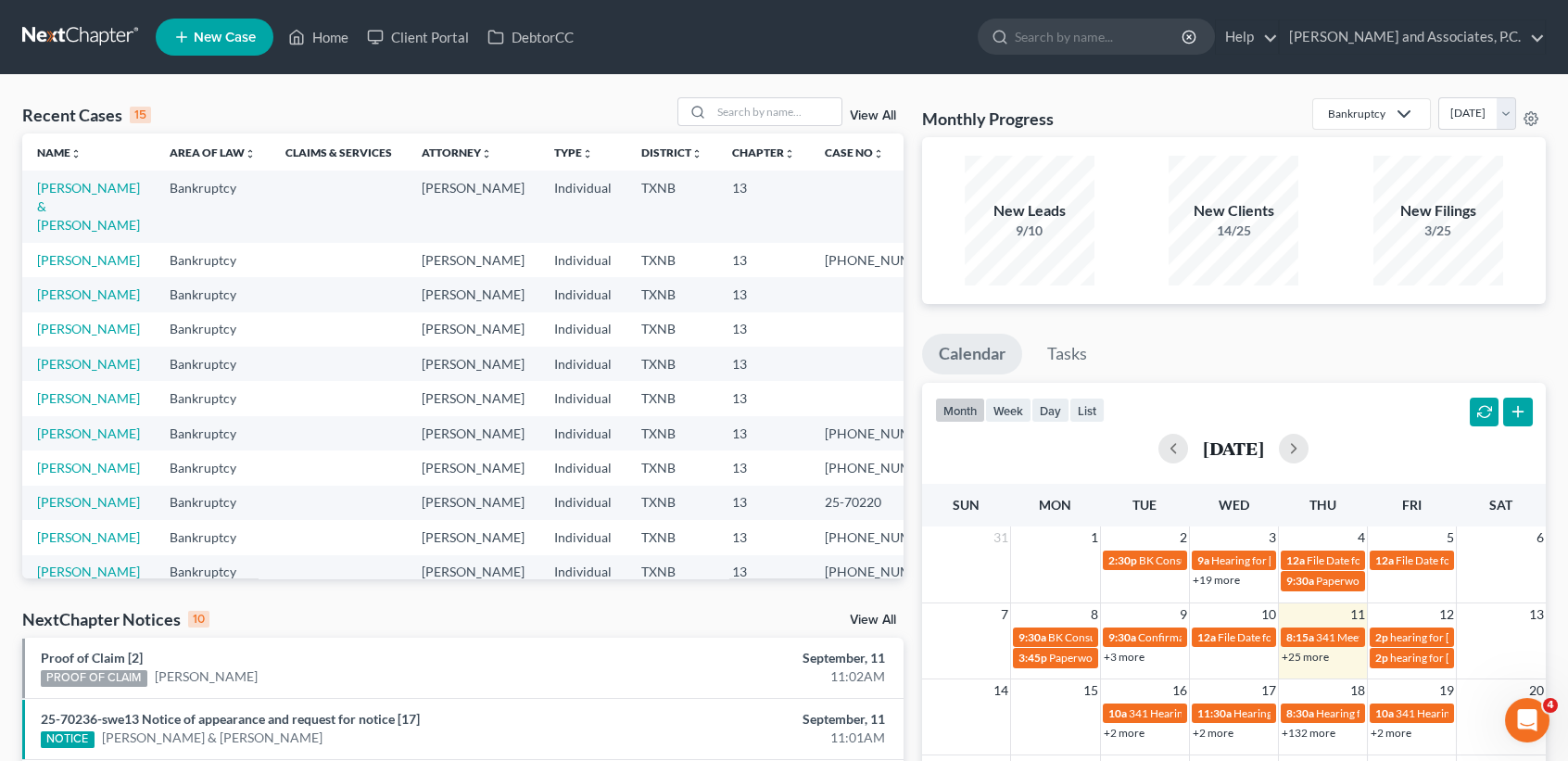
click at [826, 84] on div "Recent Cases 15 View All Name unfold_more expand_more expand_less Area of Law u…" at bounding box center [784, 687] width 1568 height 1225
click at [820, 117] on input "search" at bounding box center [777, 111] width 130 height 27
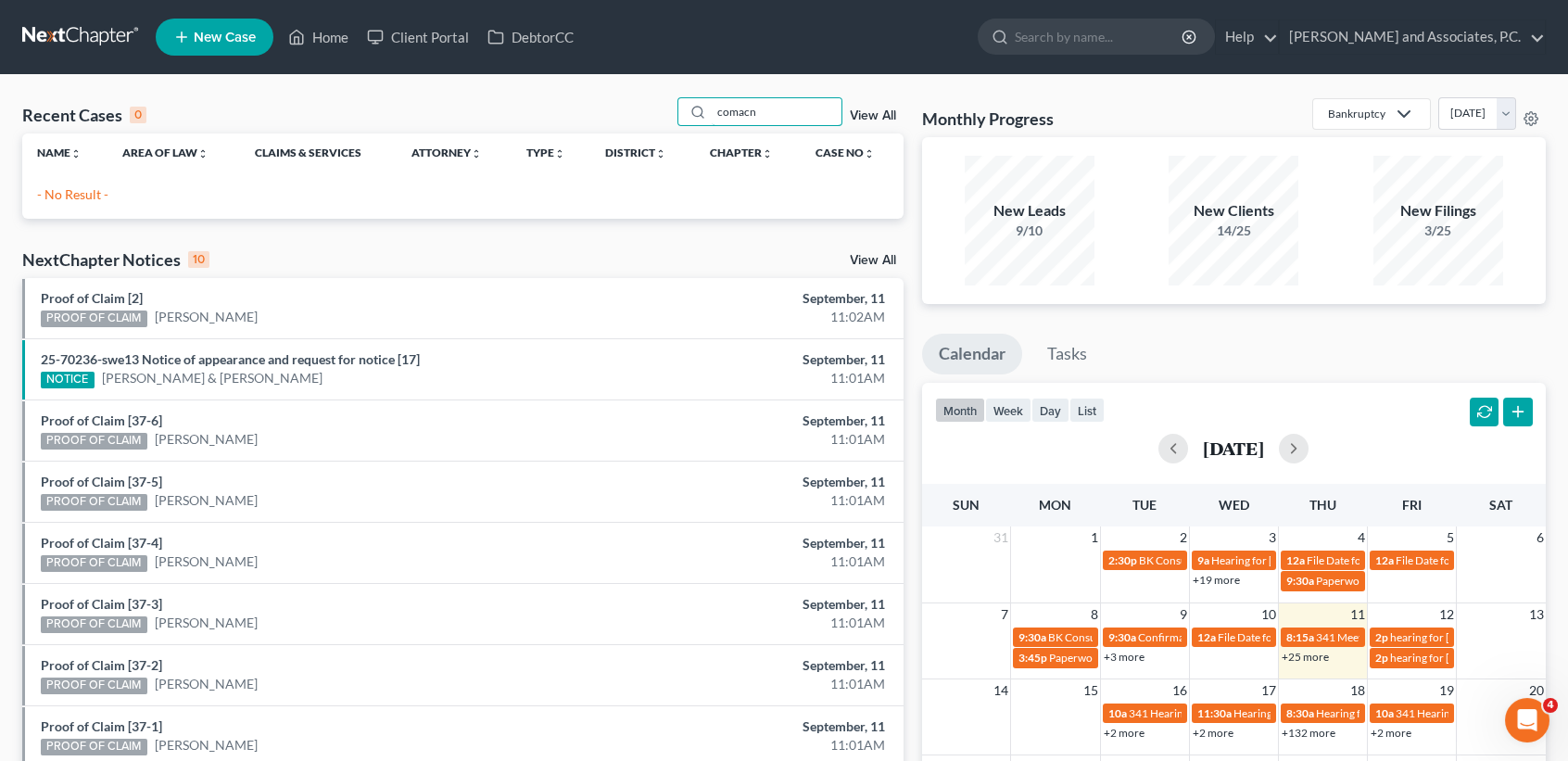
type input "comacn"
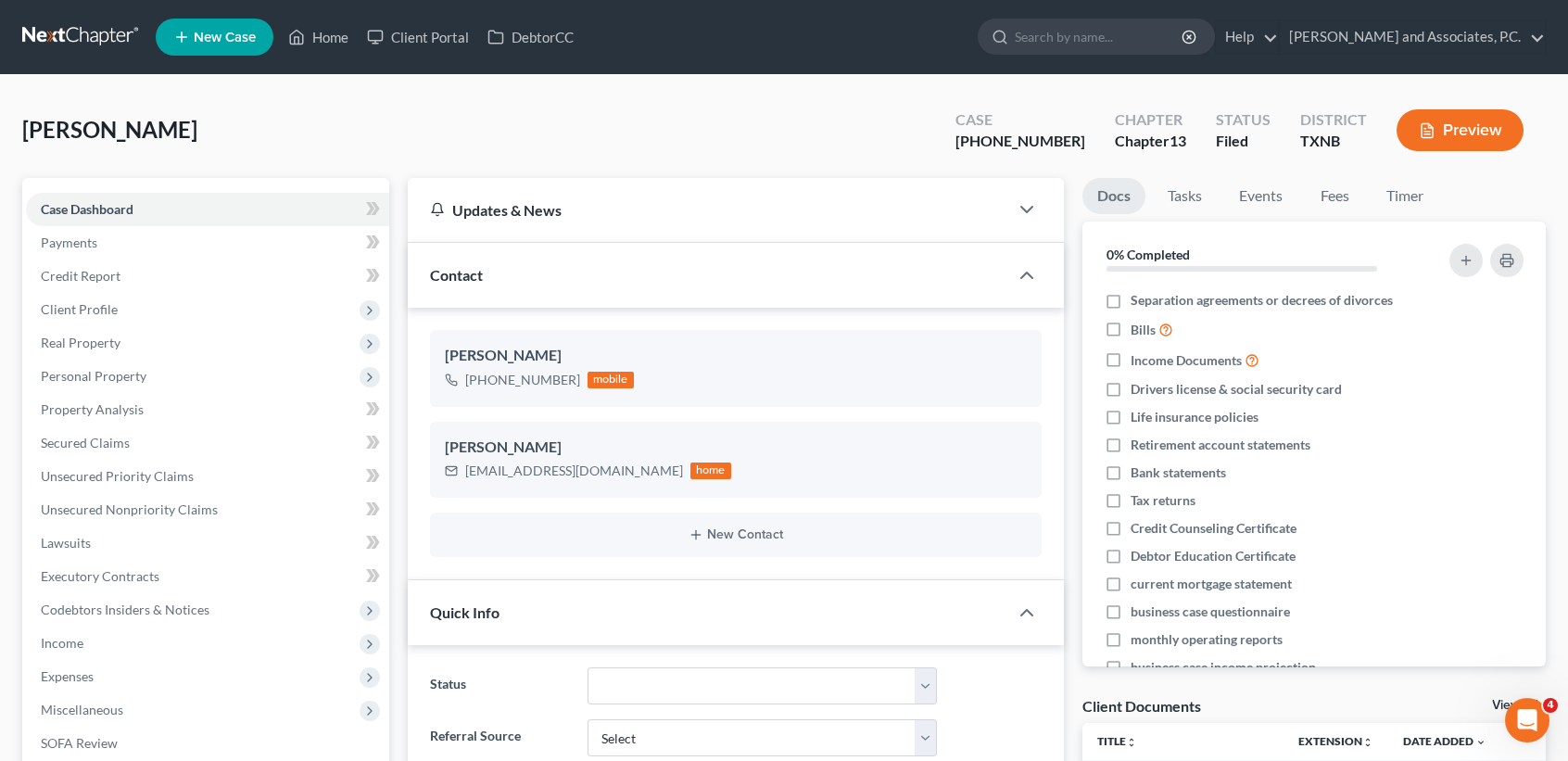
scroll to position [2276, 0]
click at [333, 46] on link "Home" at bounding box center [317, 36] width 79 height 33
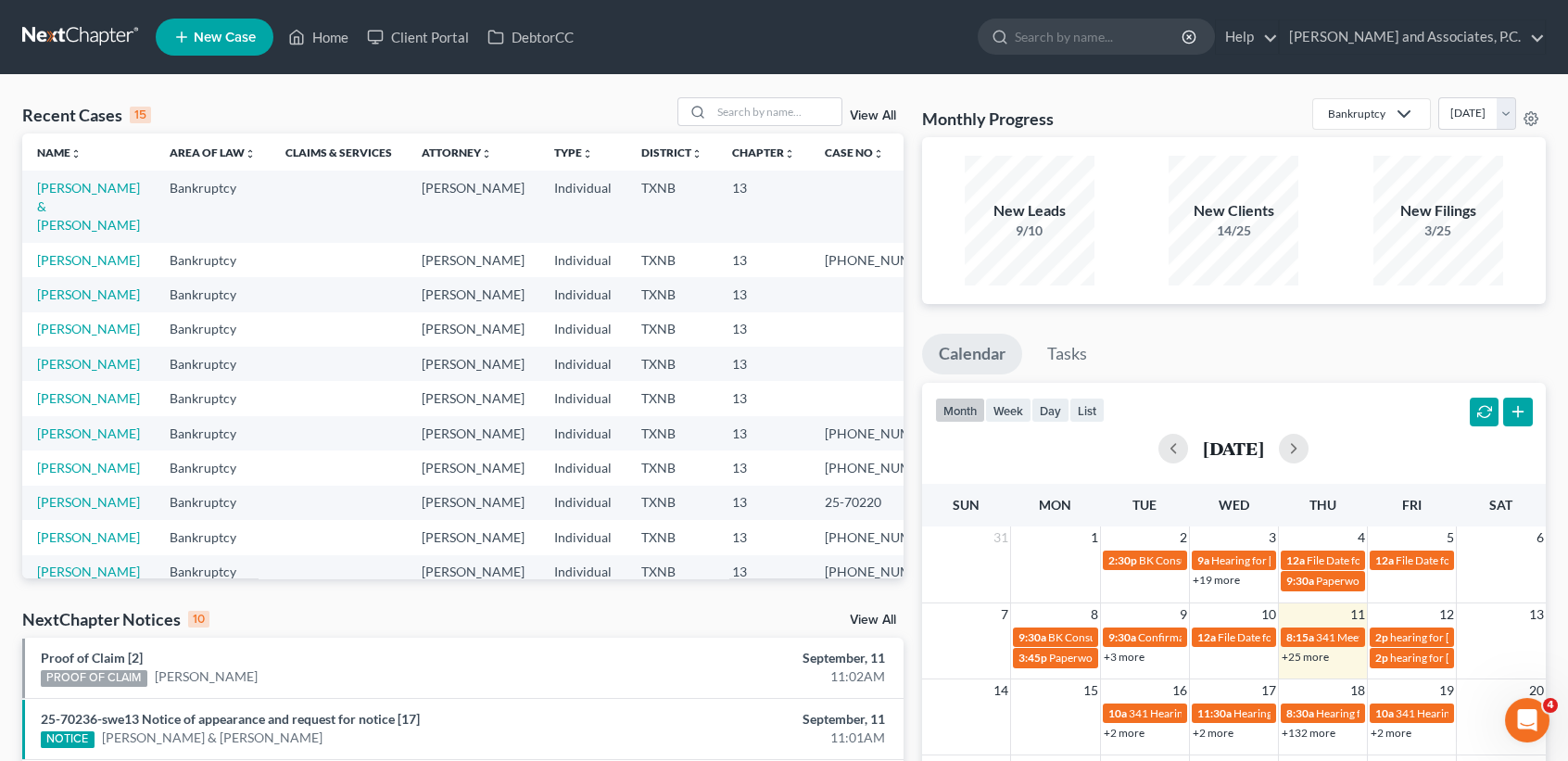
click at [922, 82] on div "Recent Cases 15 View All Name unfold_more expand_more expand_less Area of Law u…" at bounding box center [784, 687] width 1568 height 1225
click at [539, 97] on div "Recent Cases 15 View All" at bounding box center [462, 115] width 881 height 36
